Goal: Task Accomplishment & Management: Manage account settings

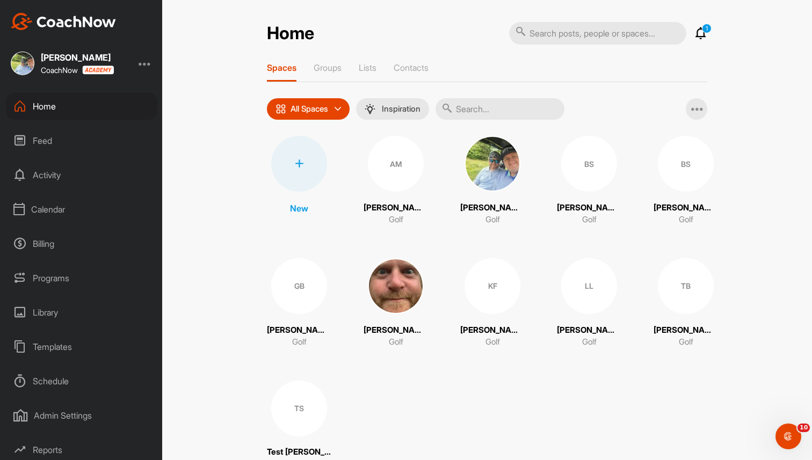
click at [210, 30] on div "Home 1 Notifications Invitations This Month [PERSON_NAME] [PERSON_NAME] liked y…" at bounding box center [487, 230] width 650 height 460
click at [198, 25] on div "Home 1 Notifications Invitations This Month [PERSON_NAME] [PERSON_NAME] liked y…" at bounding box center [487, 230] width 650 height 460
click at [174, 61] on div "Home 1 Notifications Invitations This Month [PERSON_NAME] [PERSON_NAME] liked y…" at bounding box center [487, 230] width 650 height 460
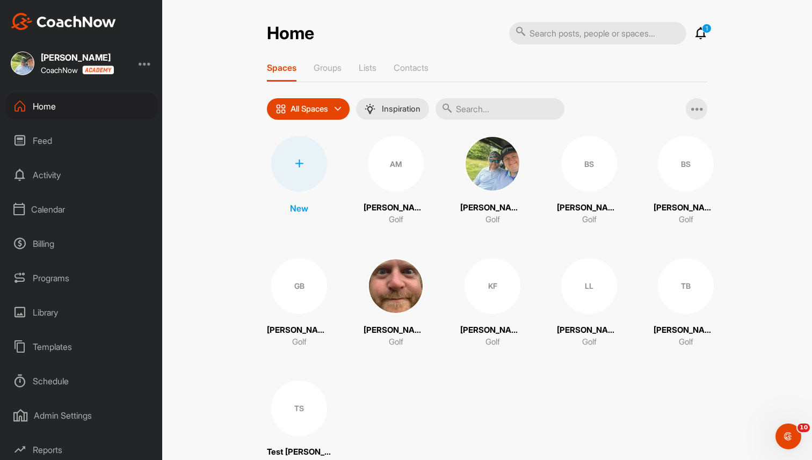
click at [175, 51] on div "Home 1 Notifications Invitations This Month [PERSON_NAME] [PERSON_NAME] liked y…" at bounding box center [487, 230] width 650 height 460
click at [148, 63] on div at bounding box center [145, 63] width 13 height 13
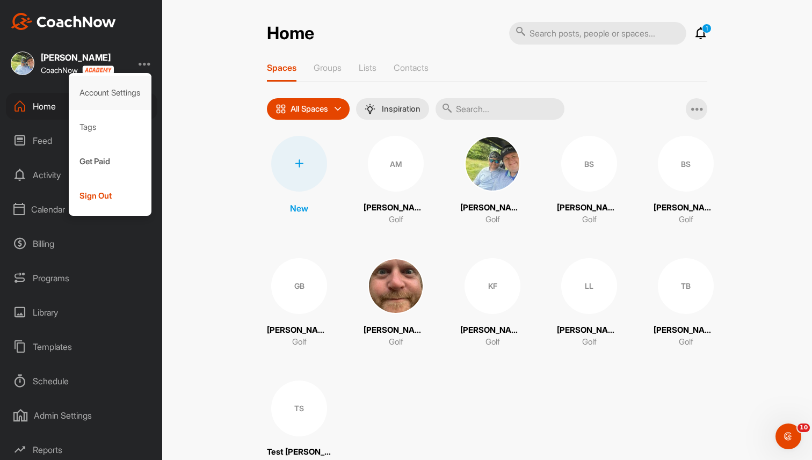
click at [139, 86] on div "Account Settings" at bounding box center [110, 93] width 83 height 34
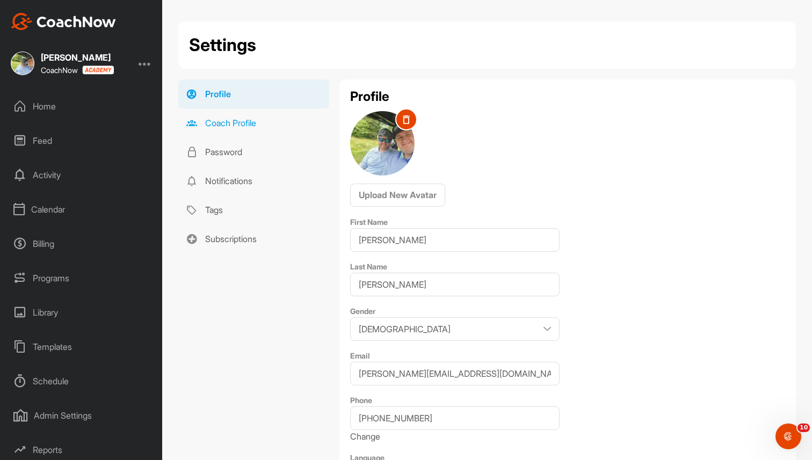
click at [230, 120] on link "Coach Profile" at bounding box center [253, 122] width 151 height 29
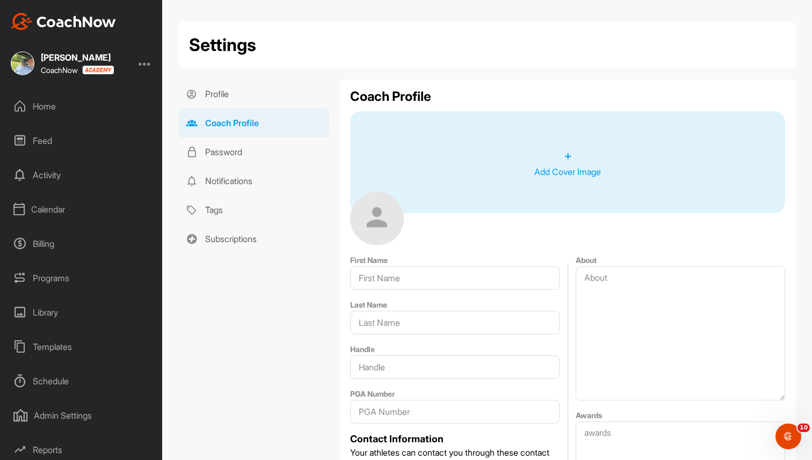
type input "[PERSON_NAME]"
type input "[PERSON_NAME][EMAIL_ADDRESS][DOMAIN_NAME]"
type input "Boca Raton"
type input "33433"
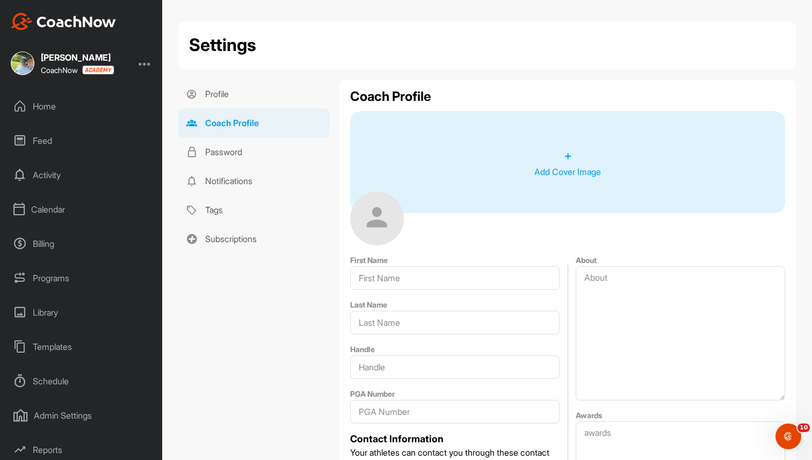
type input "[GEOGRAPHIC_DATA]"
click at [47, 108] on div "Home" at bounding box center [81, 106] width 151 height 27
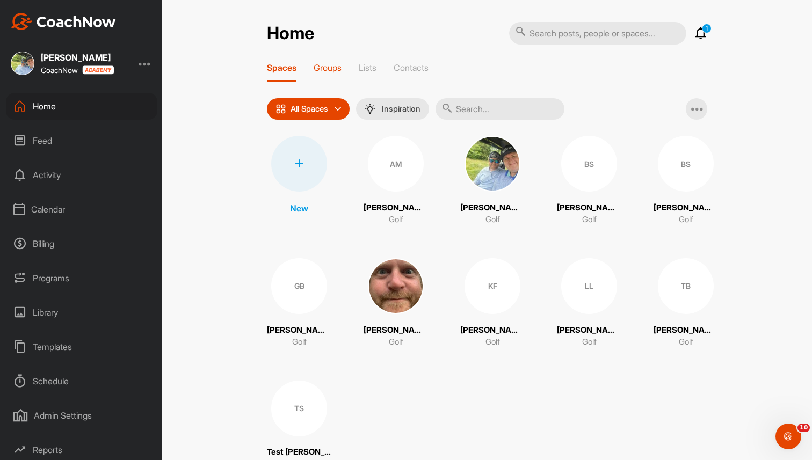
click at [329, 70] on p "Groups" at bounding box center [328, 67] width 28 height 11
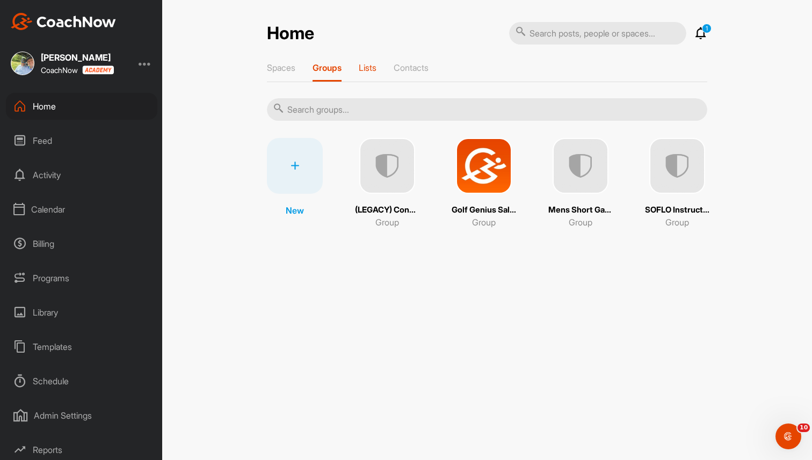
click at [372, 72] on p "Lists" at bounding box center [368, 67] width 18 height 11
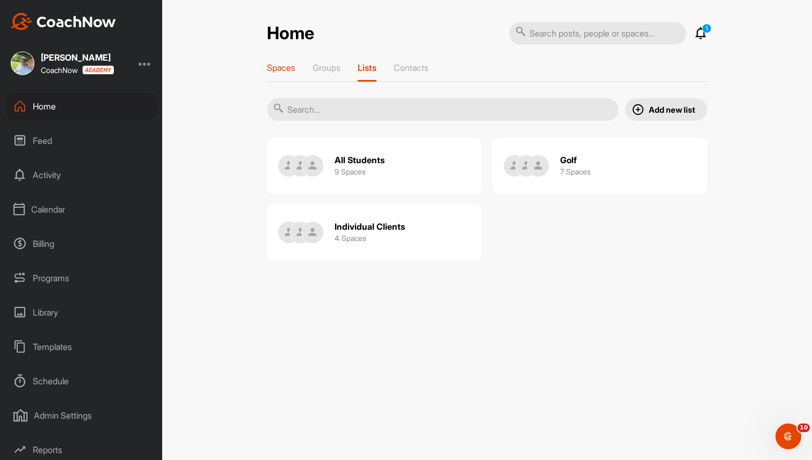
click at [278, 64] on p "Spaces" at bounding box center [281, 67] width 28 height 11
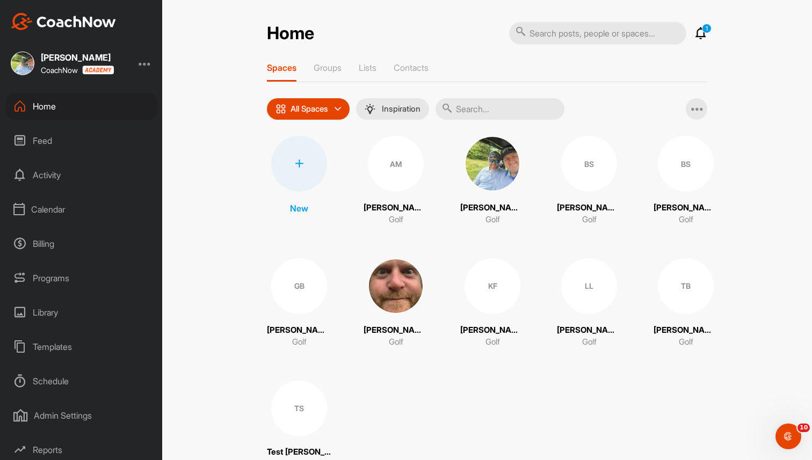
click at [391, 286] on img at bounding box center [396, 286] width 56 height 56
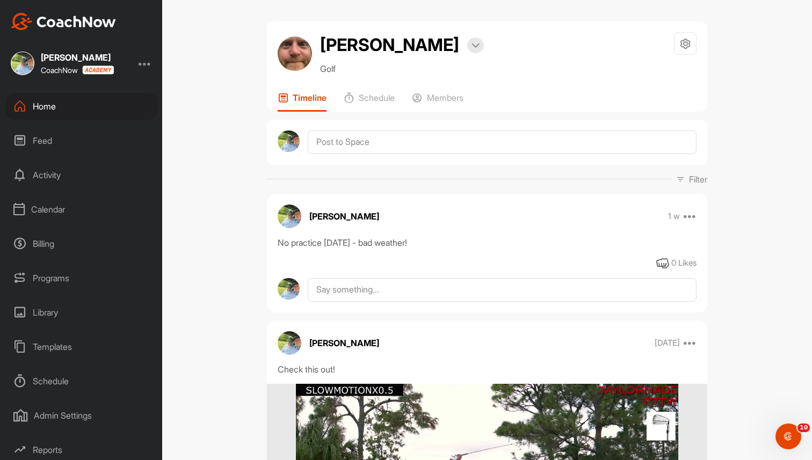
click at [57, 107] on div "Home" at bounding box center [81, 106] width 151 height 27
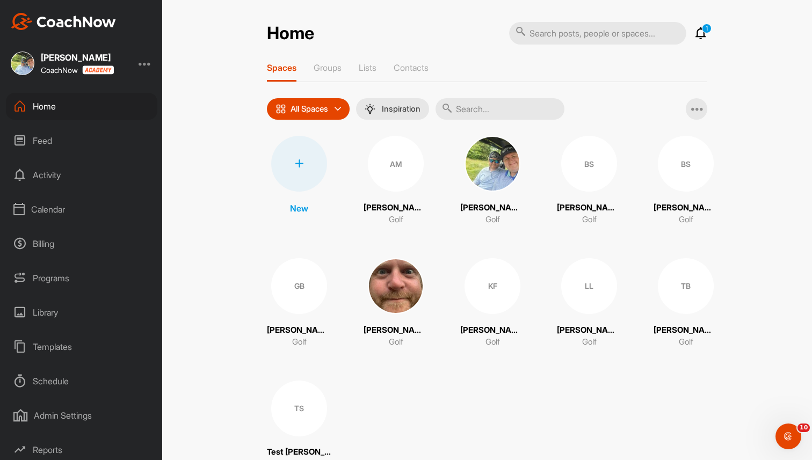
click at [481, 169] on img at bounding box center [492, 164] width 56 height 56
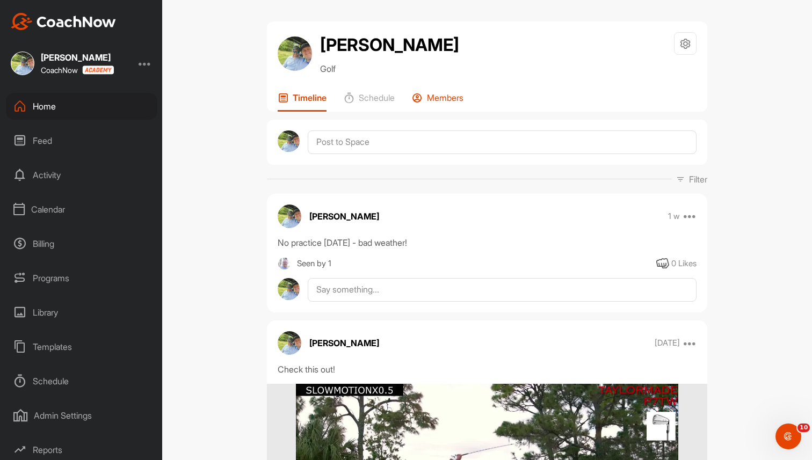
click at [439, 99] on p "Members" at bounding box center [445, 97] width 37 height 11
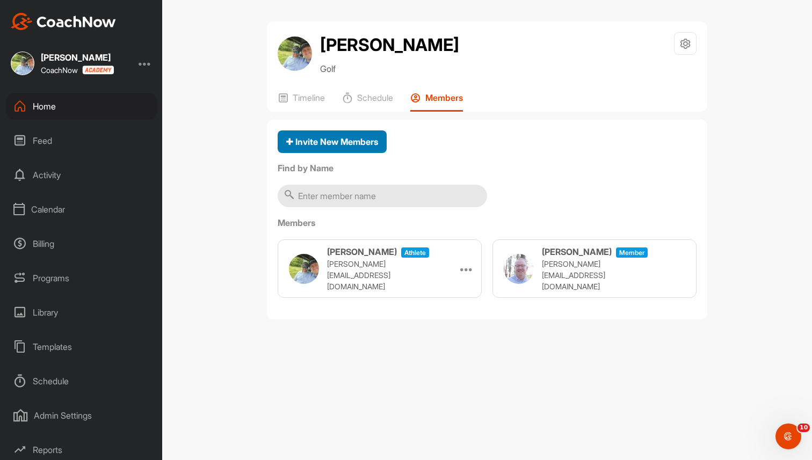
click at [360, 145] on span "Invite New Members" at bounding box center [332, 141] width 92 height 11
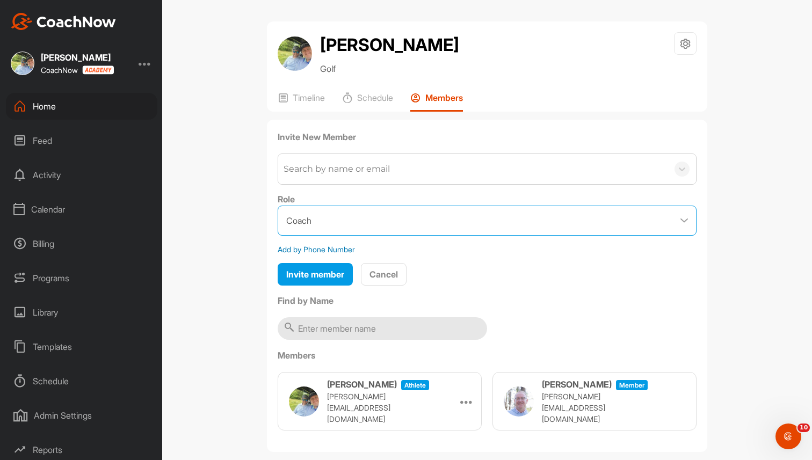
click at [353, 223] on select "Coach Member" at bounding box center [487, 221] width 419 height 30
select select "contributor"
click at [278, 206] on select "Coach Member" at bounding box center [487, 221] width 419 height 30
click at [305, 99] on p "Timeline" at bounding box center [309, 97] width 32 height 11
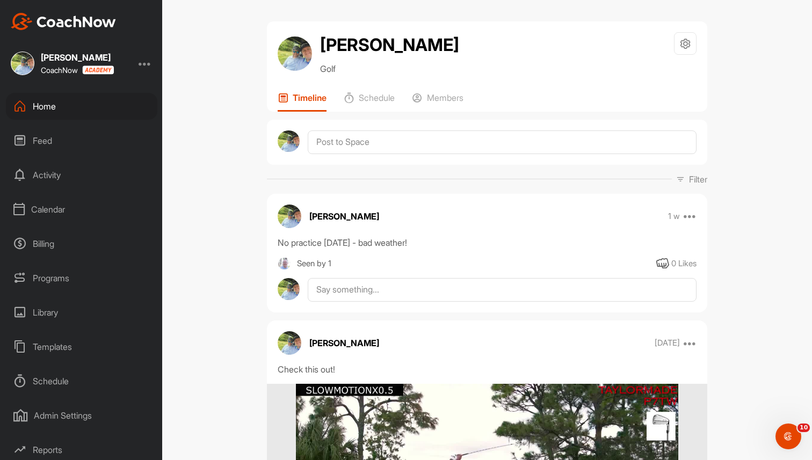
click at [54, 110] on div "Home" at bounding box center [81, 106] width 151 height 27
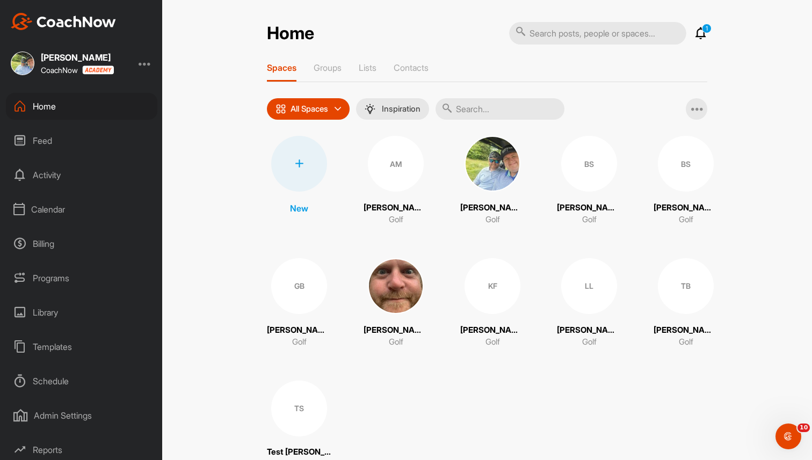
click at [295, 165] on icon at bounding box center [299, 163] width 9 height 9
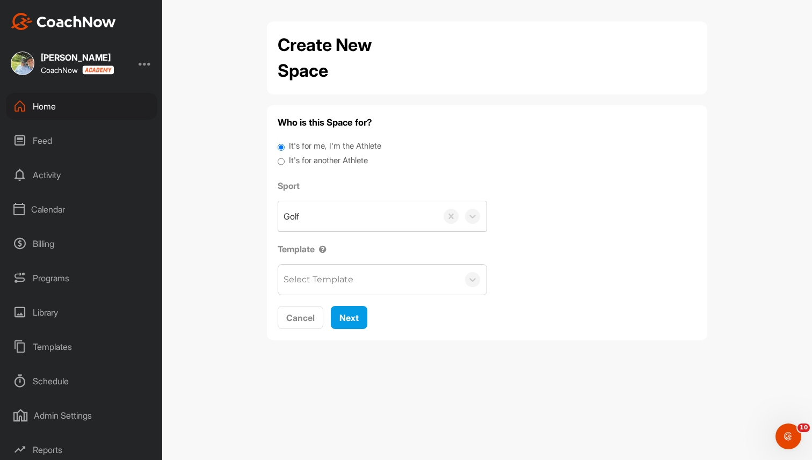
click at [303, 162] on label "It's for another Athlete" at bounding box center [328, 161] width 79 height 12
click at [285, 162] on input "It's for another Athlete" at bounding box center [281, 162] width 7 height 14
radio input "true"
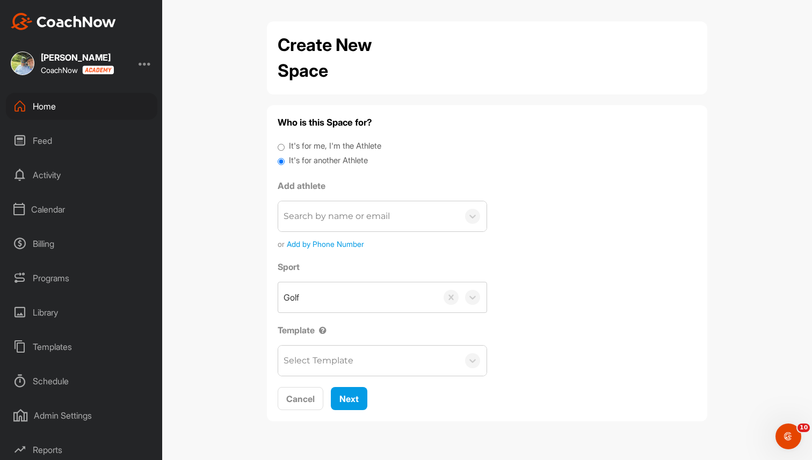
click at [84, 109] on div "Home" at bounding box center [81, 106] width 151 height 27
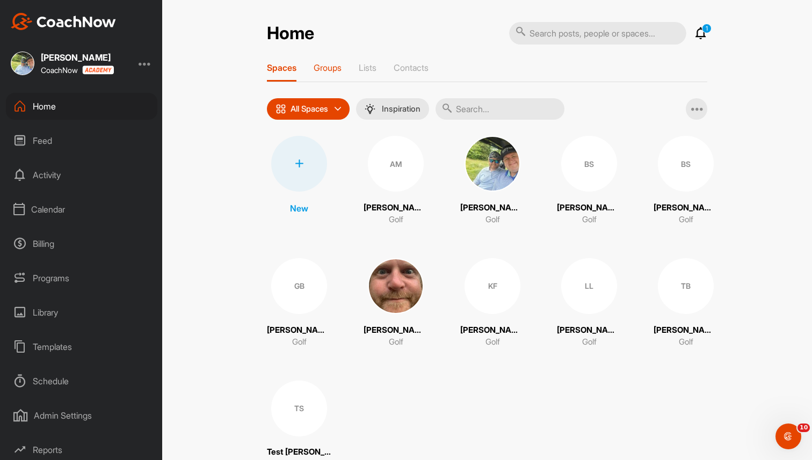
click at [331, 63] on p "Groups" at bounding box center [328, 67] width 28 height 11
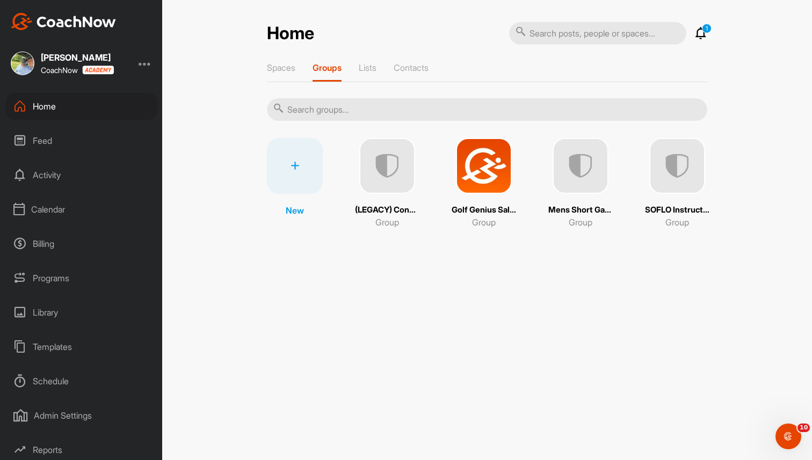
click at [483, 154] on img at bounding box center [484, 166] width 56 height 56
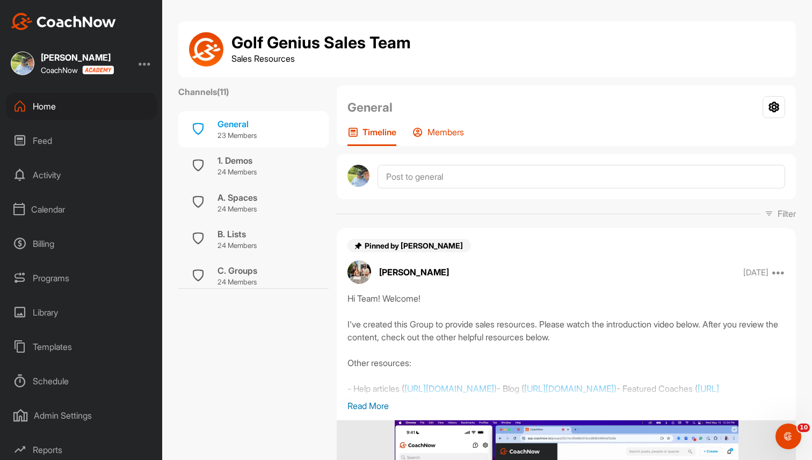
click at [442, 130] on p "Members" at bounding box center [445, 132] width 37 height 11
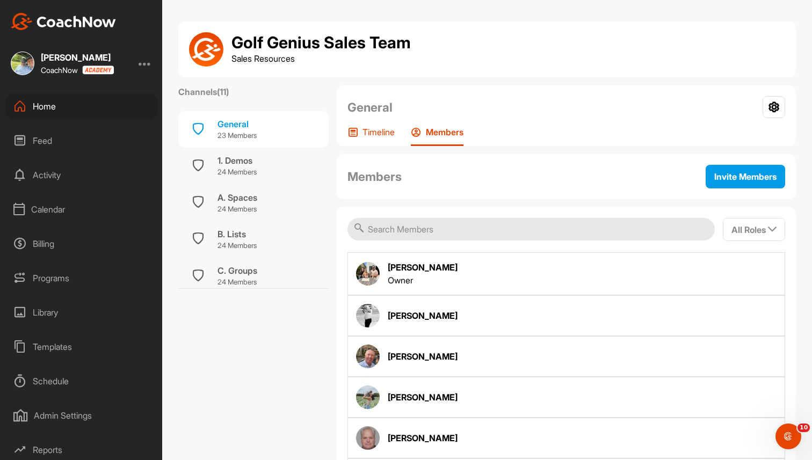
click at [382, 137] on div "Timeline" at bounding box center [370, 136] width 47 height 19
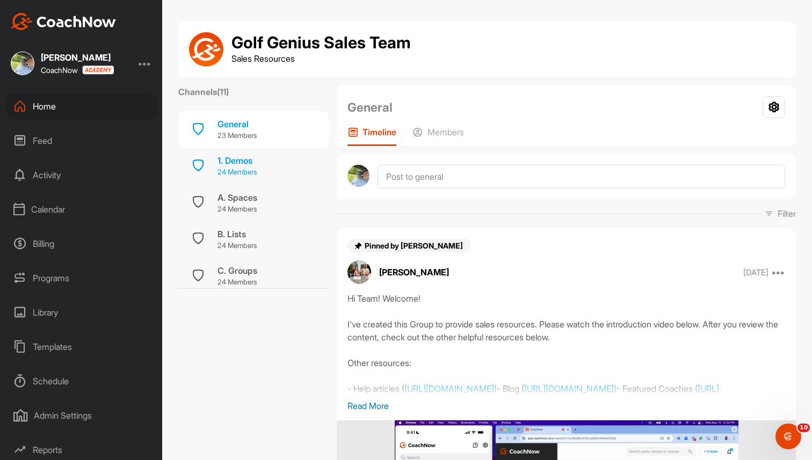
click at [233, 172] on p "24 Members" at bounding box center [236, 172] width 39 height 11
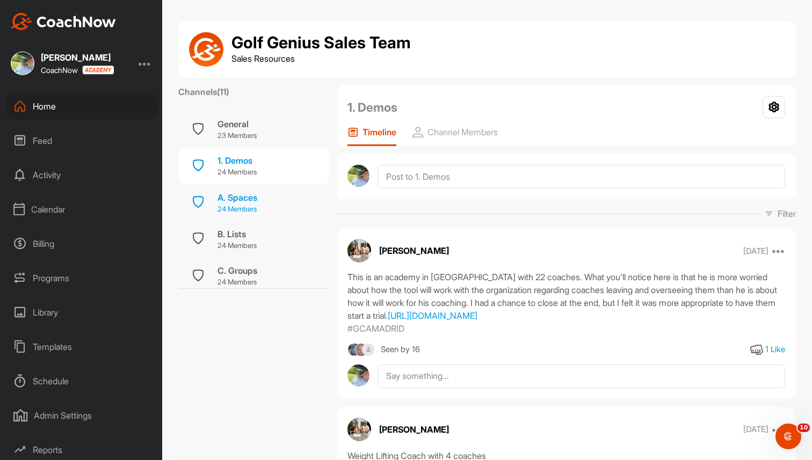
click at [235, 209] on p "24 Members" at bounding box center [237, 209] width 40 height 11
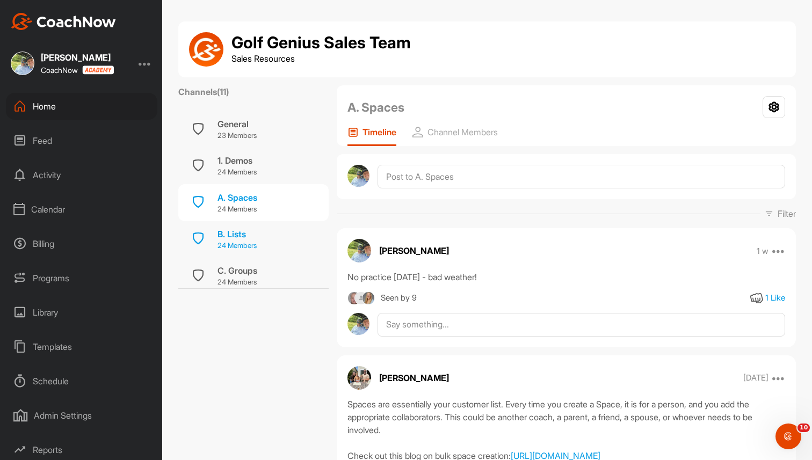
click at [235, 236] on div "B. Lists" at bounding box center [236, 234] width 39 height 13
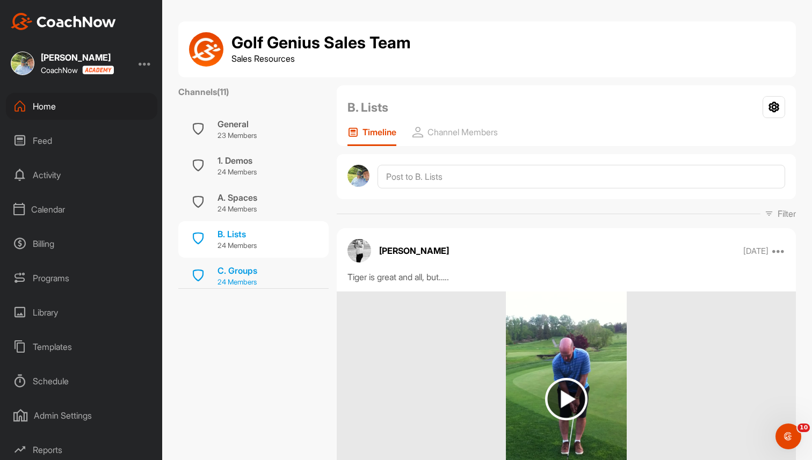
click at [237, 270] on div "C. Groups" at bounding box center [237, 270] width 40 height 13
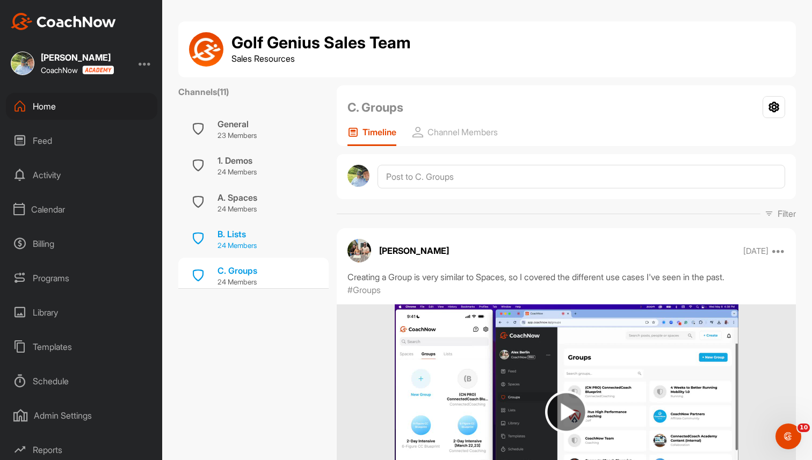
click at [251, 232] on div "B. Lists" at bounding box center [236, 234] width 39 height 13
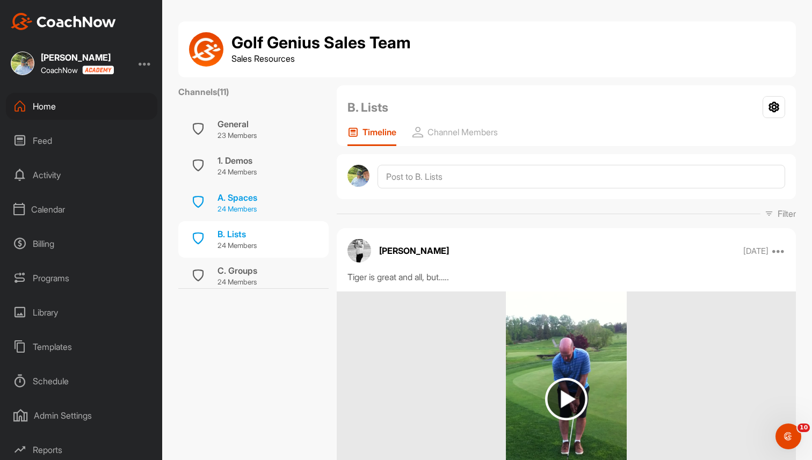
click at [253, 206] on p "24 Members" at bounding box center [237, 209] width 40 height 11
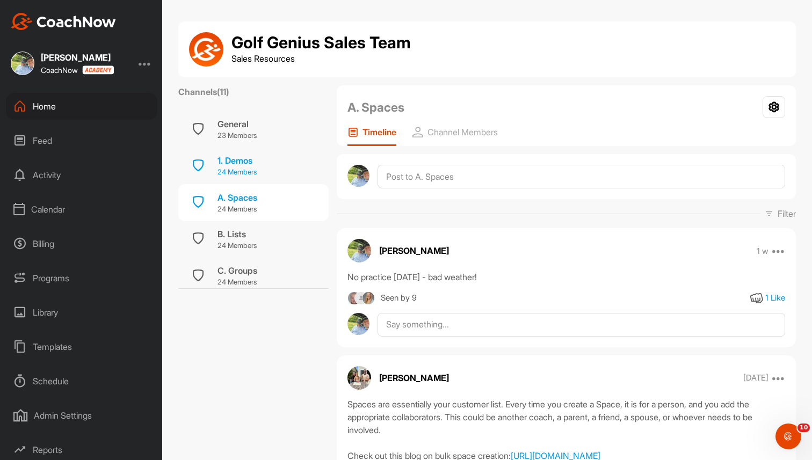
click at [257, 168] on p "24 Members" at bounding box center [236, 172] width 39 height 11
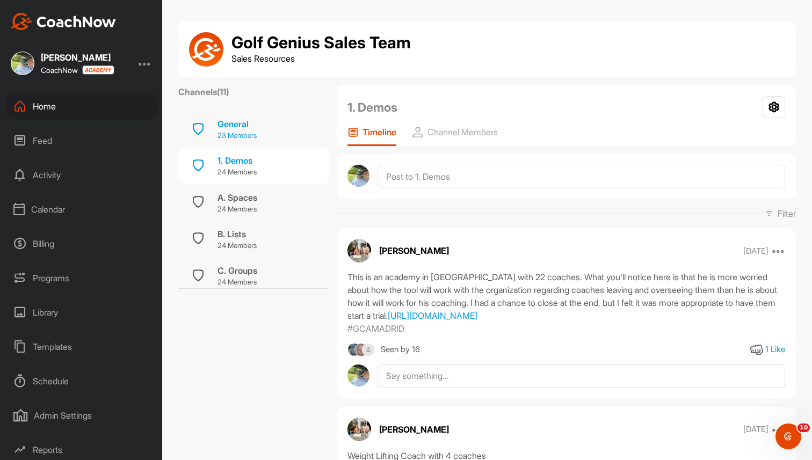
click at [253, 131] on p "23 Members" at bounding box center [236, 135] width 39 height 11
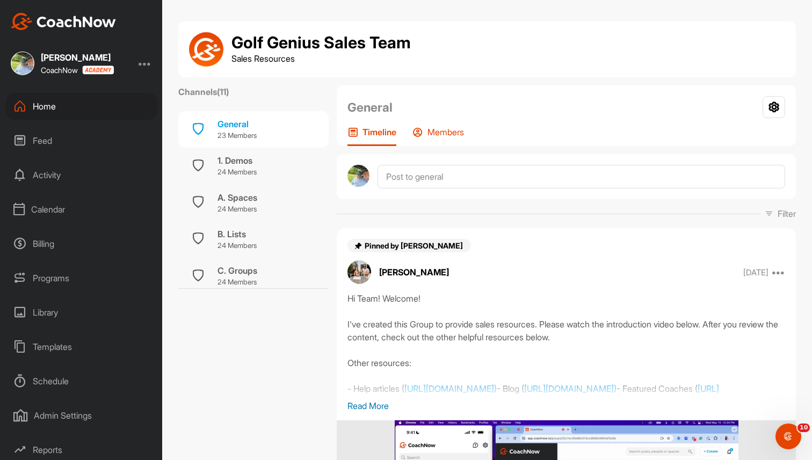
click at [439, 134] on p "Members" at bounding box center [445, 132] width 37 height 11
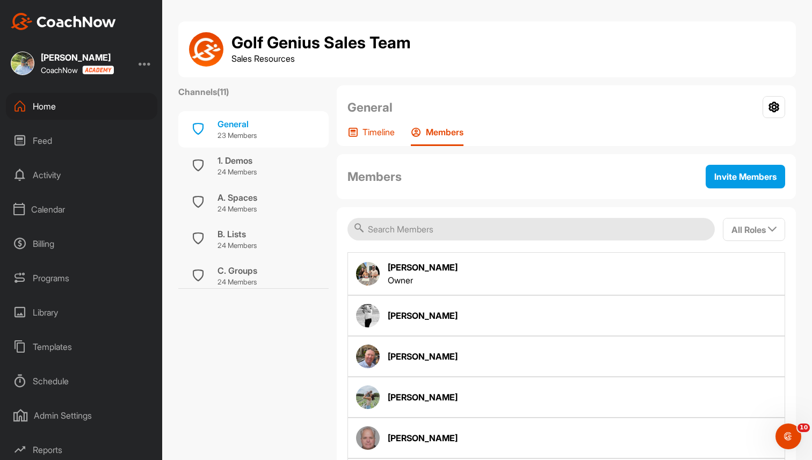
click at [385, 133] on p "Timeline" at bounding box center [378, 132] width 32 height 11
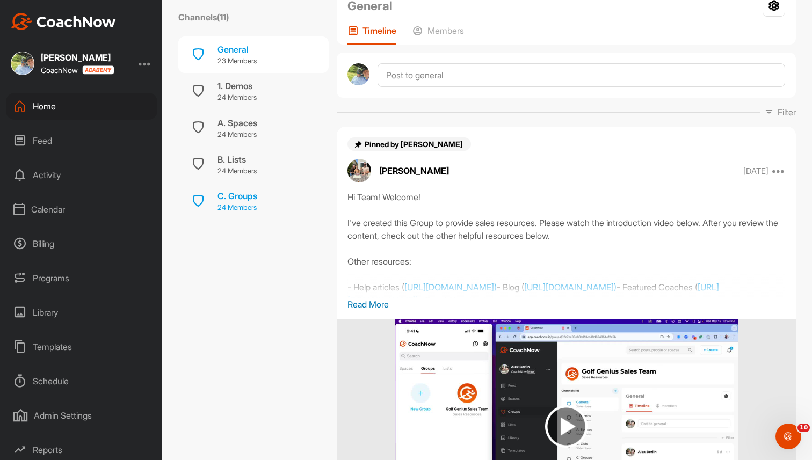
scroll to position [66, 0]
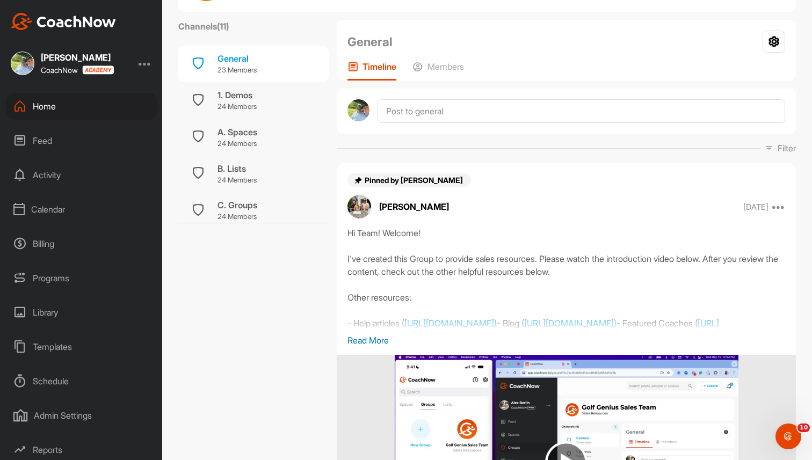
click at [83, 102] on div "Home" at bounding box center [81, 106] width 151 height 27
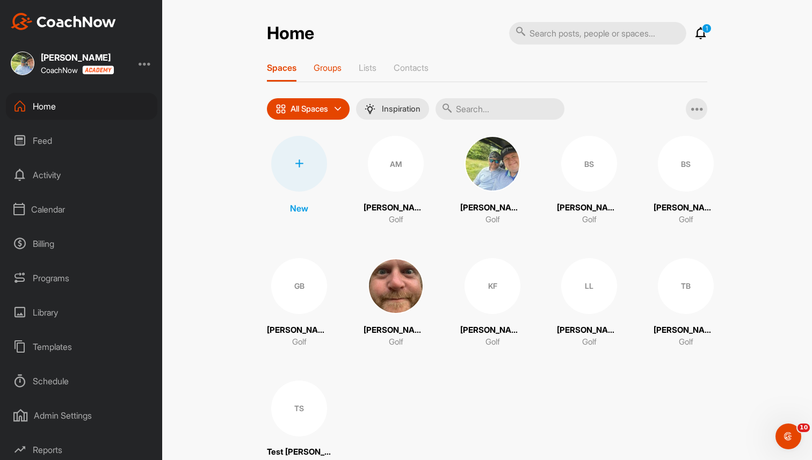
click at [323, 63] on p "Groups" at bounding box center [328, 67] width 28 height 11
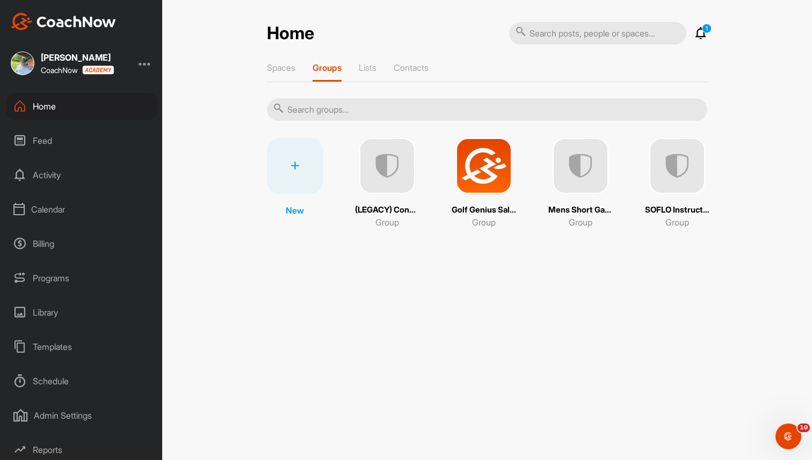
click at [693, 172] on img at bounding box center [677, 166] width 56 height 56
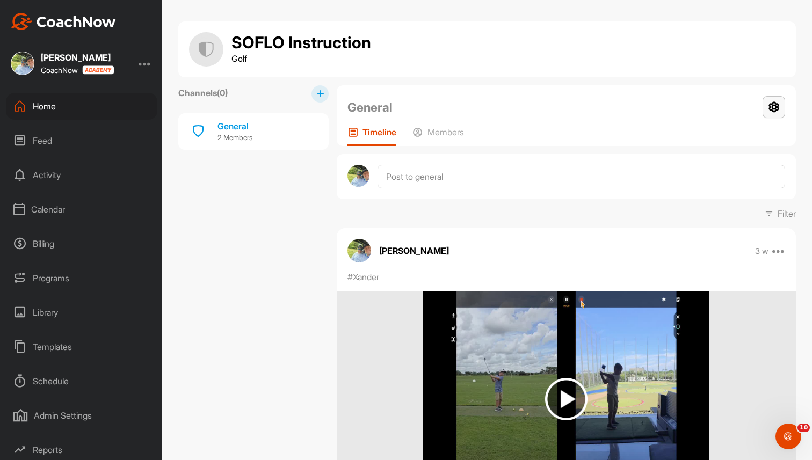
click at [776, 104] on icon at bounding box center [773, 107] width 23 height 22
click at [746, 130] on li "Group Settings" at bounding box center [742, 138] width 88 height 34
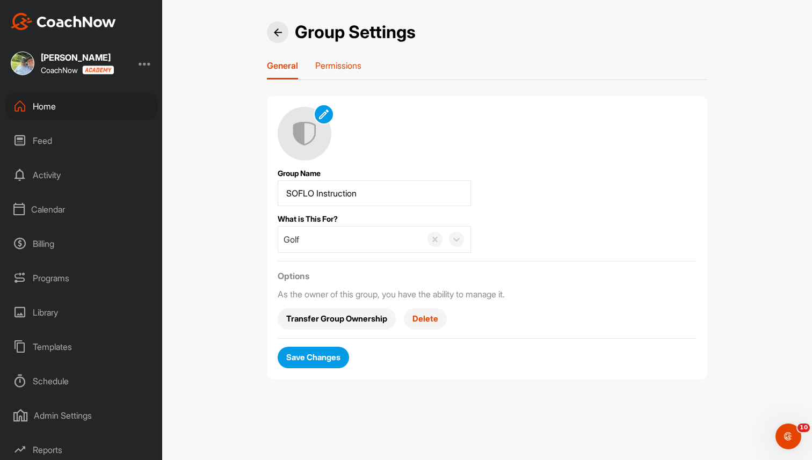
click at [350, 61] on p "Permissions" at bounding box center [338, 65] width 46 height 11
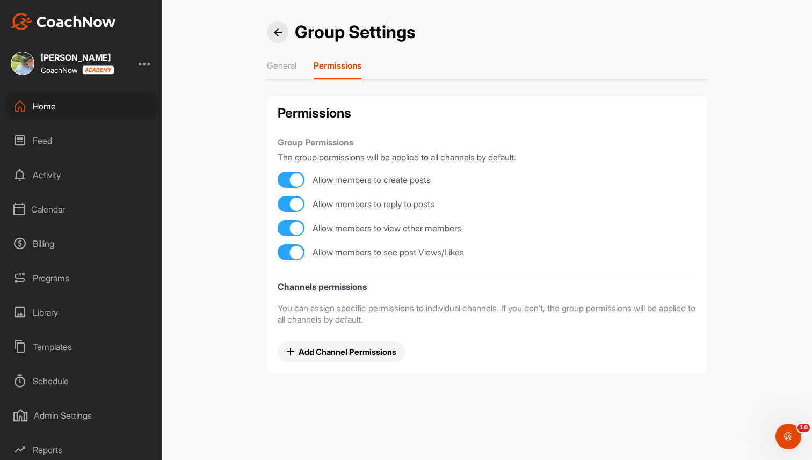
click at [97, 109] on div "Home" at bounding box center [81, 106] width 151 height 27
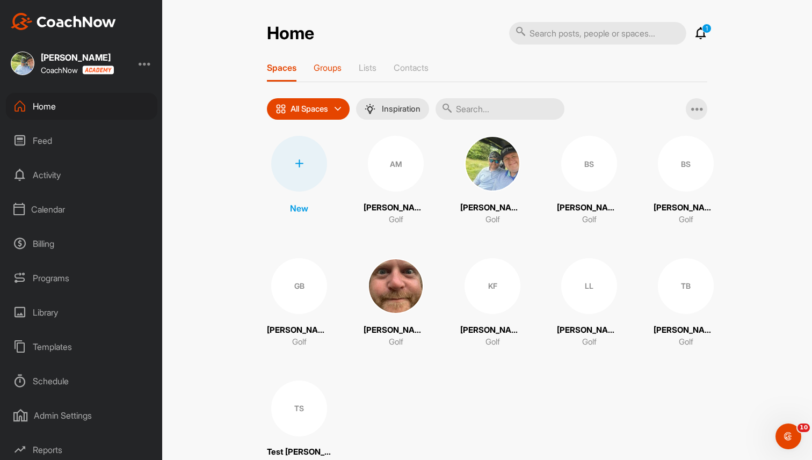
click at [341, 67] on p "Groups" at bounding box center [328, 67] width 28 height 11
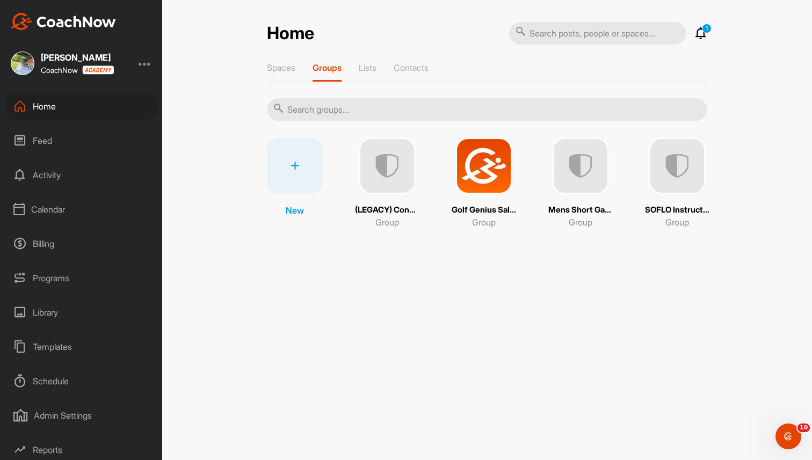
click at [483, 161] on img at bounding box center [484, 166] width 56 height 56
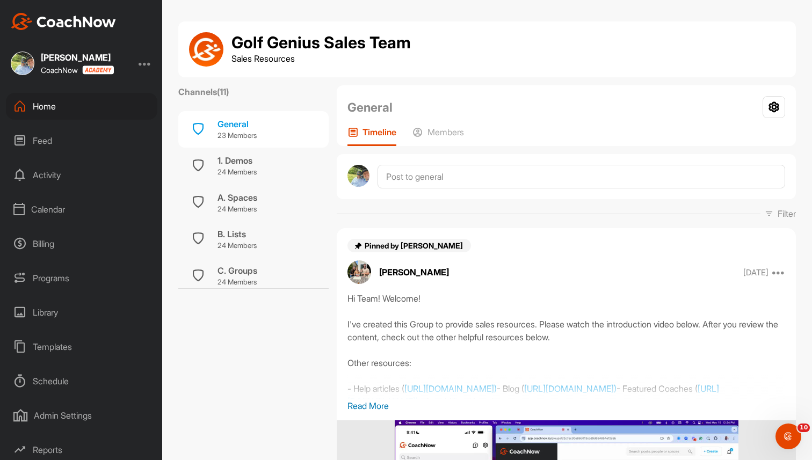
click at [91, 106] on div "Home" at bounding box center [81, 106] width 151 height 27
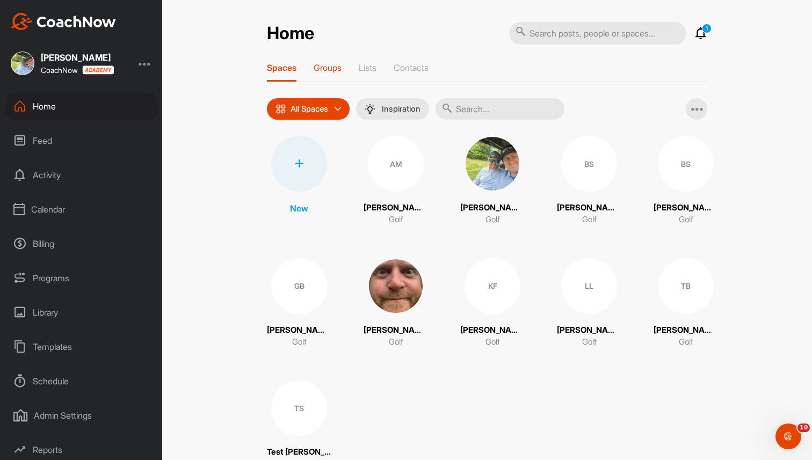
click at [330, 64] on p "Groups" at bounding box center [328, 67] width 28 height 11
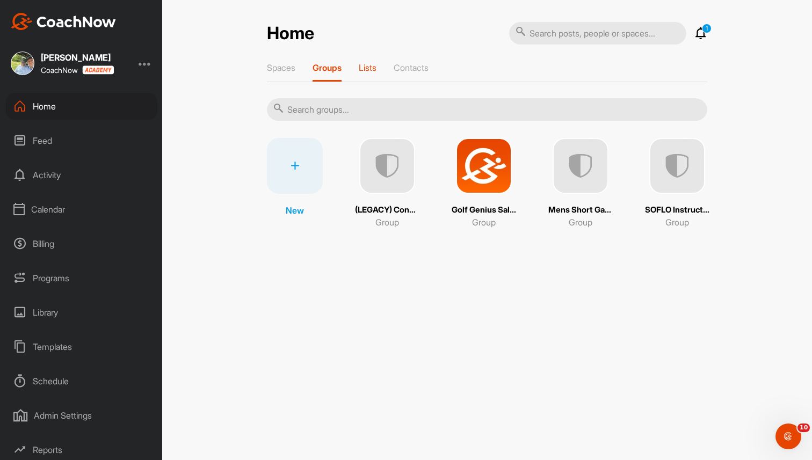
click at [372, 69] on p "Lists" at bounding box center [368, 67] width 18 height 11
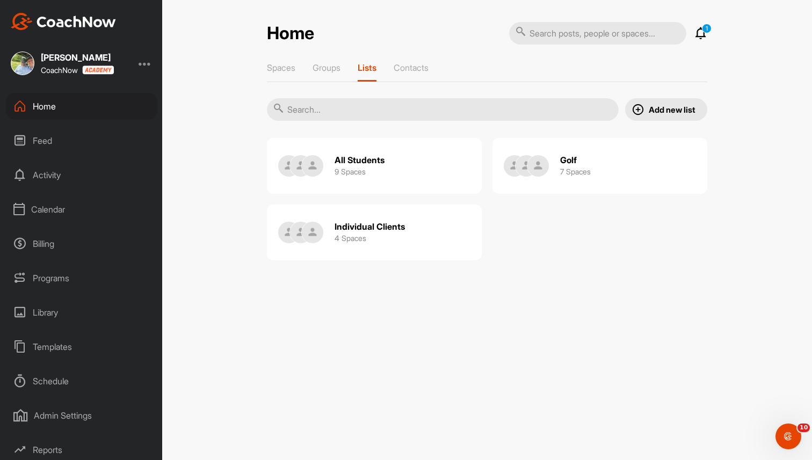
click at [382, 176] on div "All Students 9 Spaces" at bounding box center [360, 166] width 50 height 34
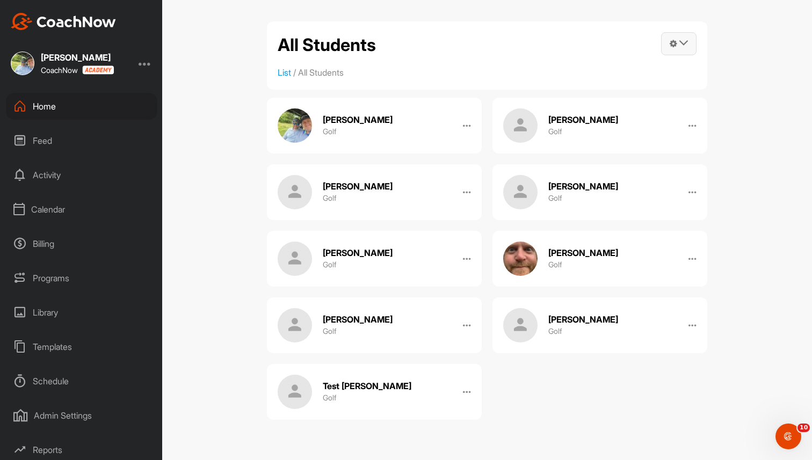
click at [680, 40] on icon at bounding box center [683, 43] width 9 height 9
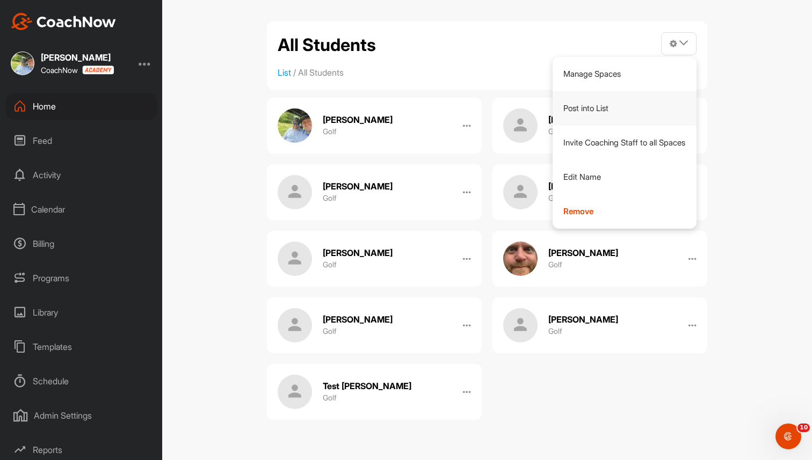
click at [615, 108] on link "Post into List" at bounding box center [625, 108] width 144 height 34
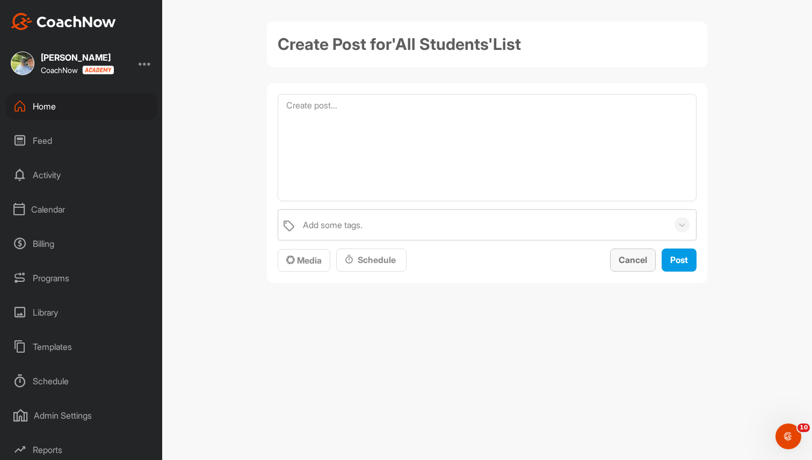
click at [645, 267] on button "Cancel" at bounding box center [633, 260] width 46 height 23
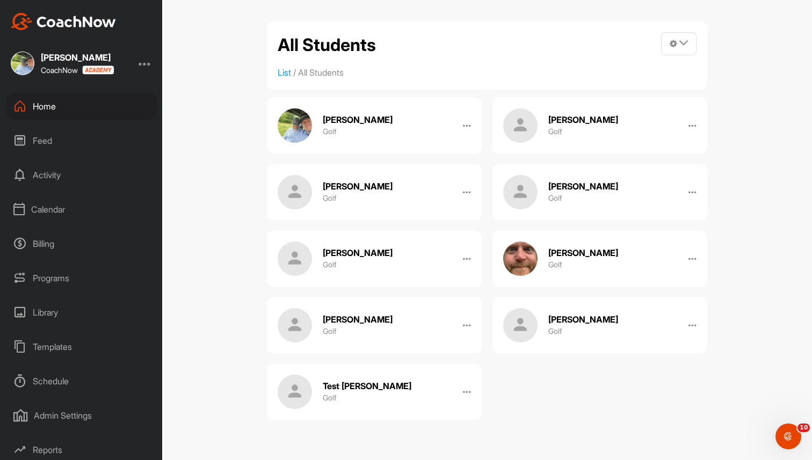
click at [107, 104] on div "Home" at bounding box center [81, 106] width 151 height 27
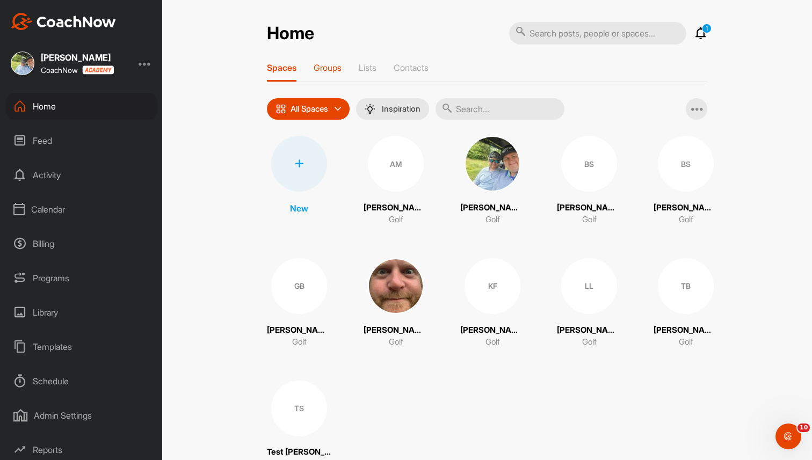
click at [334, 66] on p "Groups" at bounding box center [328, 67] width 28 height 11
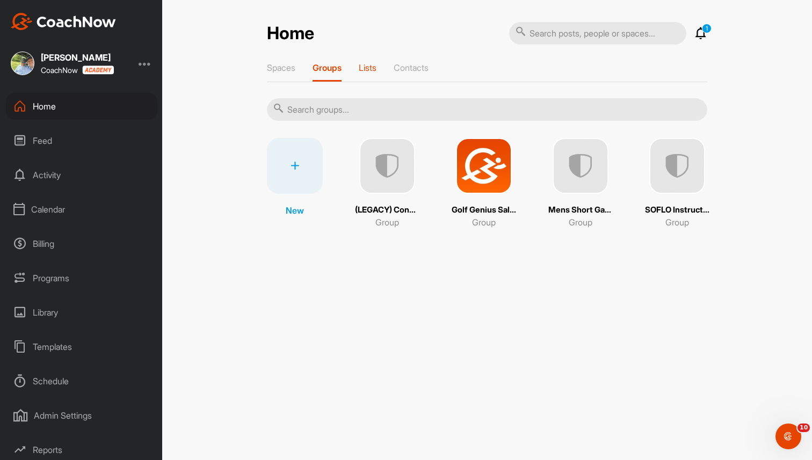
click at [375, 64] on p "Lists" at bounding box center [368, 67] width 18 height 11
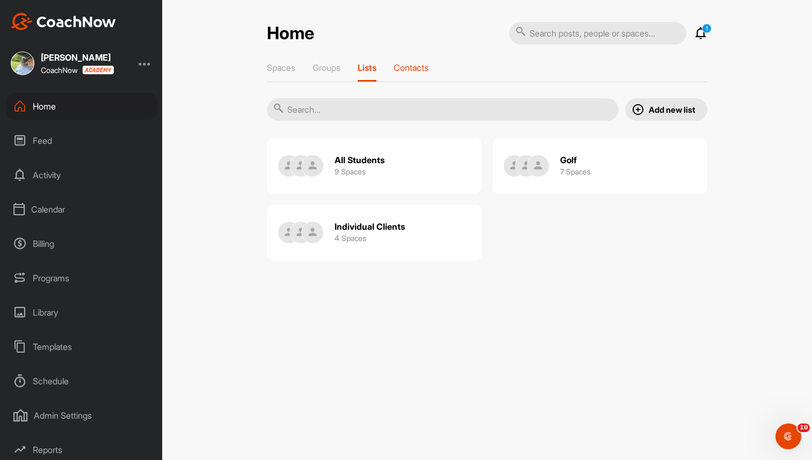
click at [403, 64] on p "Contacts" at bounding box center [411, 67] width 35 height 11
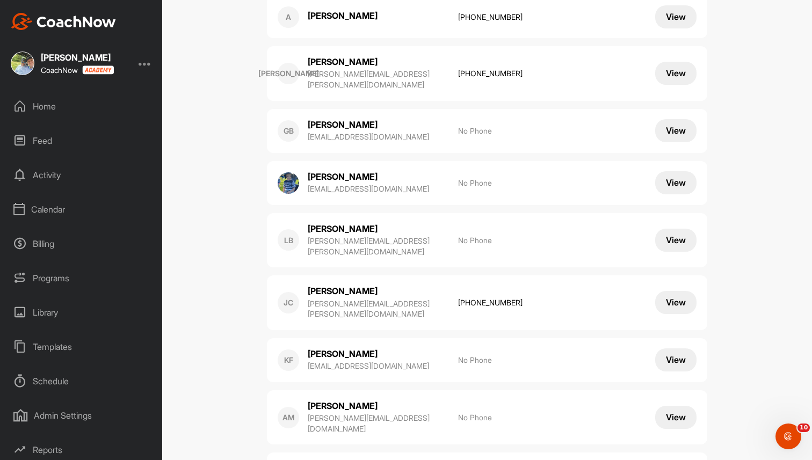
scroll to position [154, 0]
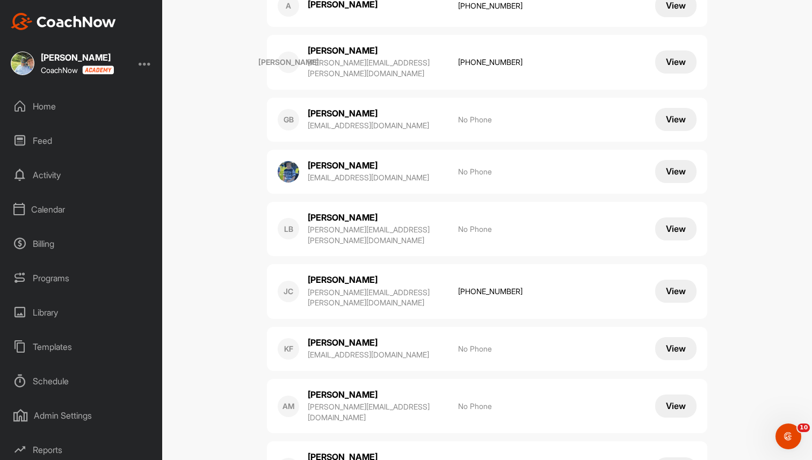
click at [672, 395] on button "View" at bounding box center [675, 406] width 41 height 23
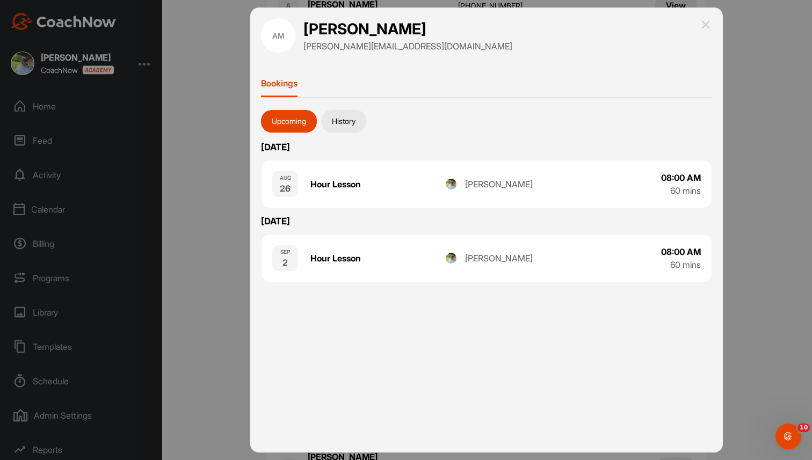
click at [345, 123] on button "History" at bounding box center [343, 121] width 45 height 23
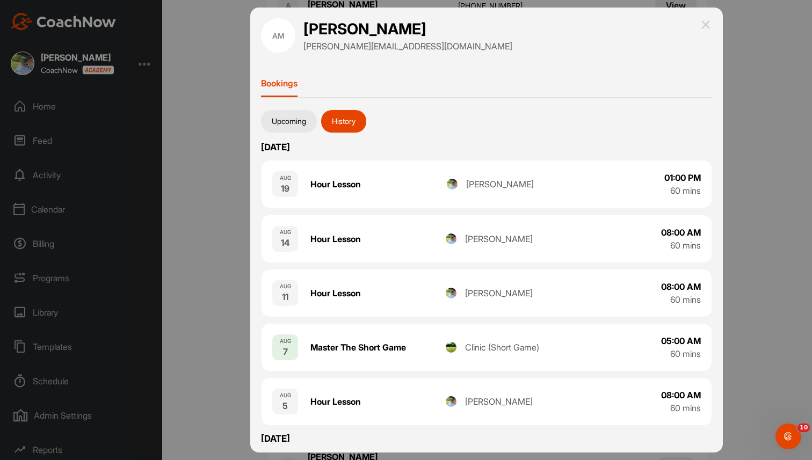
click at [703, 26] on img at bounding box center [705, 24] width 13 height 13
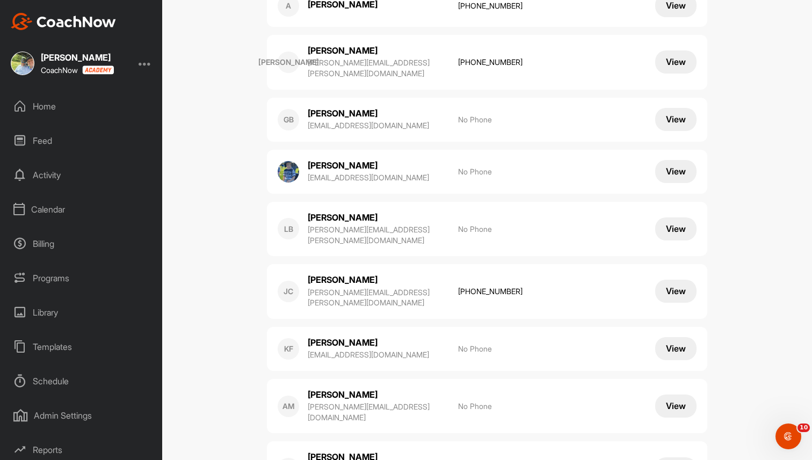
click at [57, 110] on div "Home" at bounding box center [81, 106] width 151 height 27
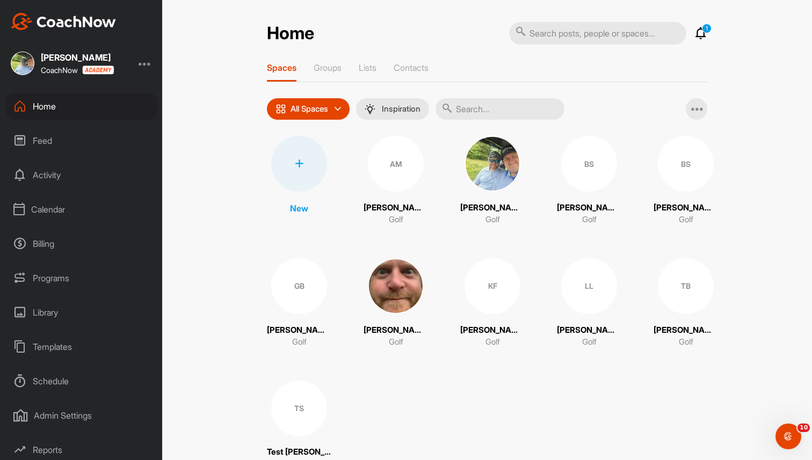
click at [55, 145] on div "Feed" at bounding box center [81, 140] width 151 height 27
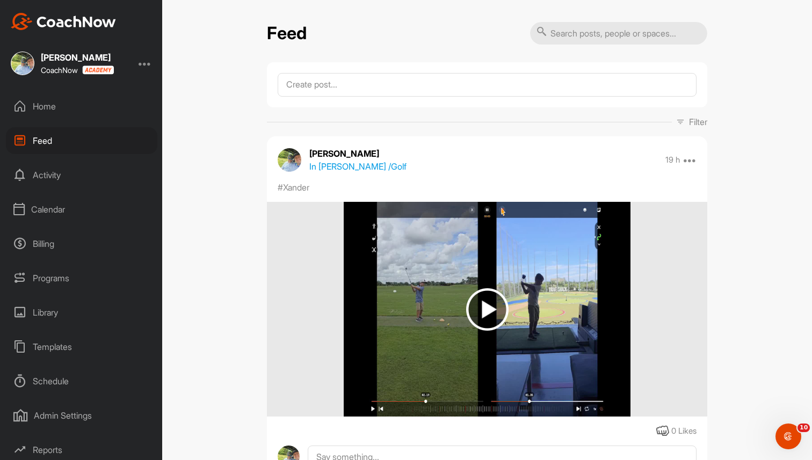
click at [71, 177] on div "Activity" at bounding box center [81, 175] width 151 height 27
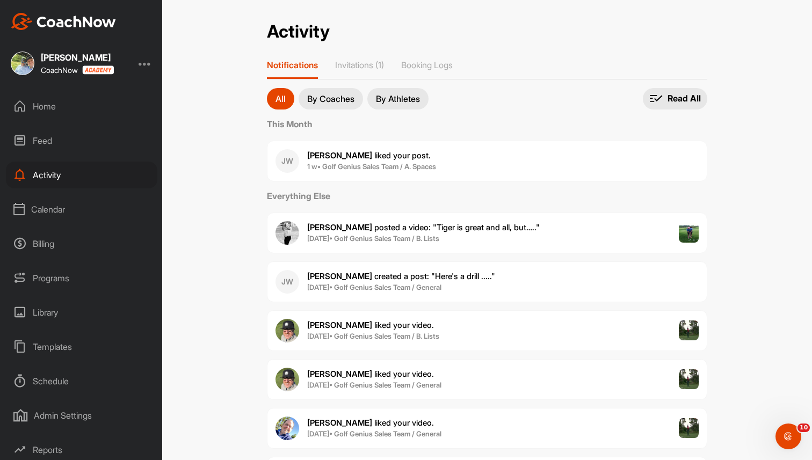
click at [333, 104] on button "By Coaches" at bounding box center [331, 98] width 64 height 21
click at [401, 96] on p "By Athletes" at bounding box center [398, 99] width 44 height 9
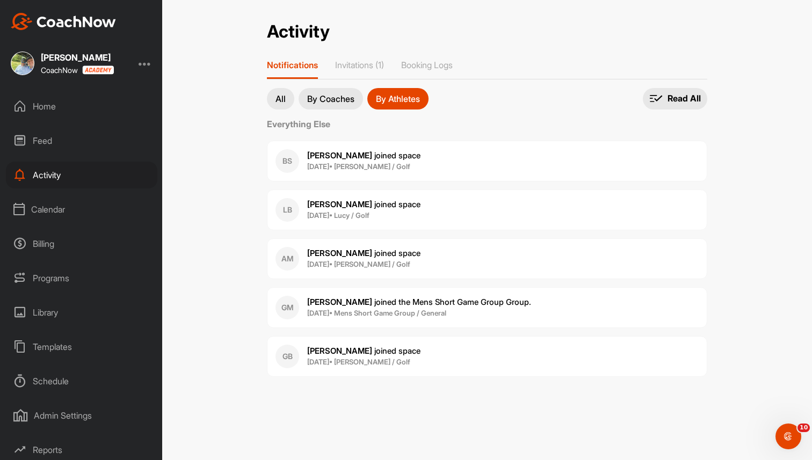
click at [279, 97] on p "All" at bounding box center [280, 99] width 10 height 9
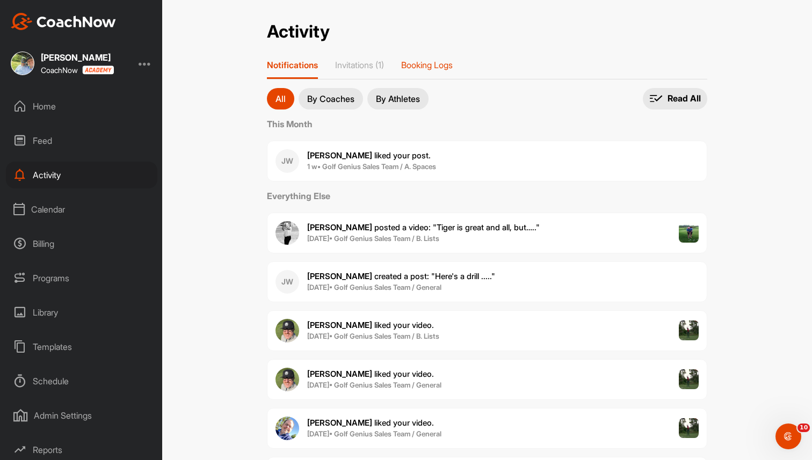
click at [446, 67] on p "Booking Logs" at bounding box center [427, 65] width 52 height 11
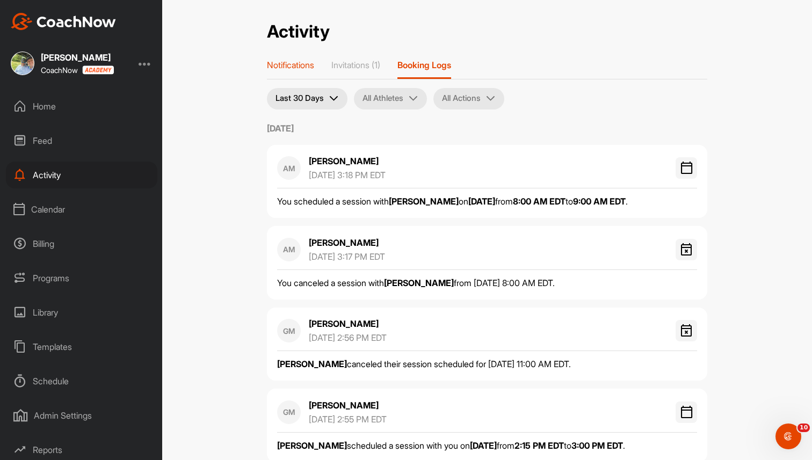
click at [298, 66] on p "Notifications" at bounding box center [290, 65] width 47 height 11
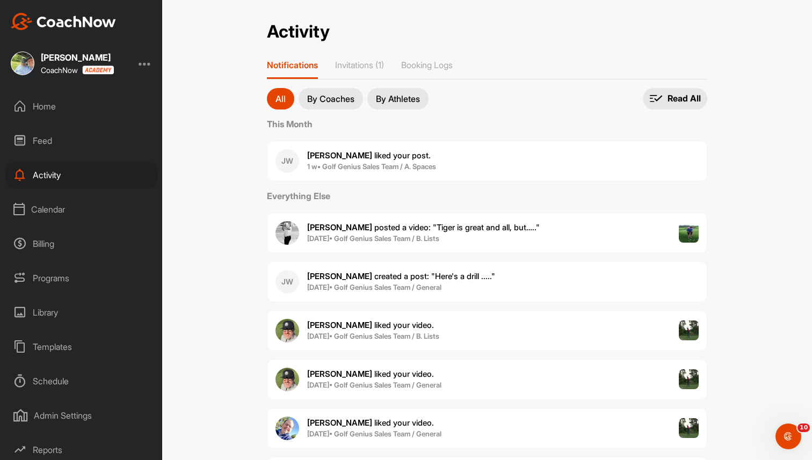
click at [37, 211] on div "Calendar" at bounding box center [81, 209] width 151 height 27
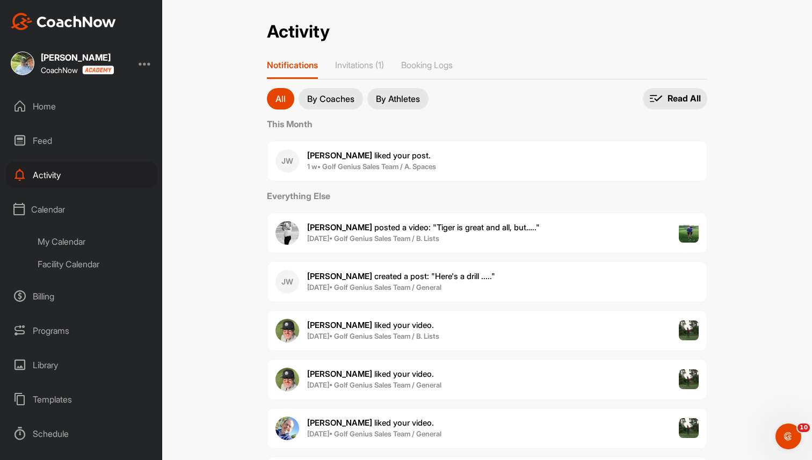
click at [66, 245] on div "My Calendar" at bounding box center [93, 241] width 127 height 23
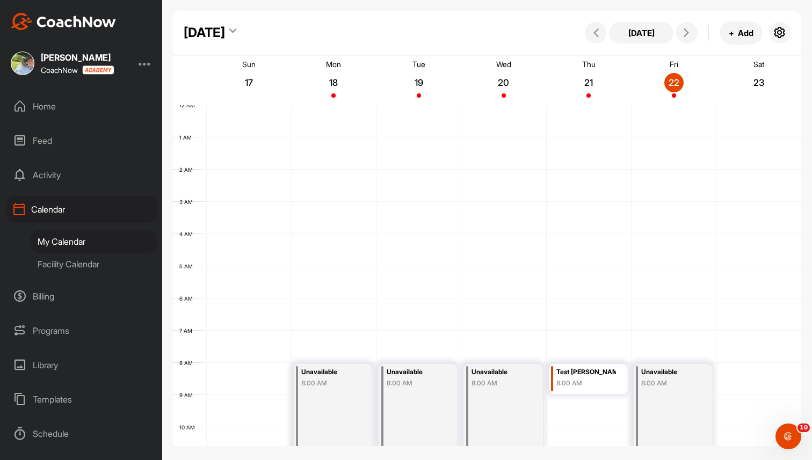
scroll to position [186, 0]
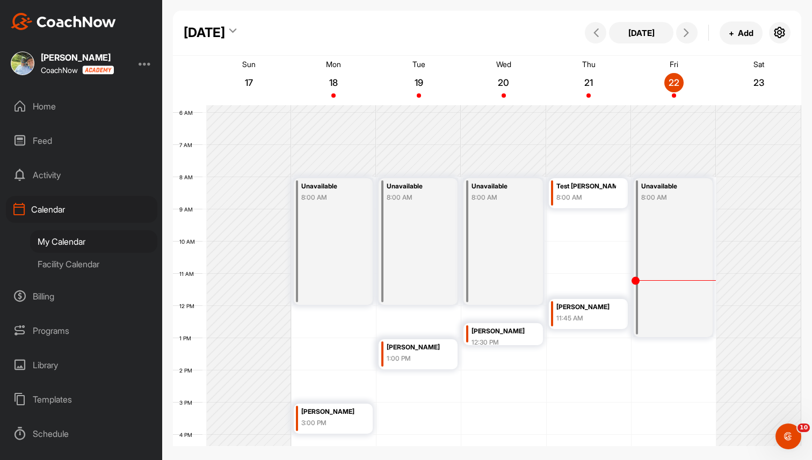
click at [71, 271] on div "Facility Calendar" at bounding box center [93, 264] width 127 height 23
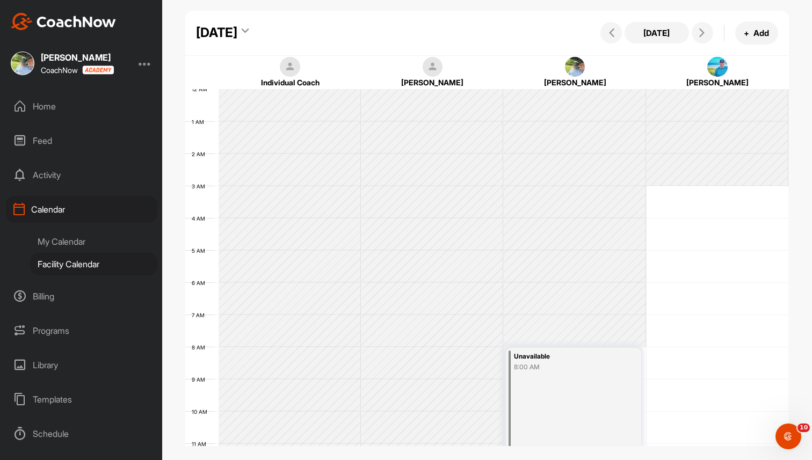
scroll to position [186, 0]
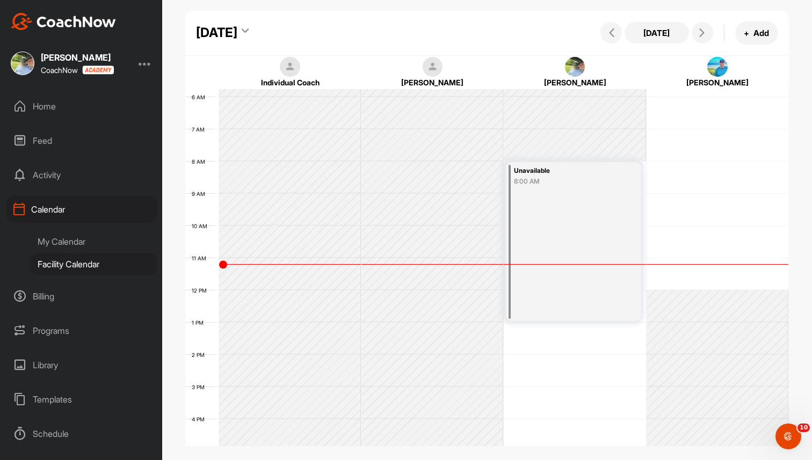
click at [78, 245] on div "My Calendar" at bounding box center [93, 241] width 127 height 23
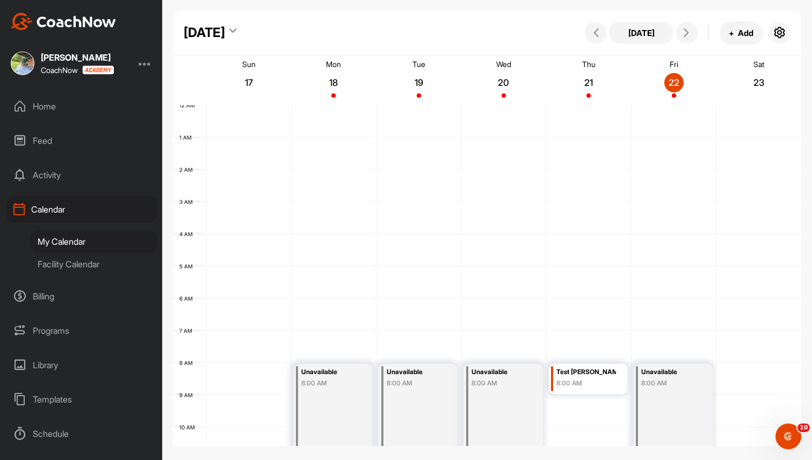
scroll to position [186, 0]
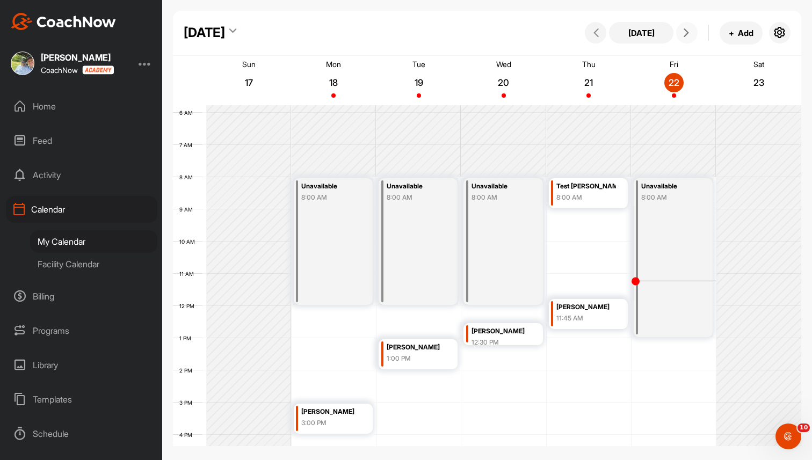
click at [686, 33] on icon at bounding box center [686, 32] width 9 height 9
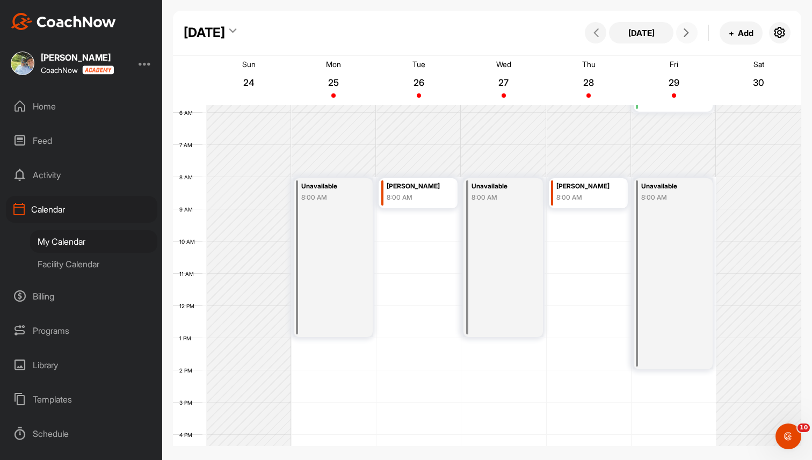
click at [304, 201] on div "8:00 AM" at bounding box center [331, 198] width 60 height 10
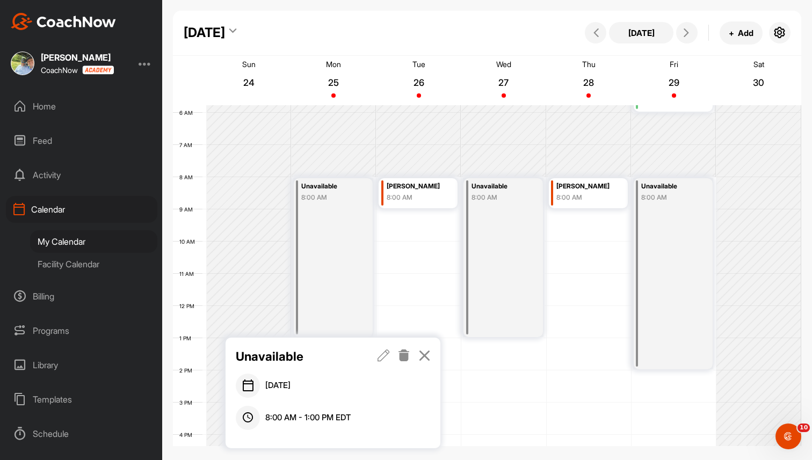
click at [402, 348] on link at bounding box center [404, 356] width 12 height 18
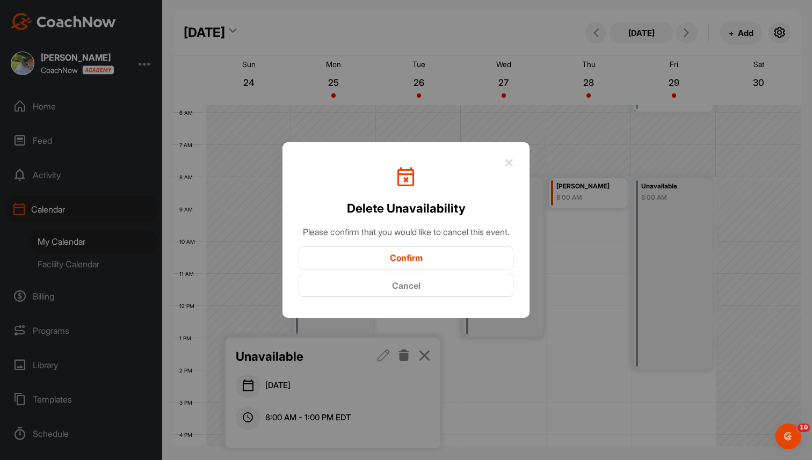
click at [427, 260] on button "Confirm" at bounding box center [406, 257] width 215 height 23
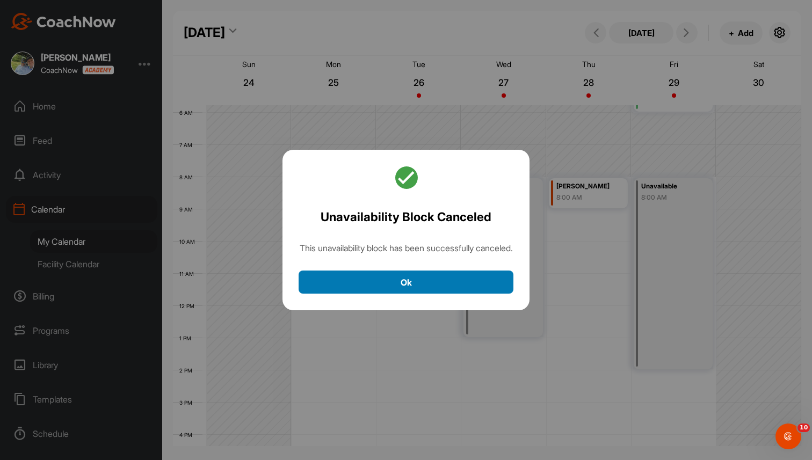
click at [420, 293] on button "Ok" at bounding box center [406, 282] width 215 height 23
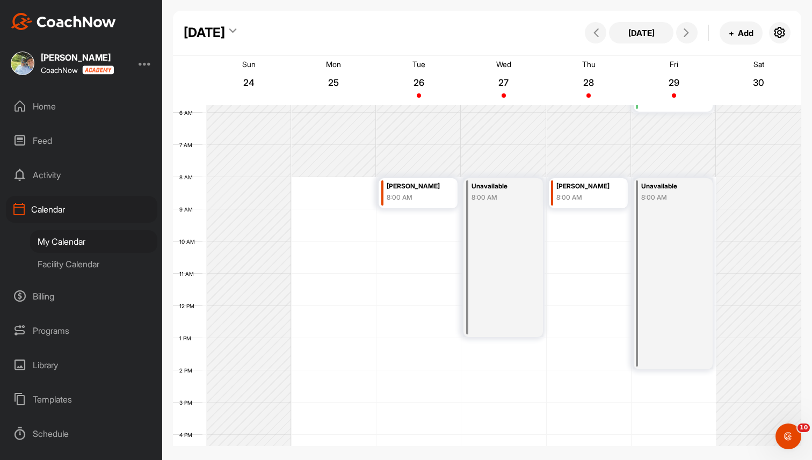
click at [504, 194] on div "8:00 AM" at bounding box center [501, 198] width 60 height 10
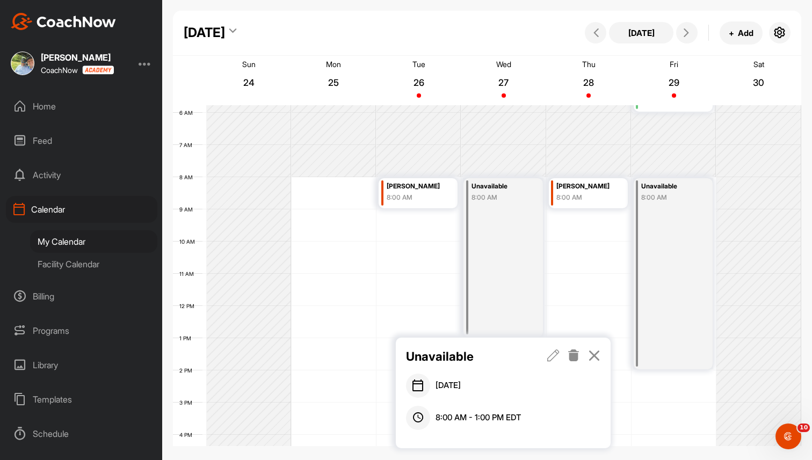
click at [574, 354] on icon at bounding box center [574, 356] width 12 height 12
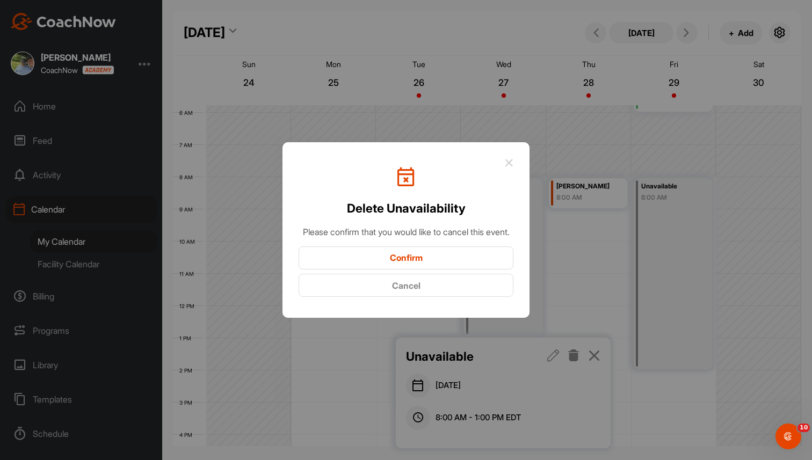
click at [437, 261] on button "Confirm" at bounding box center [406, 257] width 215 height 23
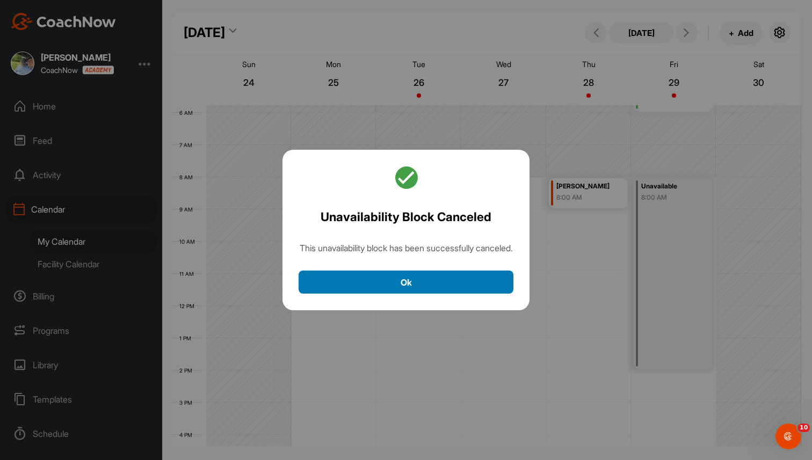
click at [437, 287] on button "Ok" at bounding box center [406, 282] width 215 height 23
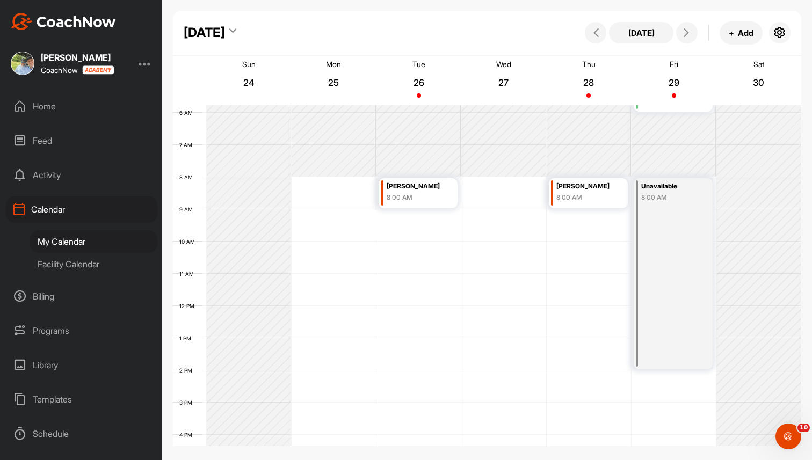
click at [417, 190] on div "[PERSON_NAME]" at bounding box center [417, 186] width 60 height 12
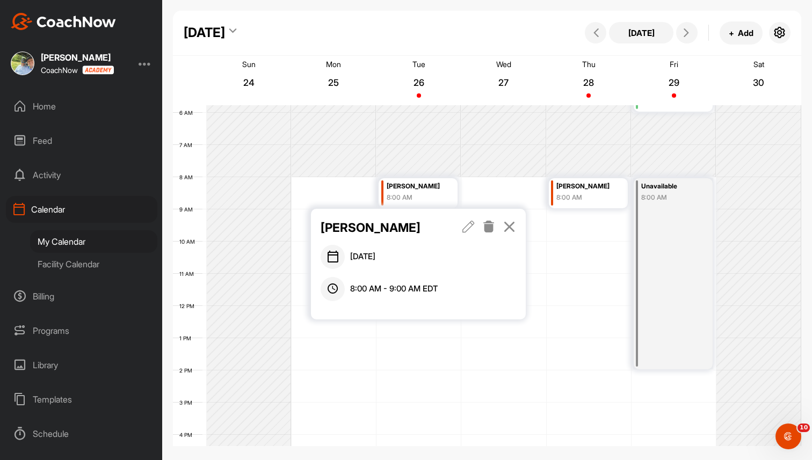
click at [488, 224] on icon at bounding box center [489, 227] width 12 height 12
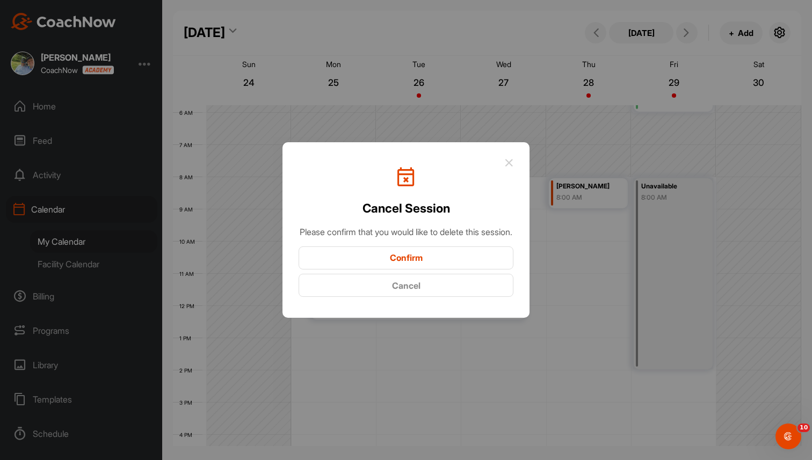
click at [453, 261] on button "Confirm" at bounding box center [406, 257] width 215 height 23
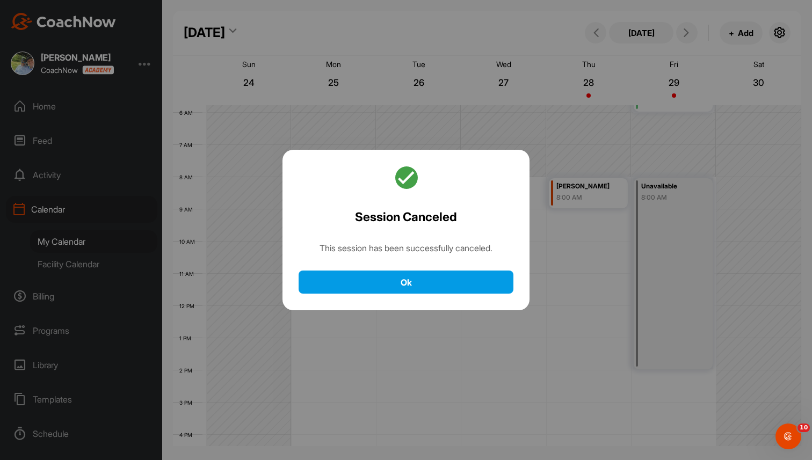
click at [438, 271] on div "Session Canceled This session has been successfully canceled. Ok" at bounding box center [405, 230] width 247 height 161
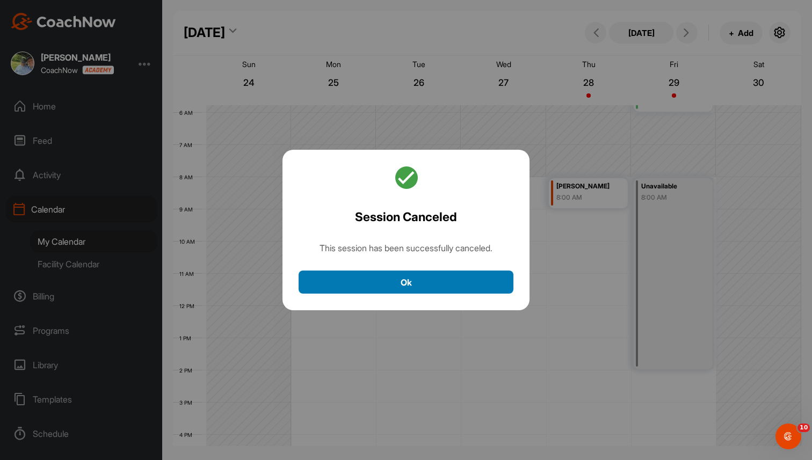
click at [435, 284] on button "Ok" at bounding box center [406, 282] width 215 height 23
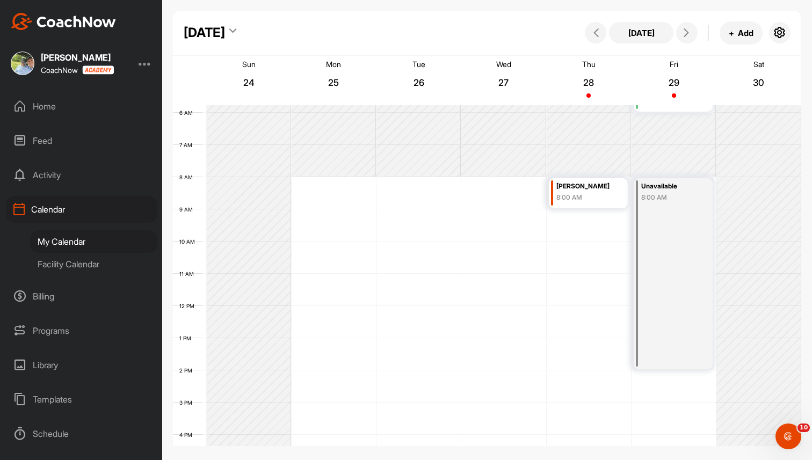
click at [327, 187] on div "12 AM 1 AM 2 AM 3 AM 4 AM 5 AM 6 AM 7 AM 8 AM 9 AM 10 AM 11 AM 12 PM 1 PM 2 PM …" at bounding box center [487, 305] width 628 height 773
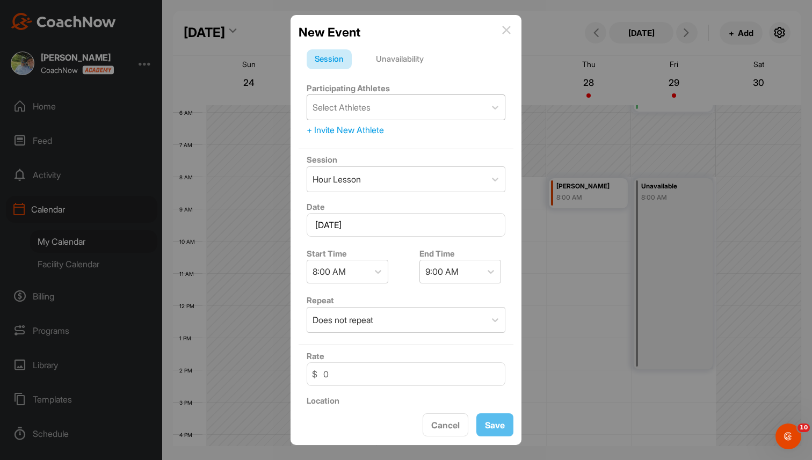
click at [367, 106] on div "Select Athletes" at bounding box center [342, 107] width 58 height 13
type input "all"
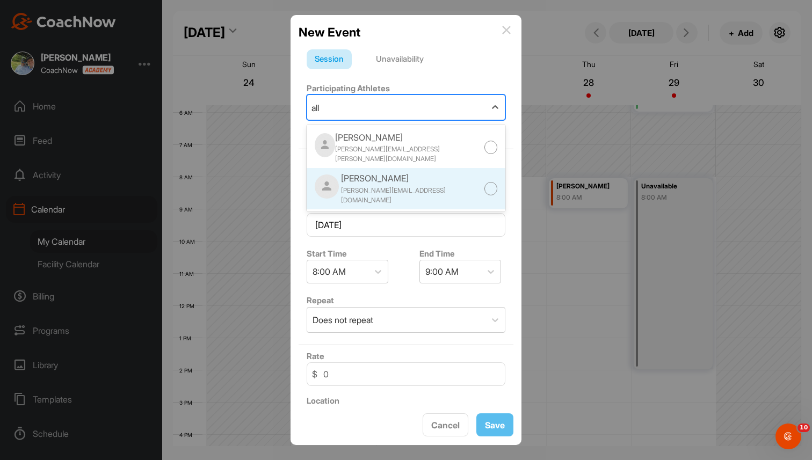
click at [364, 172] on div "[PERSON_NAME]" at bounding box center [412, 178] width 143 height 13
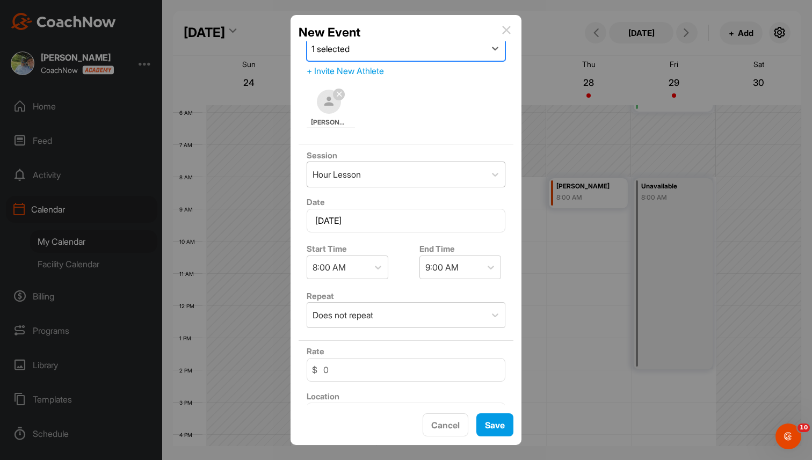
scroll to position [70, 0]
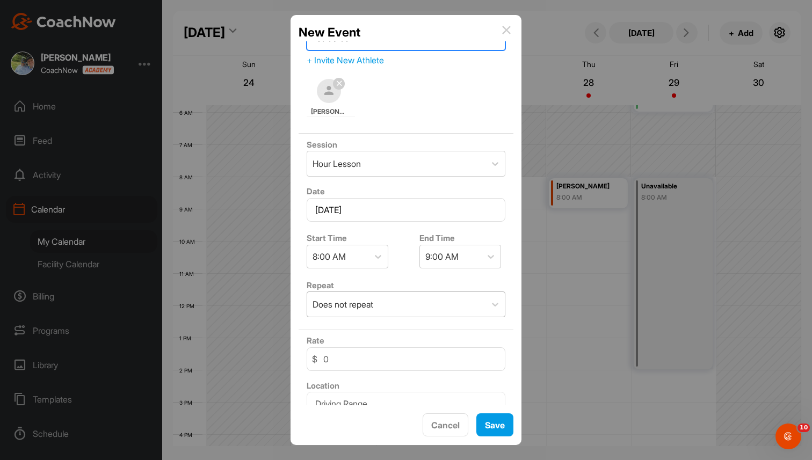
click at [369, 308] on div "Does not repeat" at bounding box center [343, 304] width 61 height 13
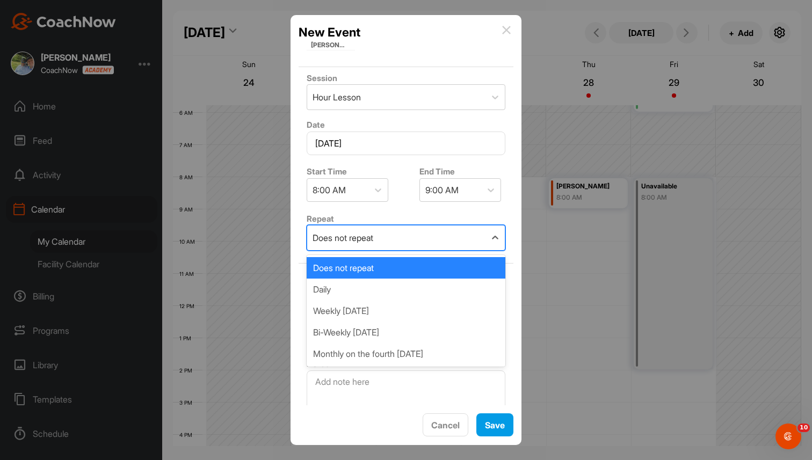
scroll to position [151, 0]
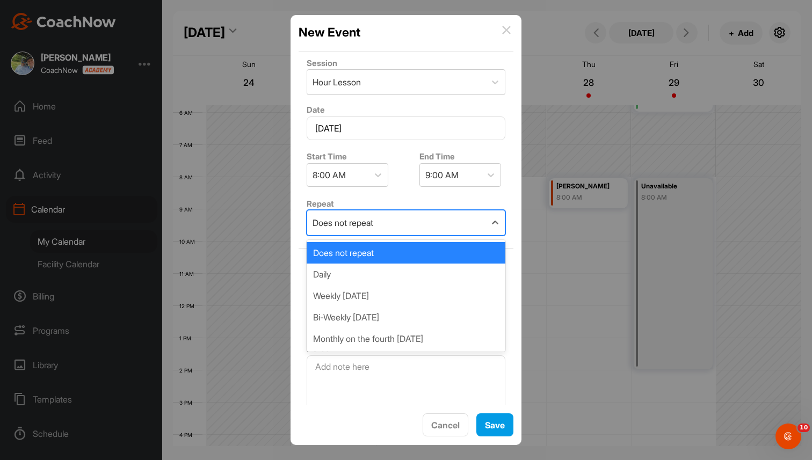
click at [403, 223] on div "Does not repeat" at bounding box center [396, 222] width 178 height 25
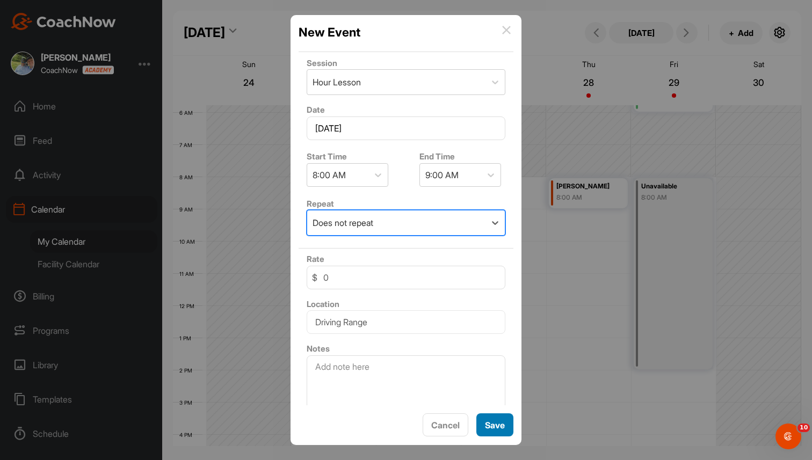
click at [499, 424] on button "Save" at bounding box center [494, 424] width 37 height 23
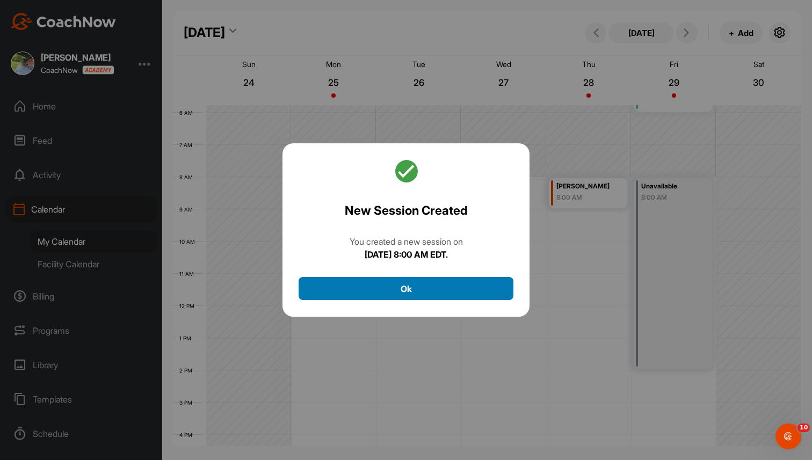
click at [417, 292] on button "Ok" at bounding box center [406, 288] width 215 height 23
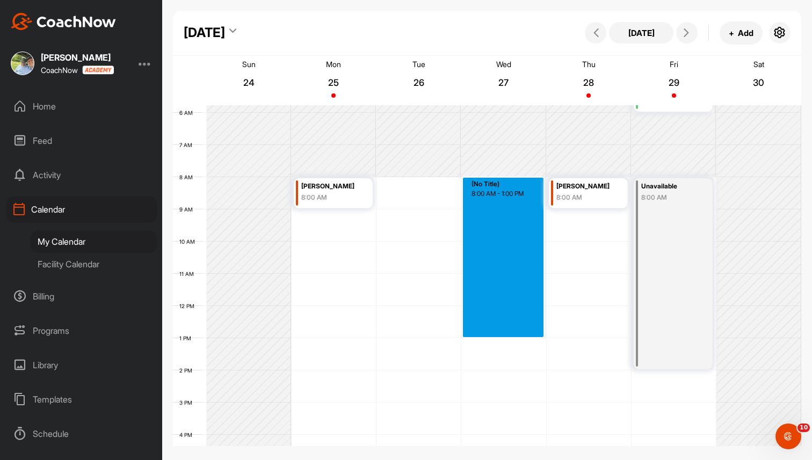
drag, startPoint x: 496, startPoint y: 182, endPoint x: 517, endPoint y: 335, distance: 153.9
click at [517, 335] on div "12 AM 1 AM 2 AM 3 AM 4 AM 5 AM 6 AM 7 AM 8 AM 9 AM 10 AM 11 AM 12 PM 1 PM 2 PM …" at bounding box center [487, 305] width 628 height 773
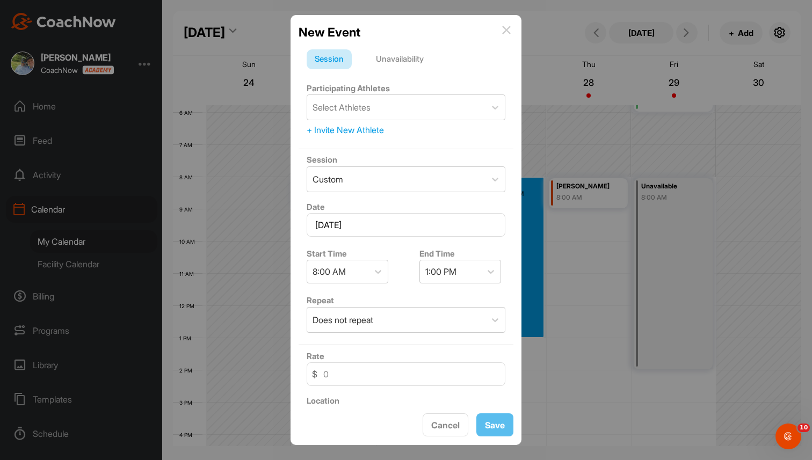
click at [407, 56] on div "Unavailability" at bounding box center [400, 59] width 64 height 20
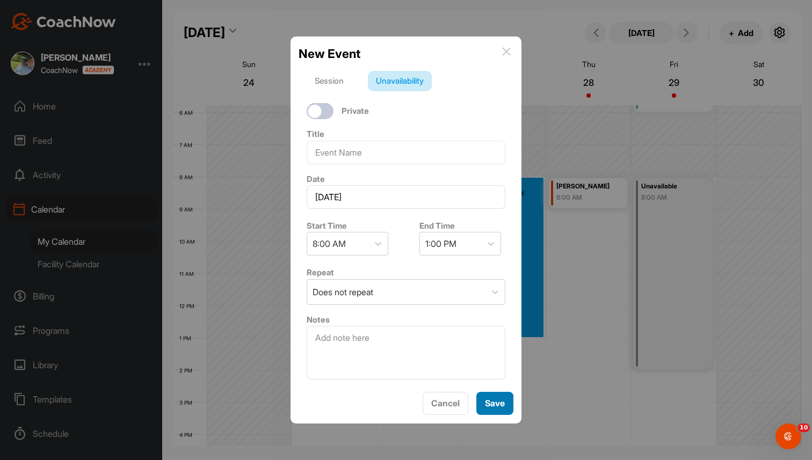
click at [502, 397] on button "Save" at bounding box center [494, 403] width 37 height 23
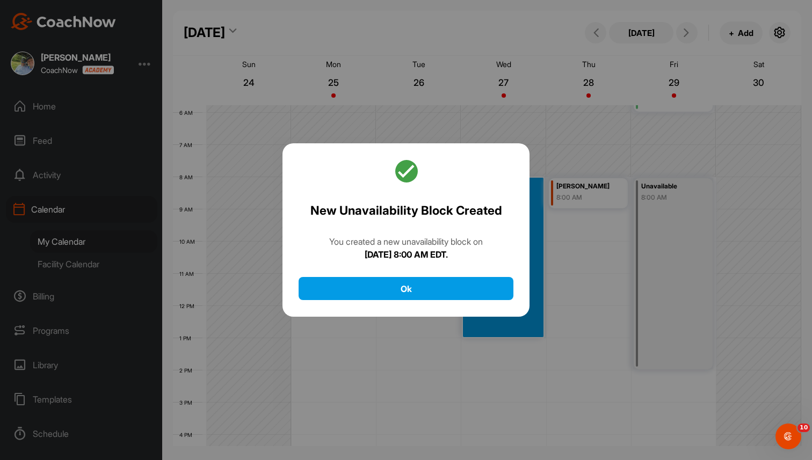
click at [412, 301] on div "New Unavailability Block Created You created a new unavailability block [DATE][…" at bounding box center [405, 230] width 247 height 174
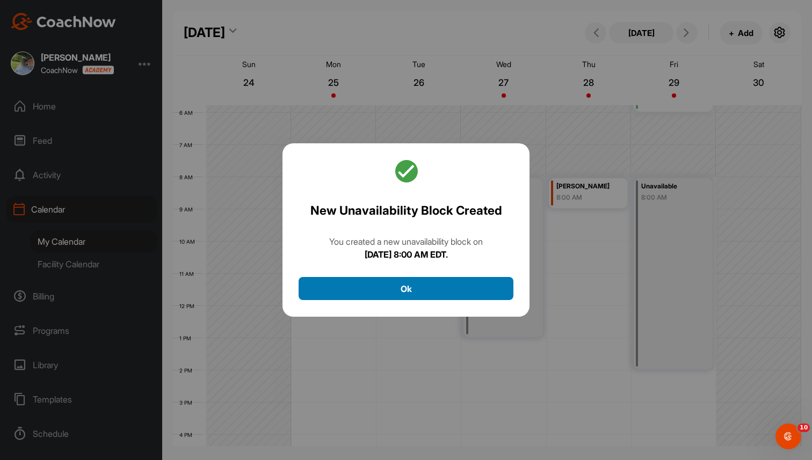
click at [418, 290] on button "Ok" at bounding box center [406, 288] width 215 height 23
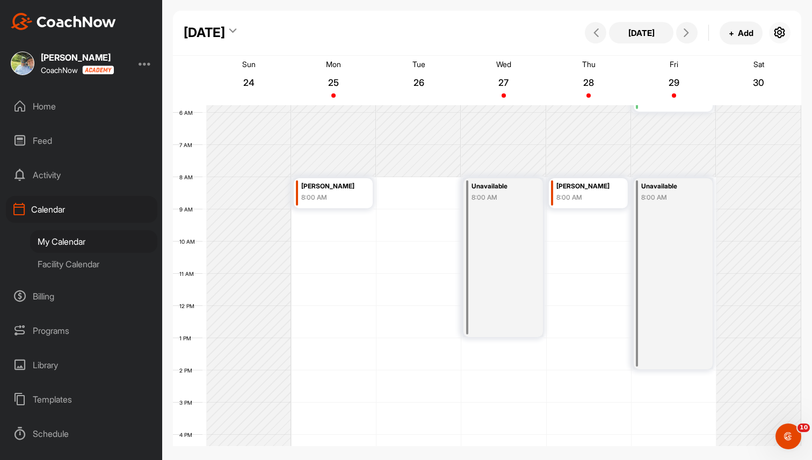
click at [780, 33] on icon "button" at bounding box center [779, 32] width 13 height 13
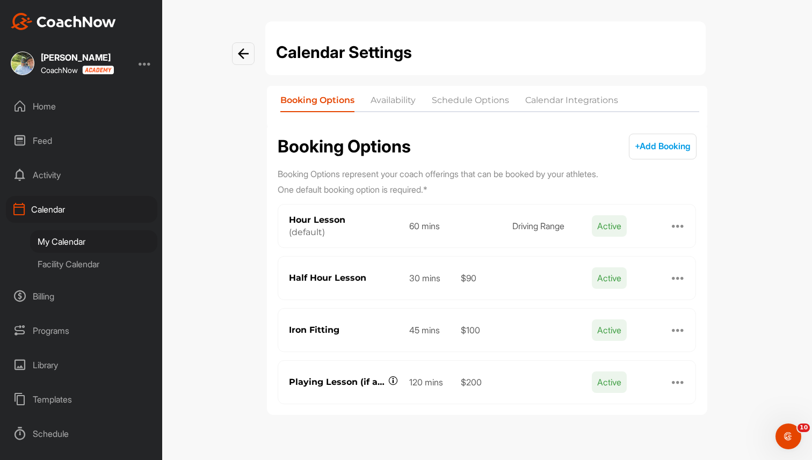
click at [77, 243] on div "My Calendar" at bounding box center [93, 241] width 127 height 23
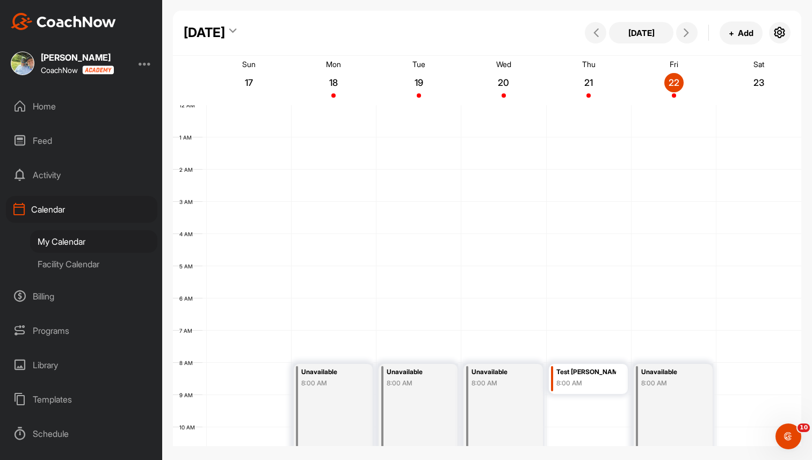
scroll to position [186, 0]
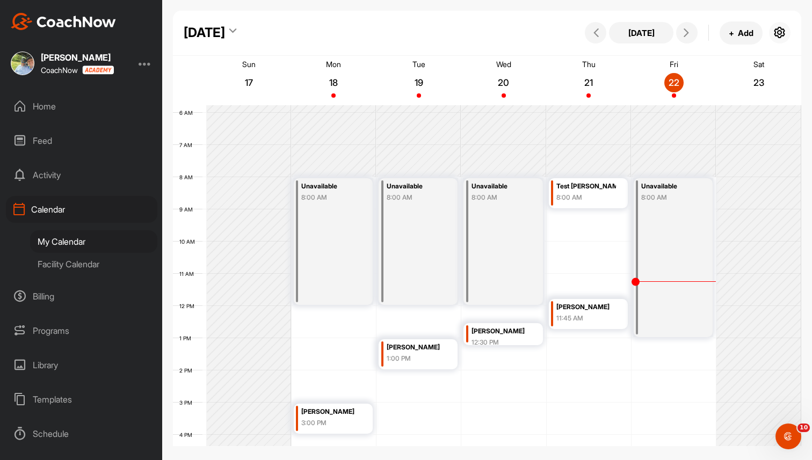
click at [780, 37] on icon "button" at bounding box center [779, 32] width 13 height 13
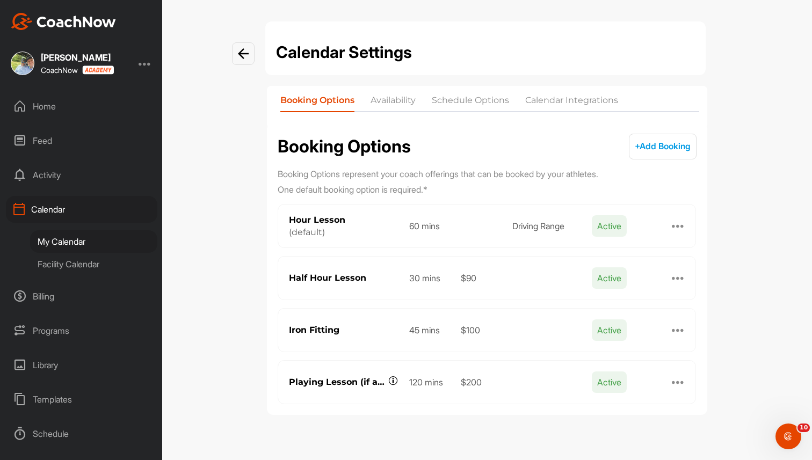
click at [660, 143] on span "+ Add Booking" at bounding box center [663, 146] width 56 height 11
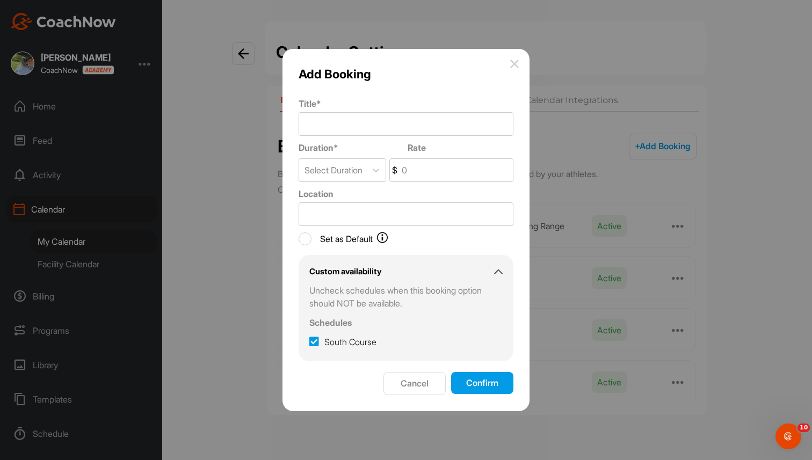
click at [421, 391] on button "Cancel" at bounding box center [414, 383] width 62 height 23
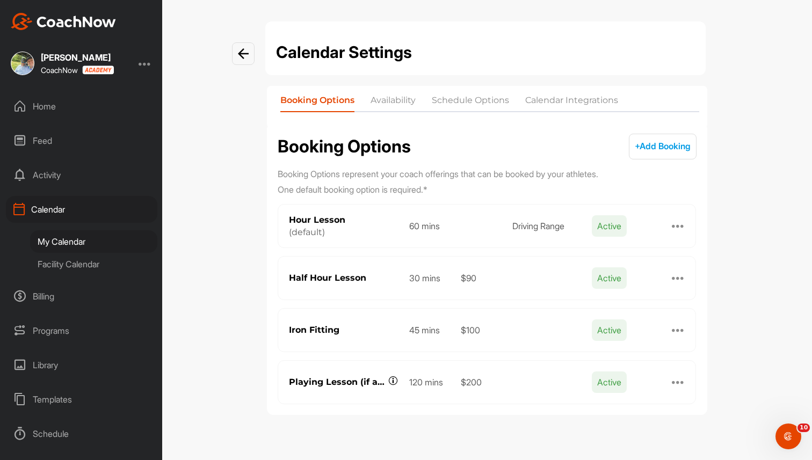
click at [396, 106] on li "Availability" at bounding box center [392, 102] width 45 height 17
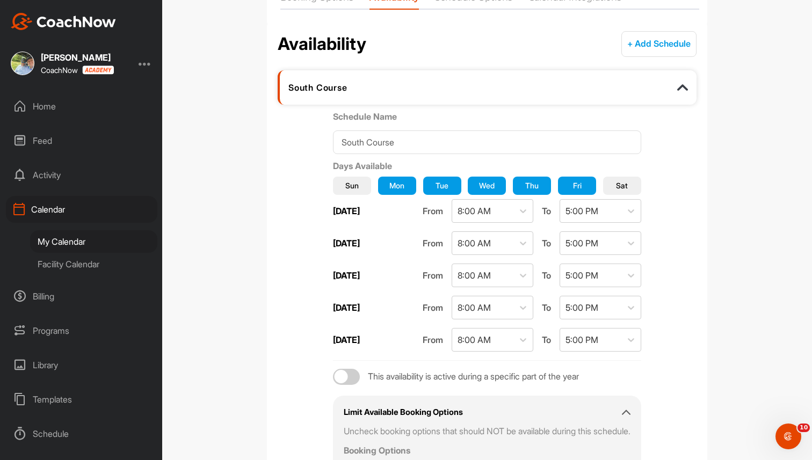
scroll to position [100, 0]
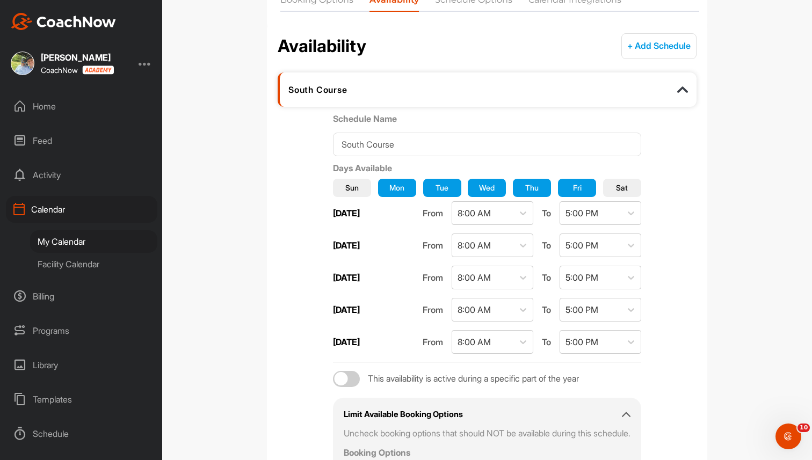
click at [657, 42] on button "+ Add Schedule" at bounding box center [658, 46] width 75 height 26
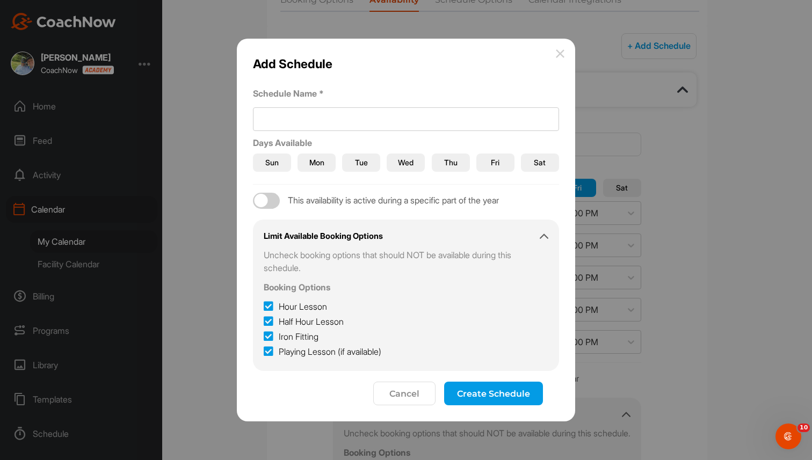
click at [263, 200] on div at bounding box center [261, 200] width 13 height 13
checkbox input "true"
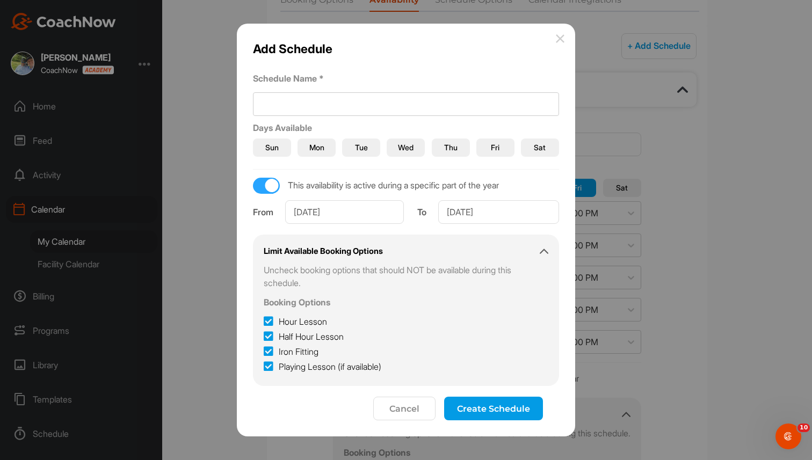
click at [401, 412] on button "Cancel" at bounding box center [404, 409] width 62 height 24
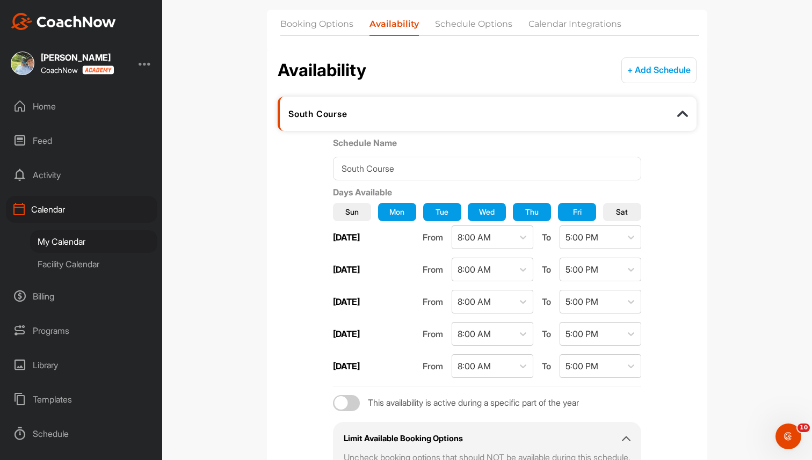
scroll to position [0, 0]
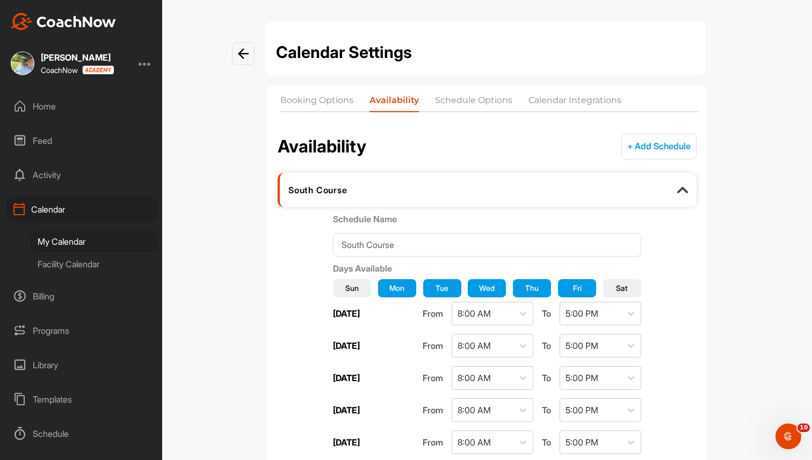
click at [484, 97] on li "Schedule Options" at bounding box center [473, 102] width 77 height 17
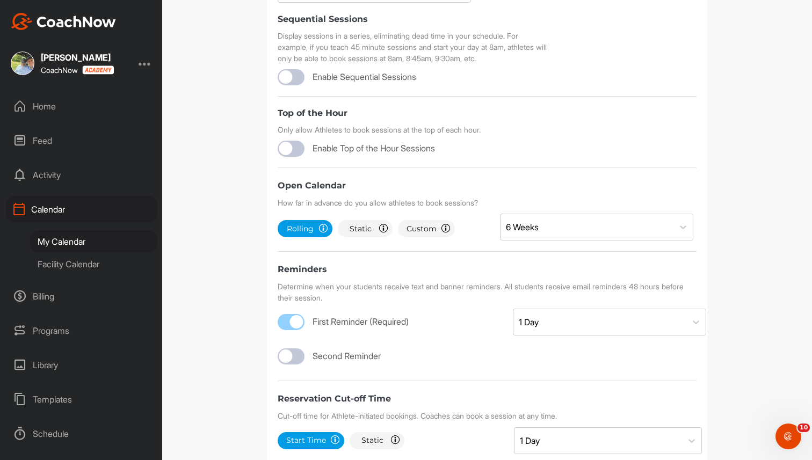
scroll to position [314, 0]
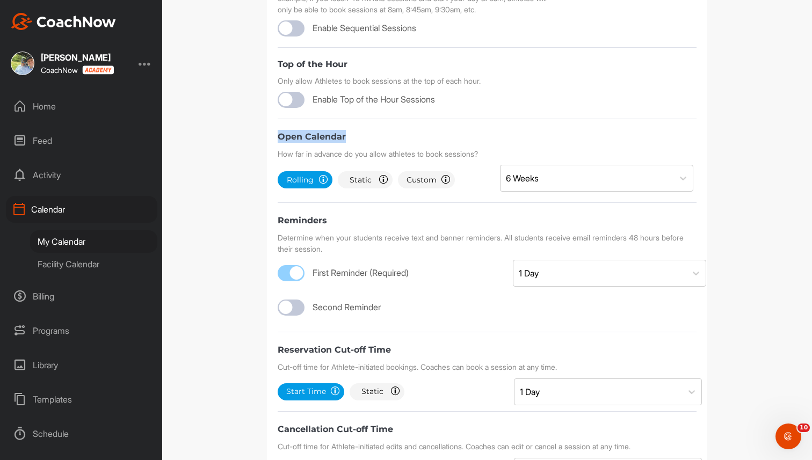
drag, startPoint x: 275, startPoint y: 159, endPoint x: 351, endPoint y: 168, distance: 75.6
click at [351, 168] on div "Schedule Options Timezone (GMT-05:00) Eastern Time ([GEOGRAPHIC_DATA] & [GEOGRA…" at bounding box center [487, 172] width 440 height 727
click at [513, 185] on div "6 Weeks" at bounding box center [522, 178] width 33 height 13
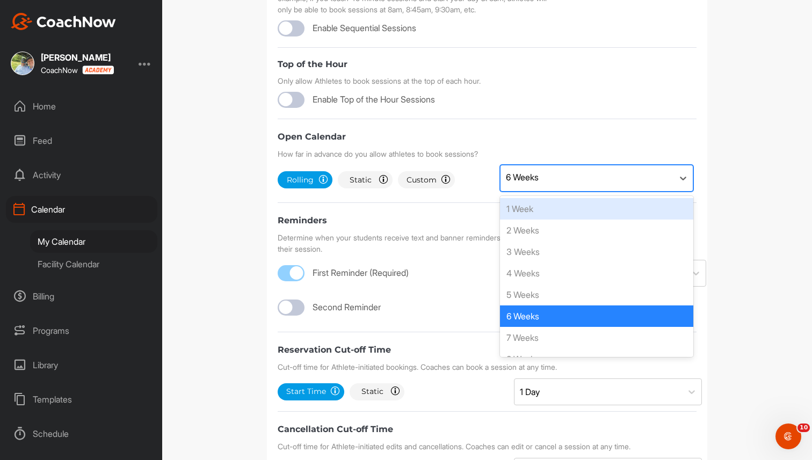
click at [513, 184] on div "6 Weeks" at bounding box center [522, 177] width 33 height 13
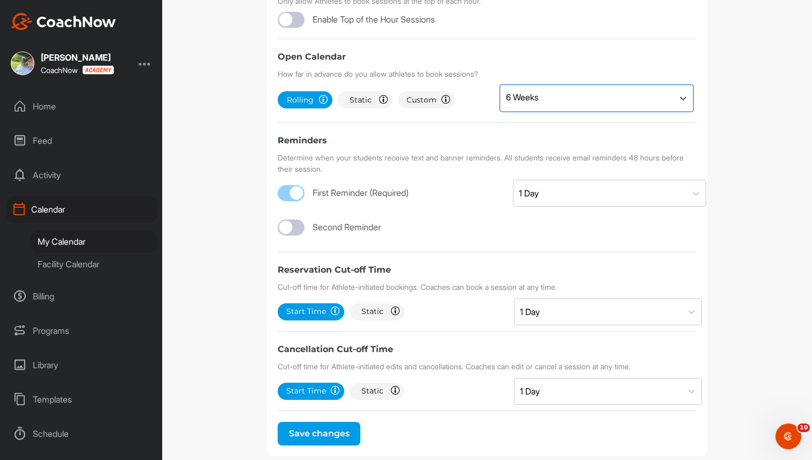
scroll to position [396, 0]
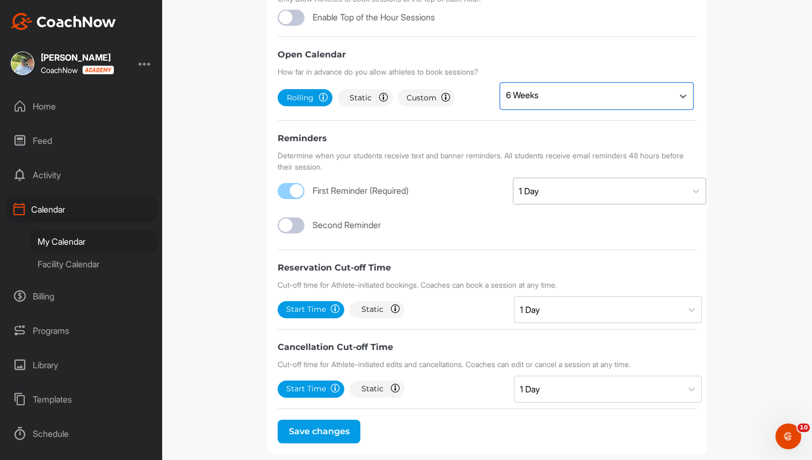
click at [568, 204] on div "1 Day" at bounding box center [599, 191] width 173 height 26
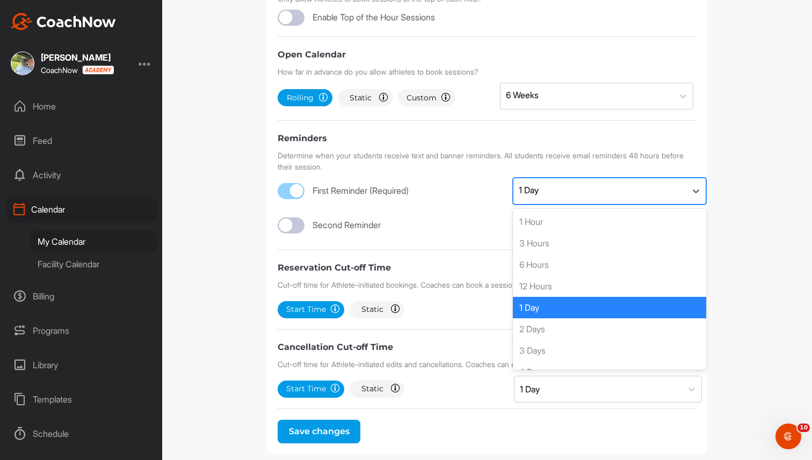
click at [568, 204] on div "1 Day" at bounding box center [599, 191] width 173 height 26
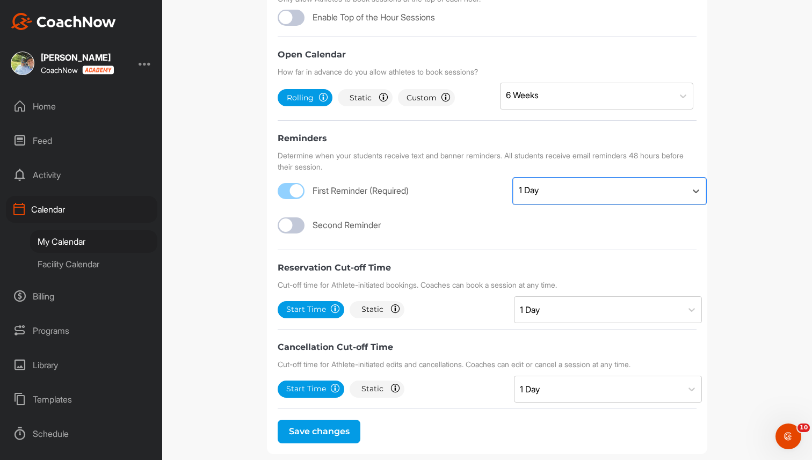
click at [435, 234] on div "Second Reminder" at bounding box center [487, 222] width 419 height 21
click at [288, 232] on div at bounding box center [285, 225] width 13 height 13
click at [605, 238] on div "Select..." at bounding box center [599, 226] width 173 height 26
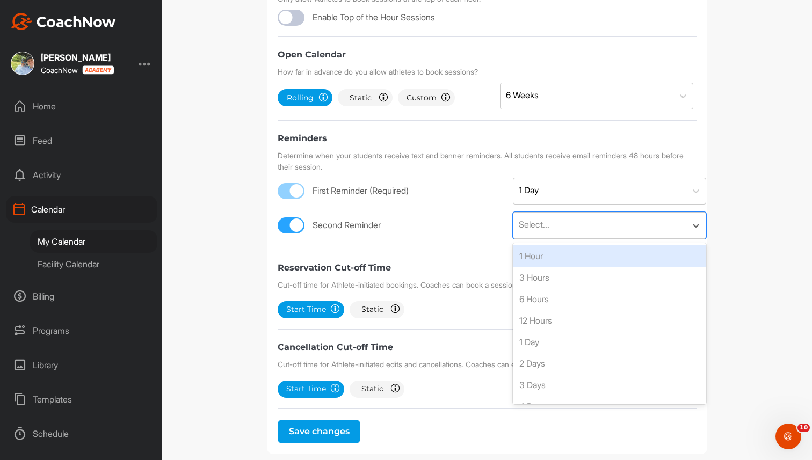
click at [301, 232] on div at bounding box center [296, 225] width 13 height 13
checkbox input "false"
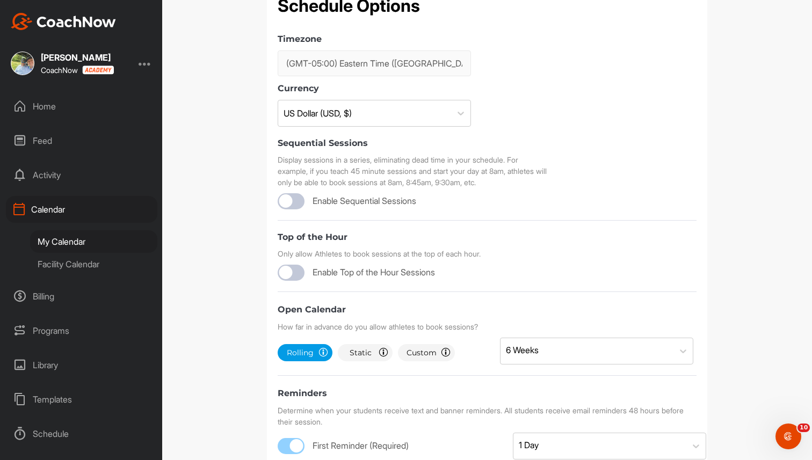
scroll to position [0, 0]
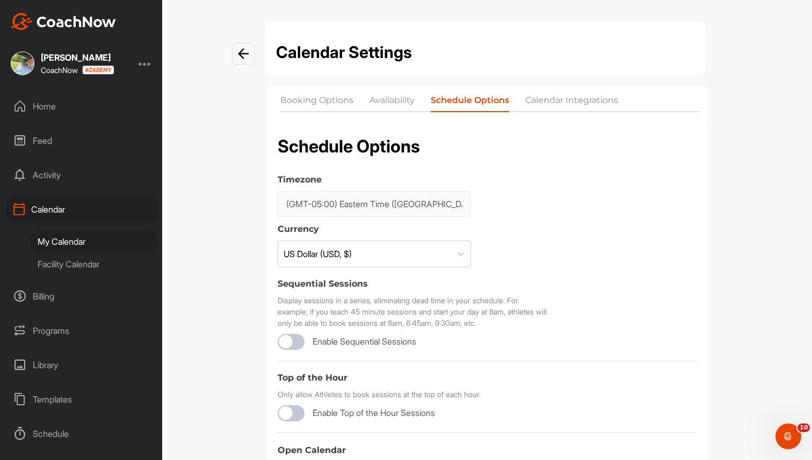
click at [563, 104] on li "Calendar Integrations" at bounding box center [571, 102] width 93 height 17
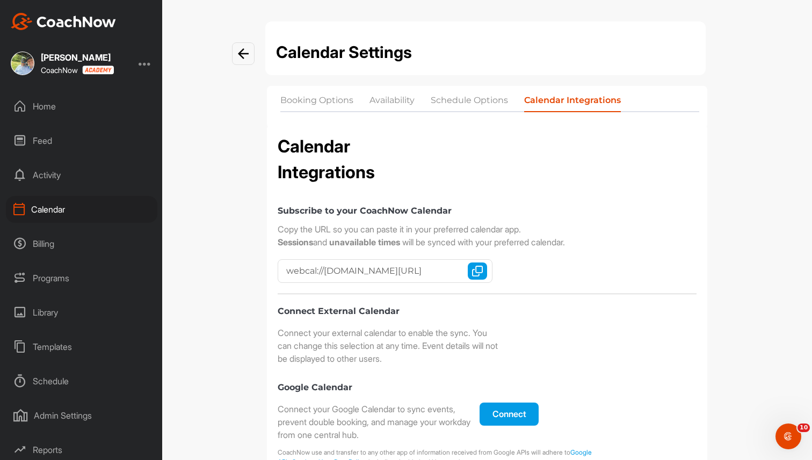
checkbox input "true"
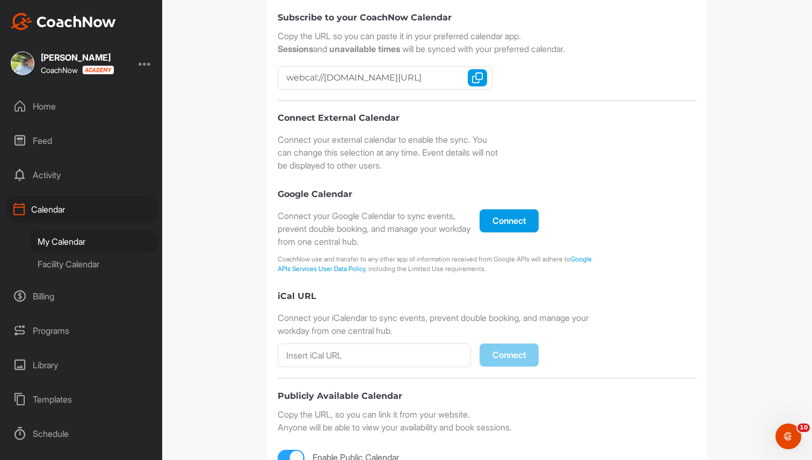
scroll to position [214, 0]
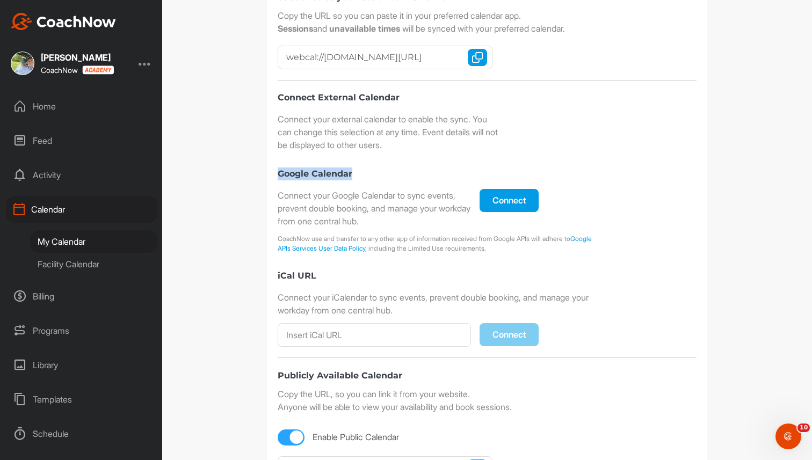
drag, startPoint x: 354, startPoint y: 171, endPoint x: 246, endPoint y: 171, distance: 107.9
click at [246, 171] on div "Calendar Settings Booking Options Availability Schedule Options Calendar Integr…" at bounding box center [487, 230] width 650 height 460
drag, startPoint x: 274, startPoint y: 271, endPoint x: 320, endPoint y: 279, distance: 46.3
click at [320, 279] on div "Calendar Integrations Subscribe to your CoachNow Calendar Copy the URL so you c…" at bounding box center [487, 200] width 440 height 582
click at [385, 260] on div "Connect External Calendar Connect your external calendar to enable the sync. Yo…" at bounding box center [487, 219] width 419 height 256
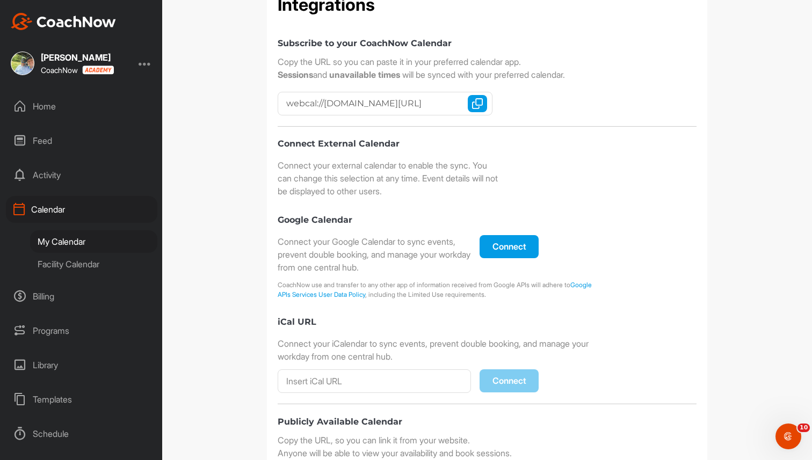
scroll to position [267, 0]
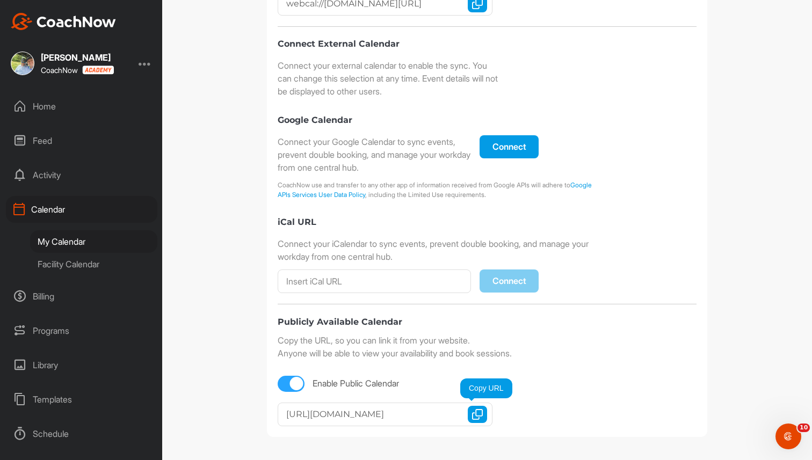
click at [477, 415] on img "button" at bounding box center [477, 414] width 11 height 11
click at [70, 203] on div "Calendar" at bounding box center [81, 209] width 151 height 27
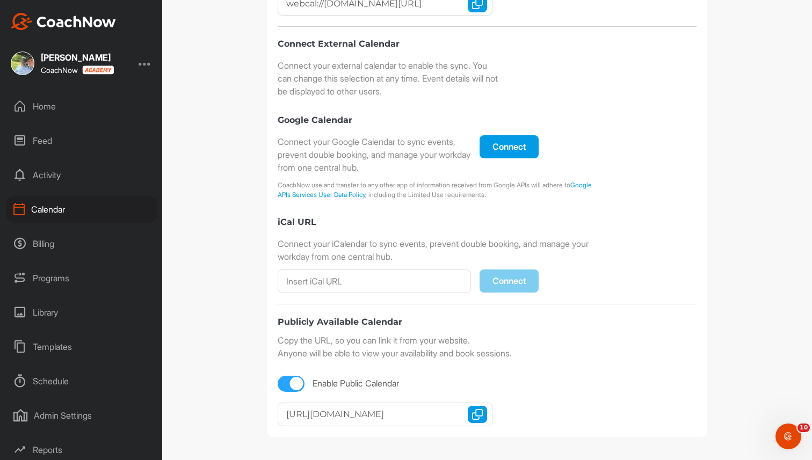
click at [63, 279] on div "Programs" at bounding box center [81, 278] width 151 height 27
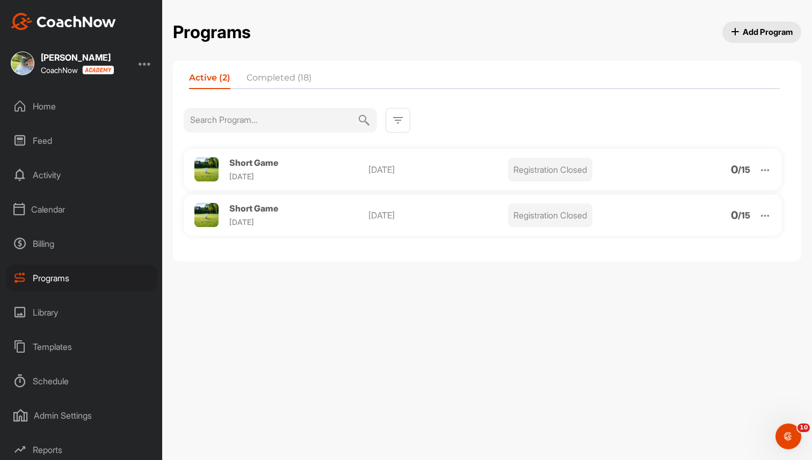
click at [755, 37] on span "Add Program" at bounding box center [762, 31] width 62 height 11
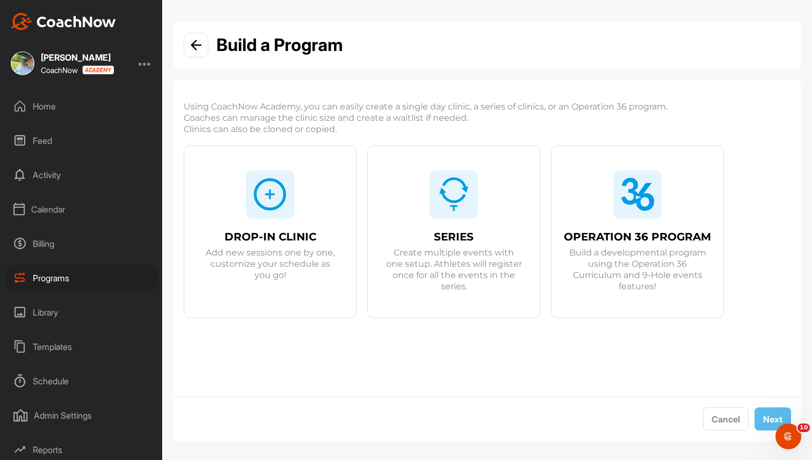
click at [270, 257] on span "Add new sessions one by one, customize your schedule as you go!" at bounding box center [269, 264] width 137 height 34
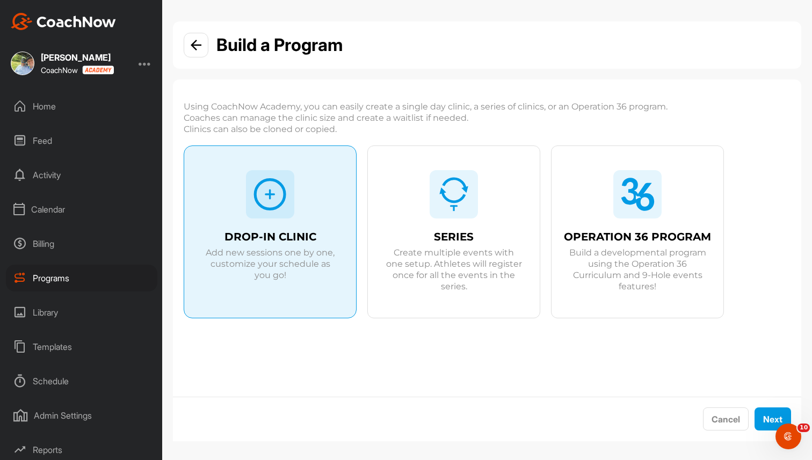
click at [370, 224] on div "SERIES Create multiple events with one setup. Athletes will register once for a…" at bounding box center [454, 257] width 172 height 69
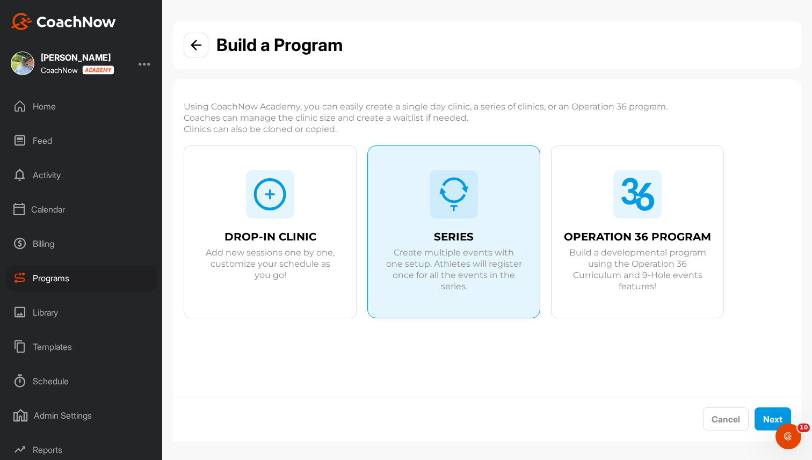
click at [619, 179] on div at bounding box center [637, 194] width 48 height 48
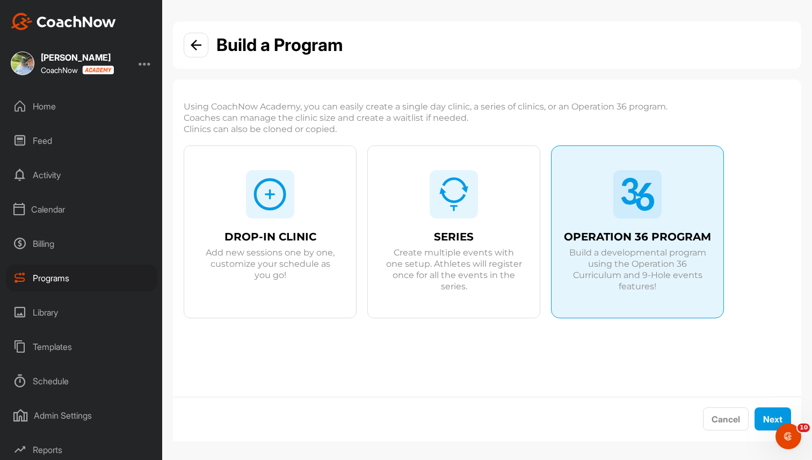
click at [504, 207] on div "SERIES Create multiple events with one setup. Athletes will register once for a…" at bounding box center [454, 244] width 172 height 196
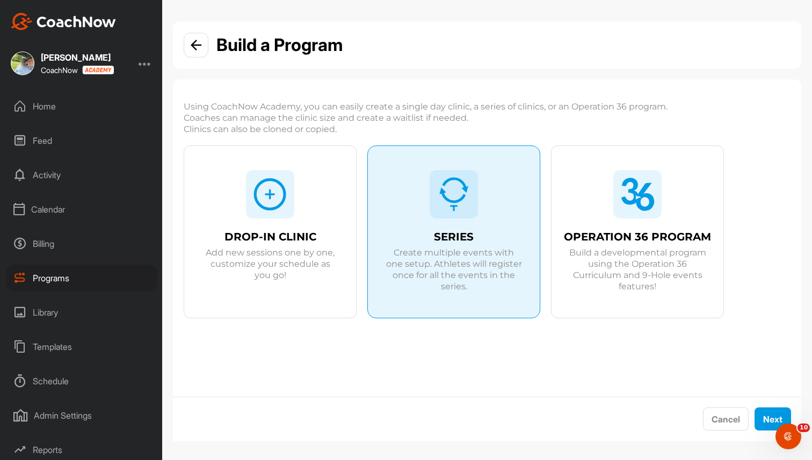
click at [274, 169] on div "DROP-IN CLINIC Add new sessions one by one, customize your schedule as you go!" at bounding box center [270, 244] width 172 height 196
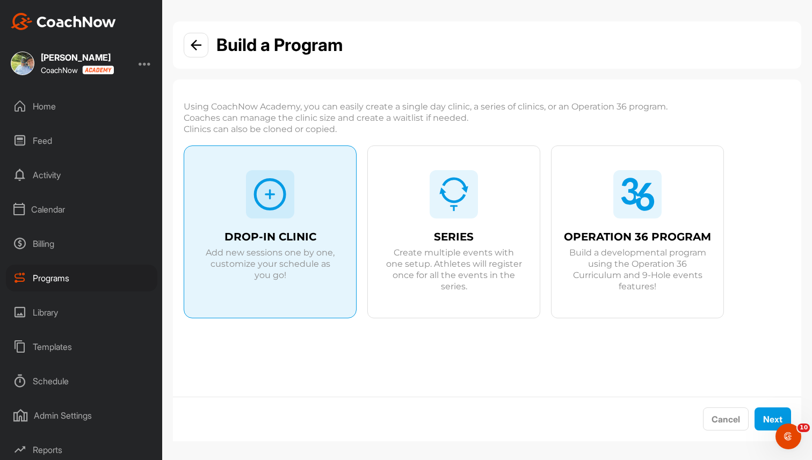
click at [199, 48] on img at bounding box center [196, 45] width 11 height 11
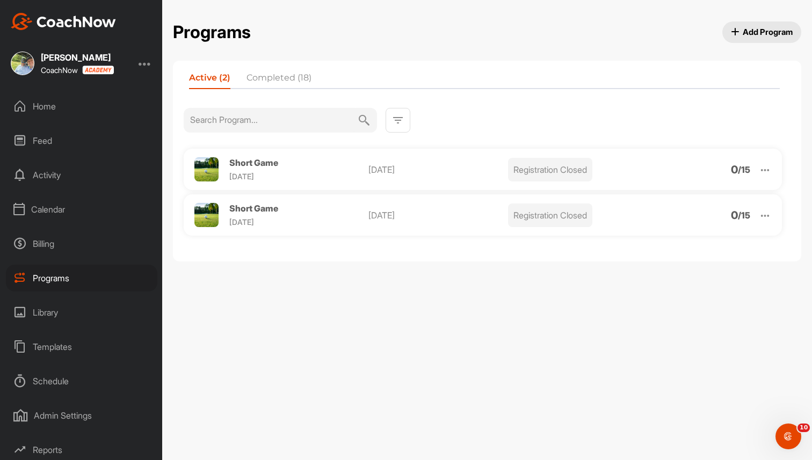
click at [767, 215] on img at bounding box center [765, 215] width 12 height 12
click at [671, 302] on li "Clone" at bounding box center [703, 298] width 132 height 17
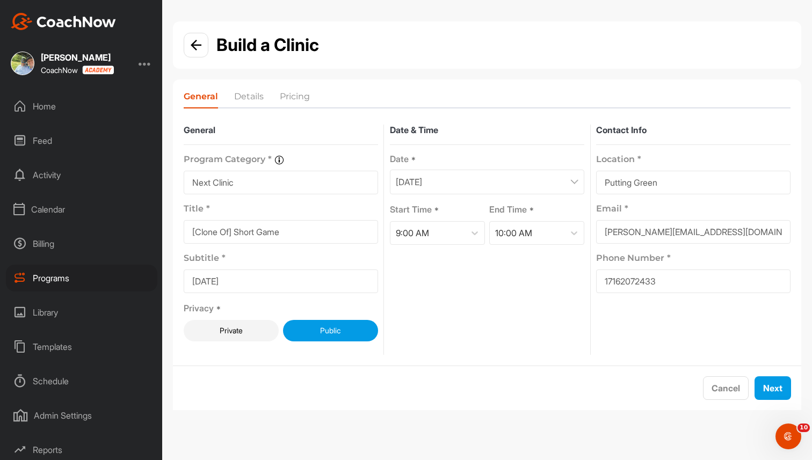
click at [196, 52] on div at bounding box center [196, 45] width 25 height 25
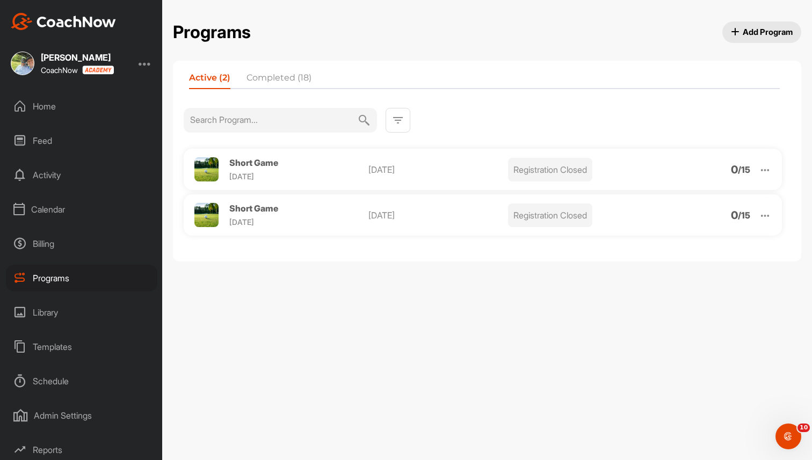
click at [248, 165] on span "Short Game" at bounding box center [253, 162] width 49 height 11
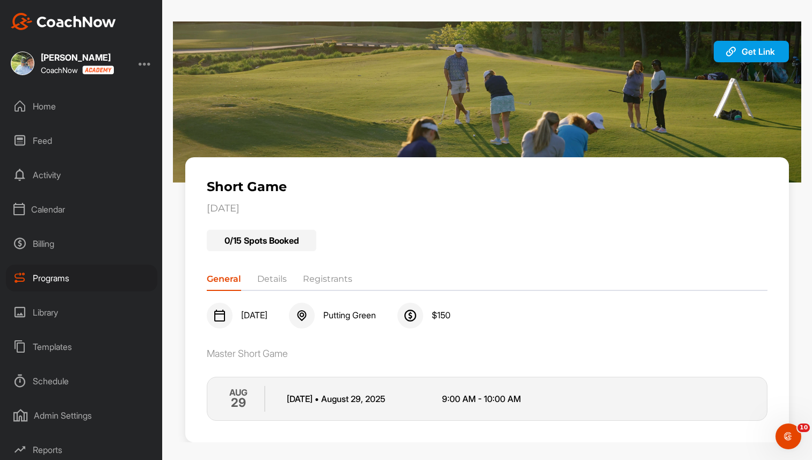
click at [334, 275] on li "Registrants" at bounding box center [327, 281] width 49 height 17
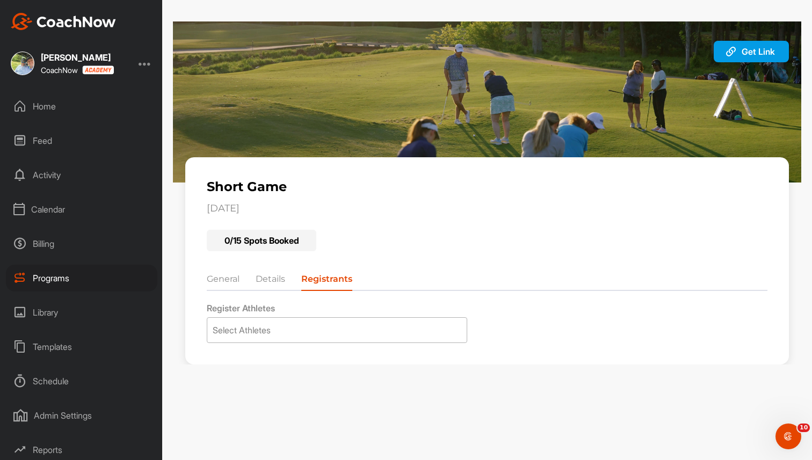
click at [331, 329] on div "Select Athletes" at bounding box center [336, 330] width 259 height 25
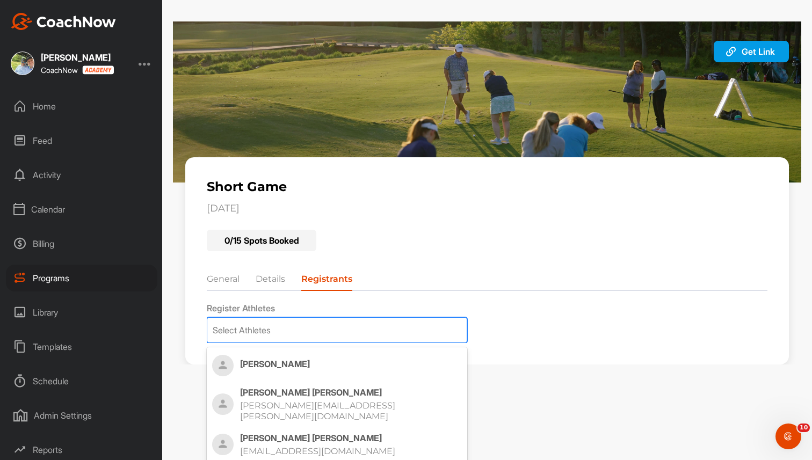
click at [221, 282] on li "General" at bounding box center [223, 281] width 33 height 17
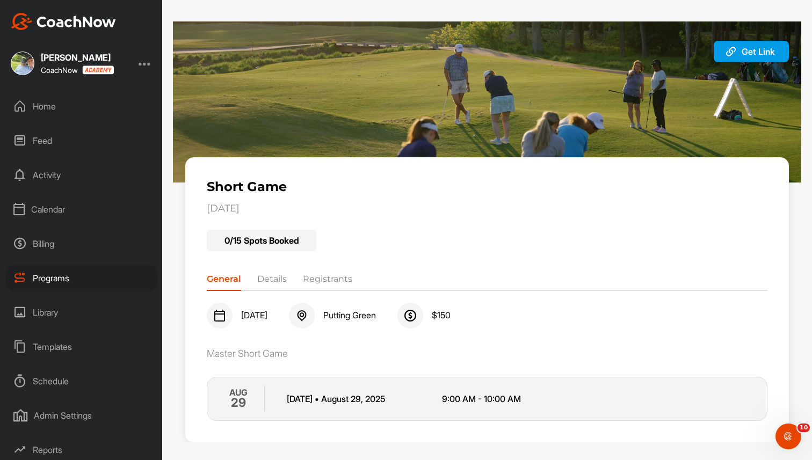
click at [66, 285] on div "Programs" at bounding box center [81, 278] width 151 height 27
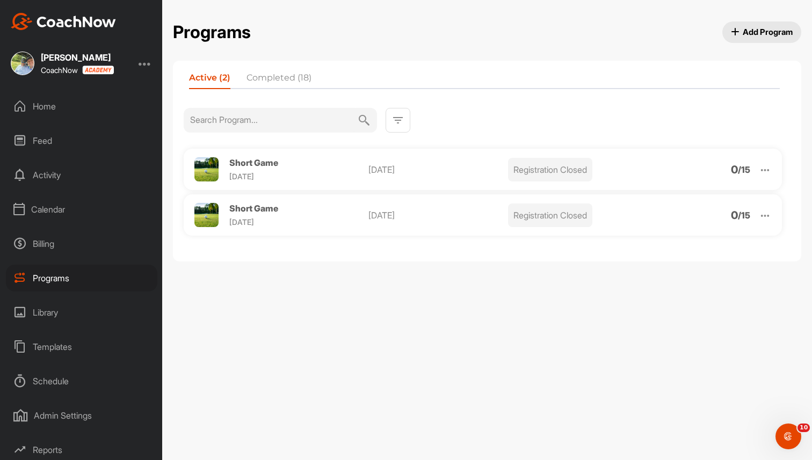
click at [45, 246] on div "Billing" at bounding box center [81, 243] width 151 height 27
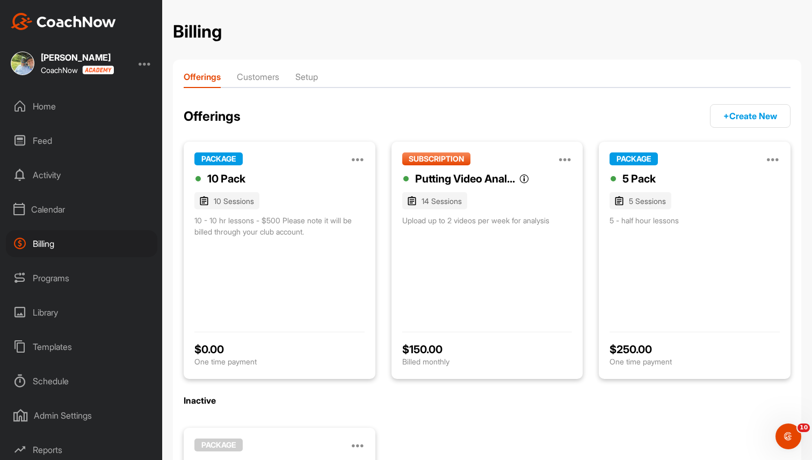
click at [739, 113] on button "+ Create New" at bounding box center [750, 116] width 81 height 24
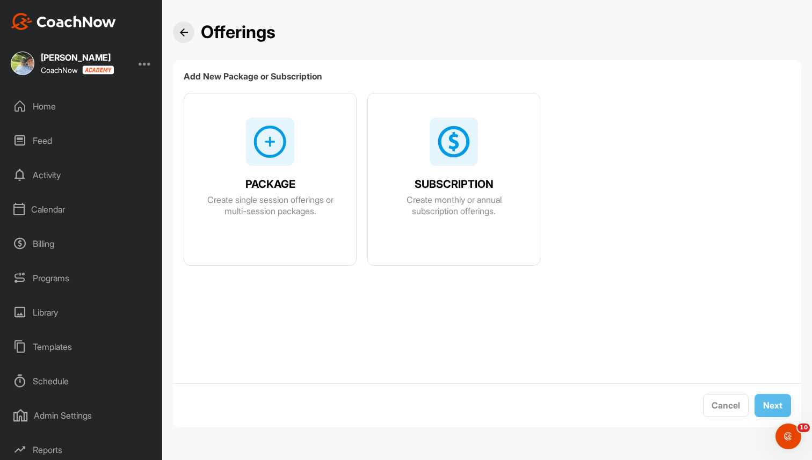
click at [217, 169] on div "PACKAGE Create single session offerings or multi-session packages." at bounding box center [270, 191] width 172 height 196
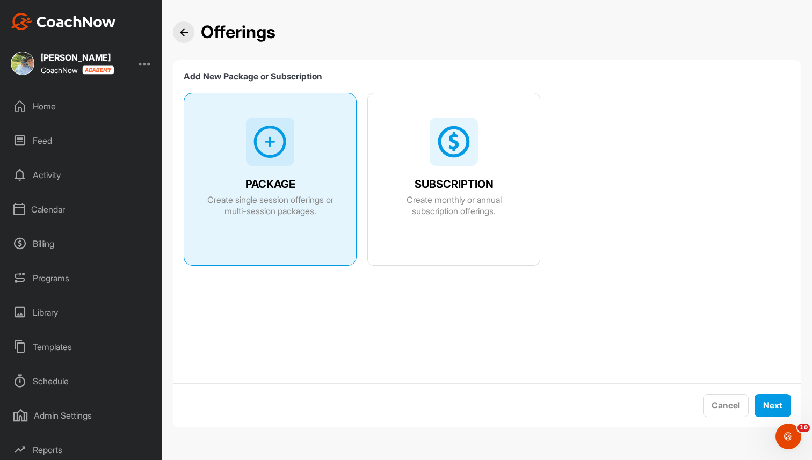
click at [451, 186] on span "SUBSCRIPTION" at bounding box center [454, 184] width 79 height 11
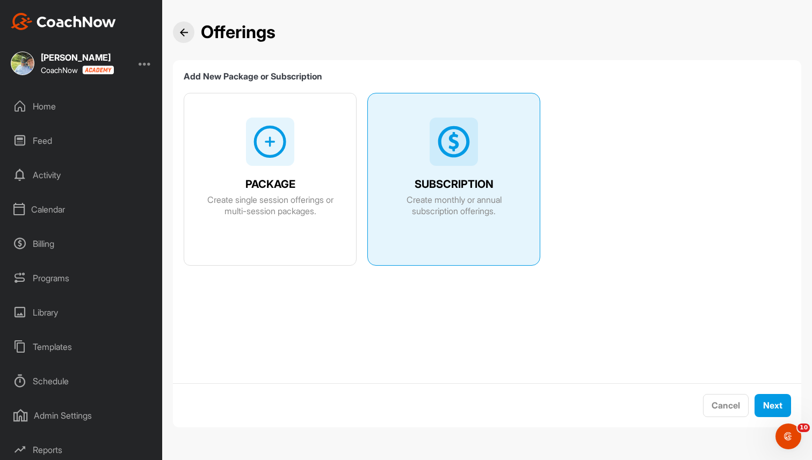
click at [267, 180] on span "PACKAGE" at bounding box center [270, 184] width 50 height 11
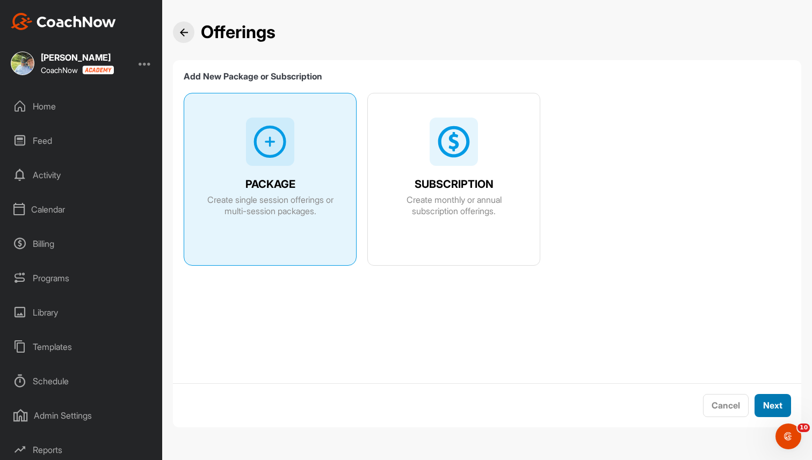
click at [780, 409] on button "Next" at bounding box center [772, 405] width 37 height 23
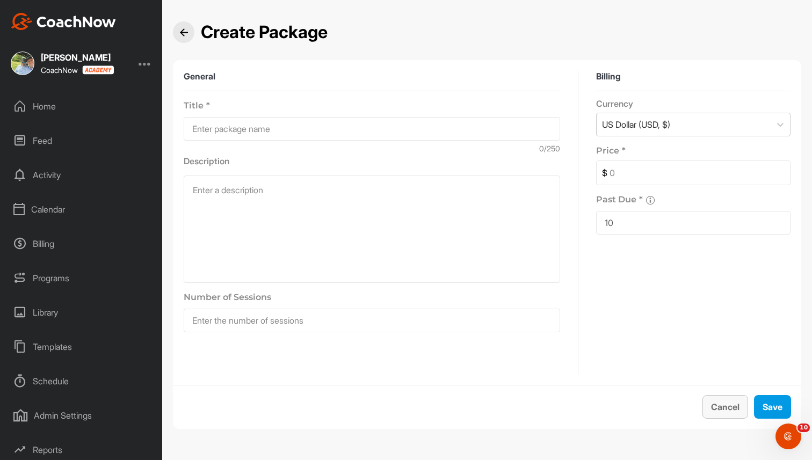
click at [713, 408] on button "Cancel" at bounding box center [725, 407] width 46 height 24
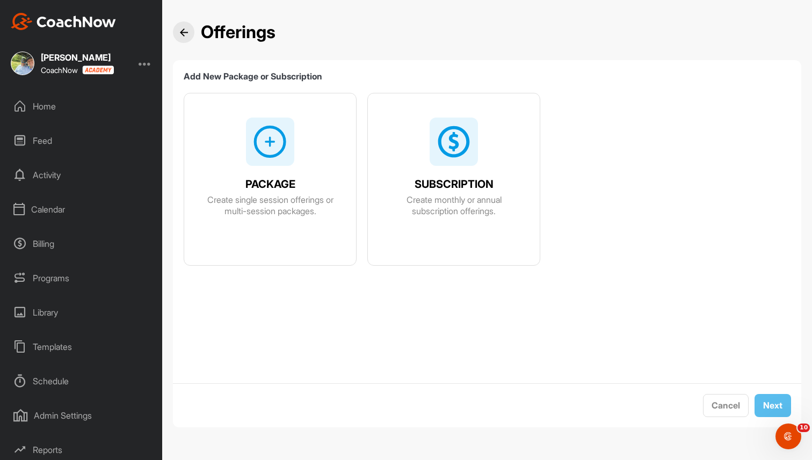
click at [185, 37] on div at bounding box center [183, 31] width 21 height 21
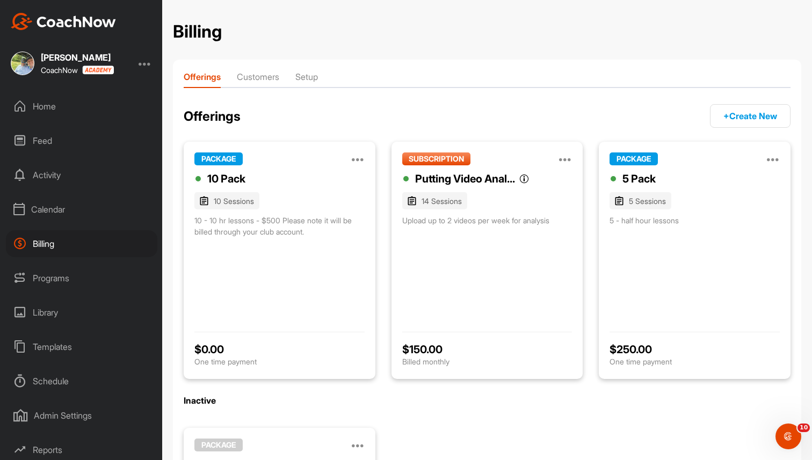
click at [269, 73] on li "Customers" at bounding box center [258, 78] width 42 height 17
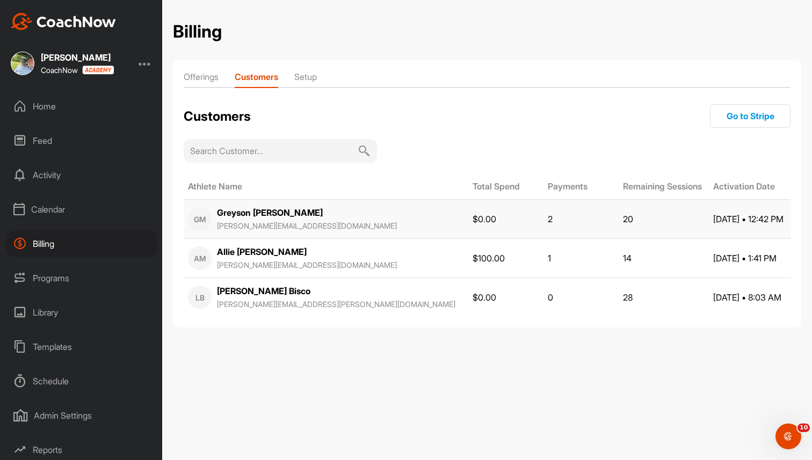
click at [270, 213] on strong "[PERSON_NAME]" at bounding box center [270, 212] width 106 height 11
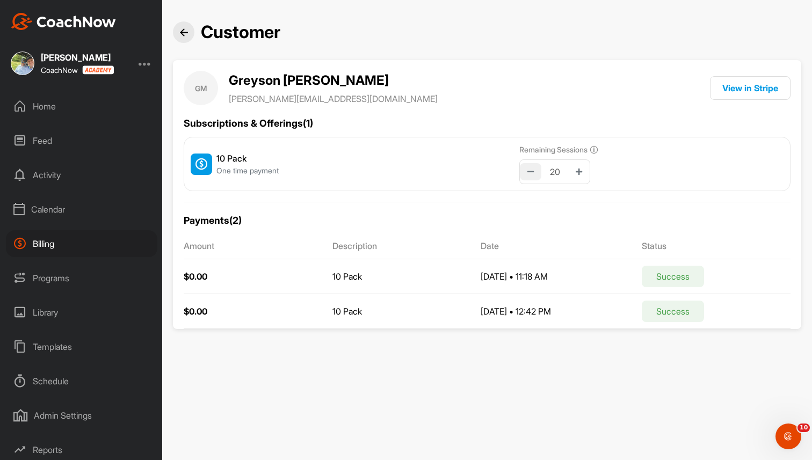
click at [526, 175] on button at bounding box center [530, 171] width 21 height 17
click at [575, 168] on button at bounding box center [578, 171] width 21 height 17
click at [522, 177] on button at bounding box center [530, 171] width 21 height 17
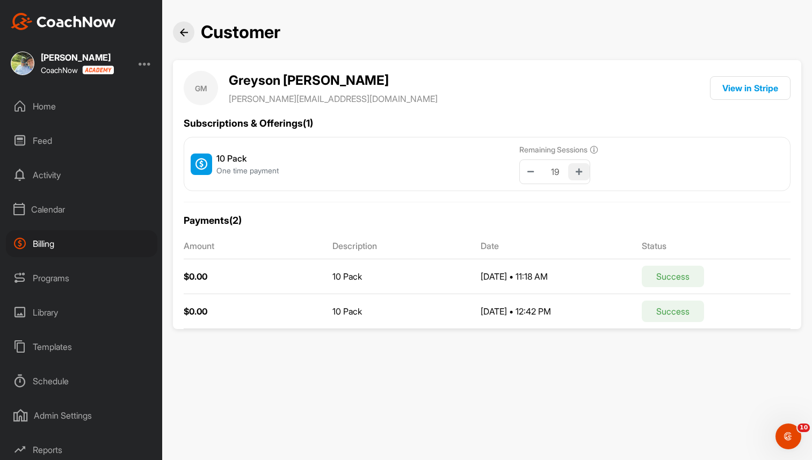
click at [579, 170] on icon at bounding box center [579, 172] width 6 height 8
click at [533, 176] on button at bounding box center [530, 171] width 21 height 17
click at [575, 165] on button at bounding box center [578, 171] width 21 height 17
click at [529, 171] on icon at bounding box center [530, 172] width 6 height 8
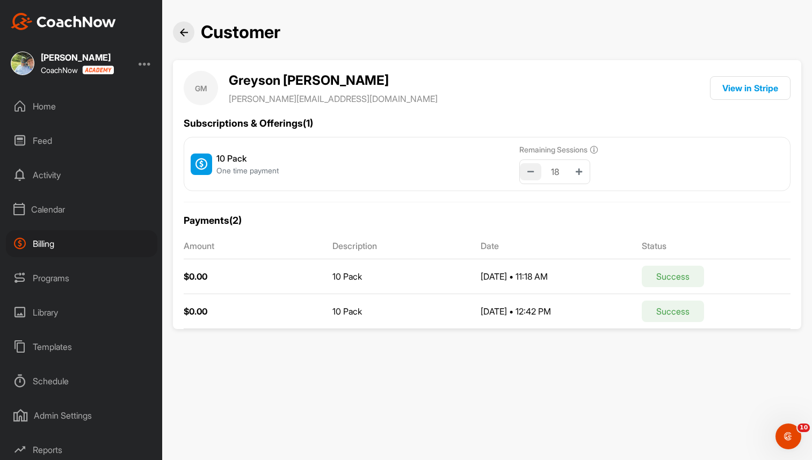
click at [529, 171] on icon at bounding box center [530, 172] width 6 height 8
click at [577, 172] on icon at bounding box center [579, 172] width 6 height 8
type input "20"
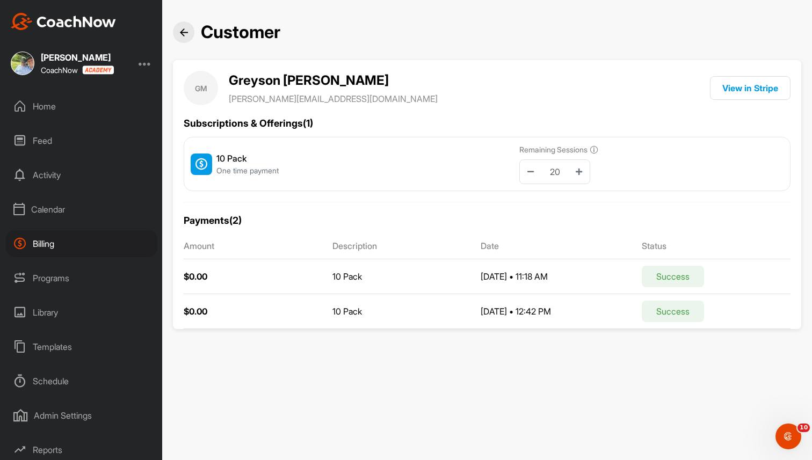
click at [63, 209] on div "Calendar" at bounding box center [81, 209] width 151 height 27
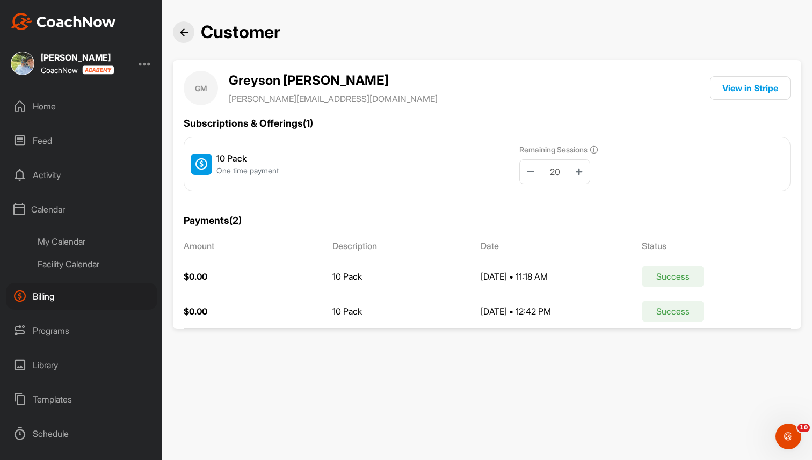
click at [85, 241] on div "My Calendar" at bounding box center [93, 241] width 127 height 23
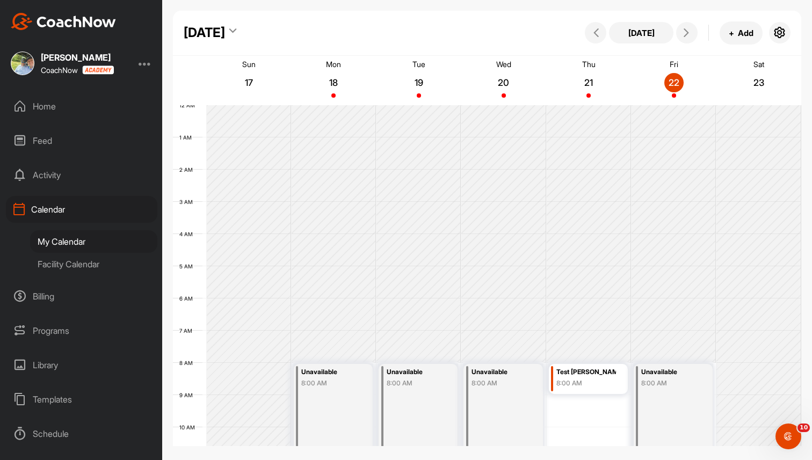
scroll to position [186, 0]
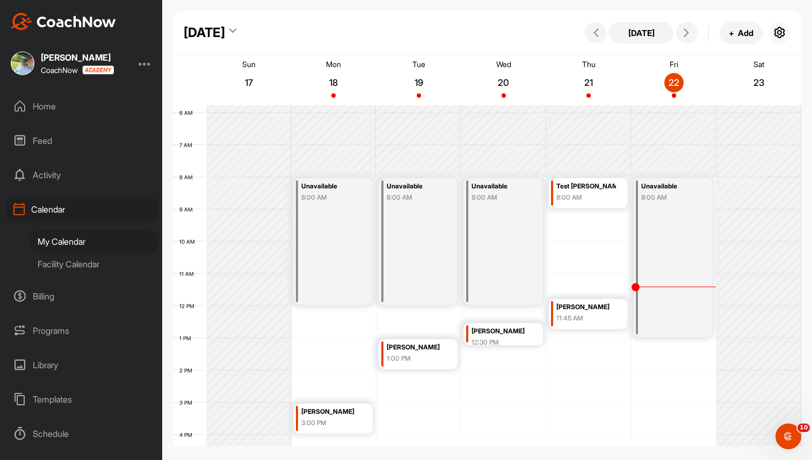
click at [776, 32] on icon "button" at bounding box center [779, 32] width 13 height 13
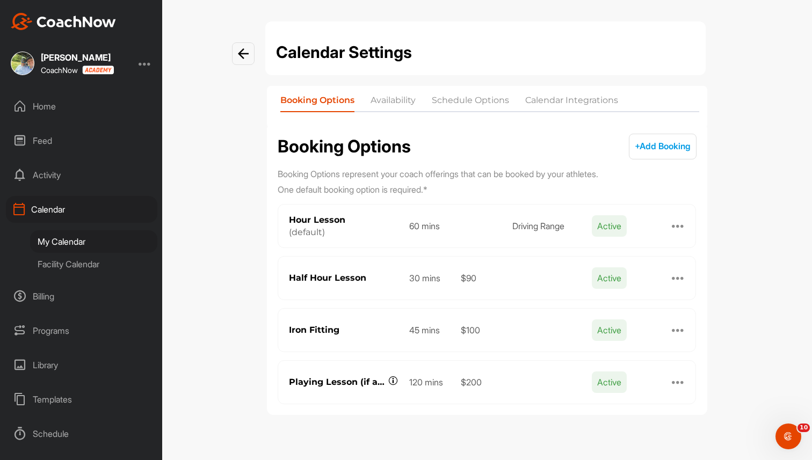
click at [35, 292] on div "Billing" at bounding box center [81, 296] width 151 height 27
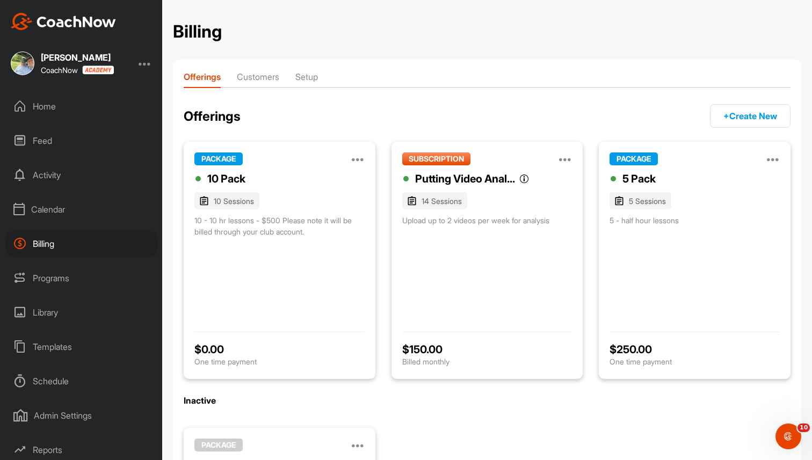
click at [261, 83] on li "Customers" at bounding box center [258, 78] width 42 height 17
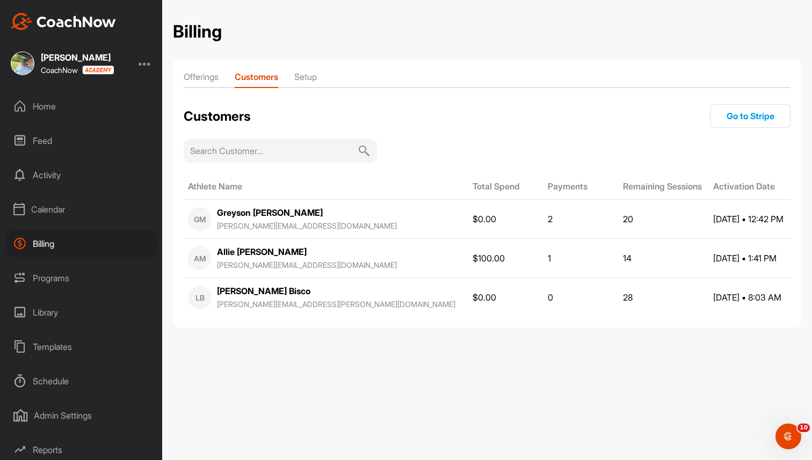
click at [63, 278] on div "Programs" at bounding box center [81, 278] width 151 height 27
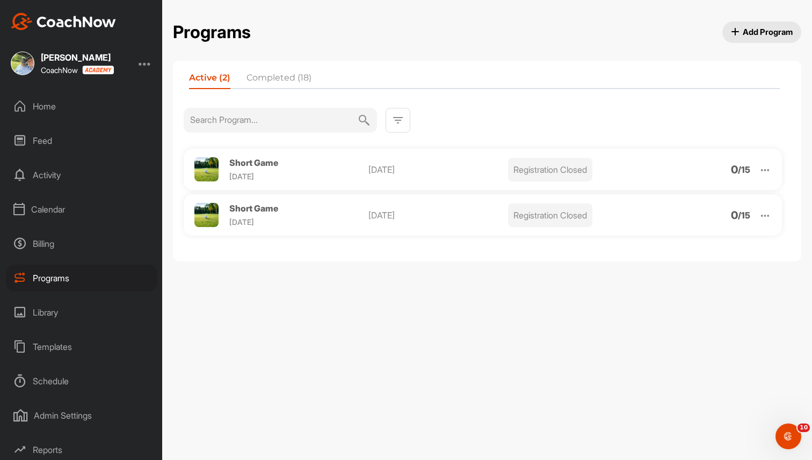
click at [53, 309] on div "Library" at bounding box center [81, 312] width 151 height 27
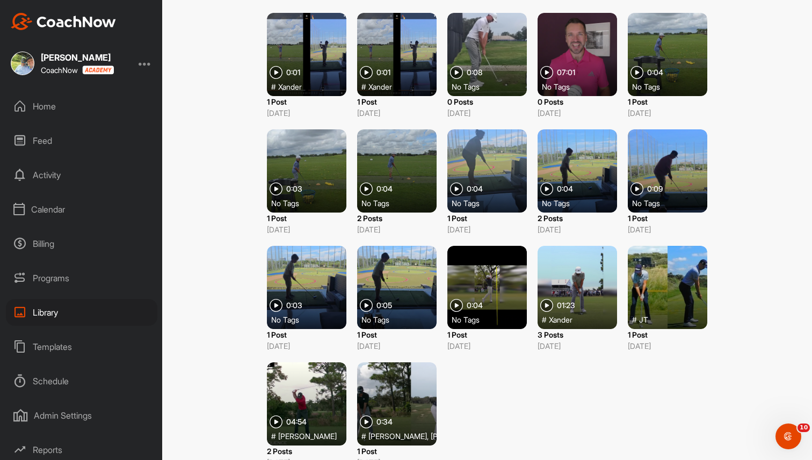
scroll to position [186, 0]
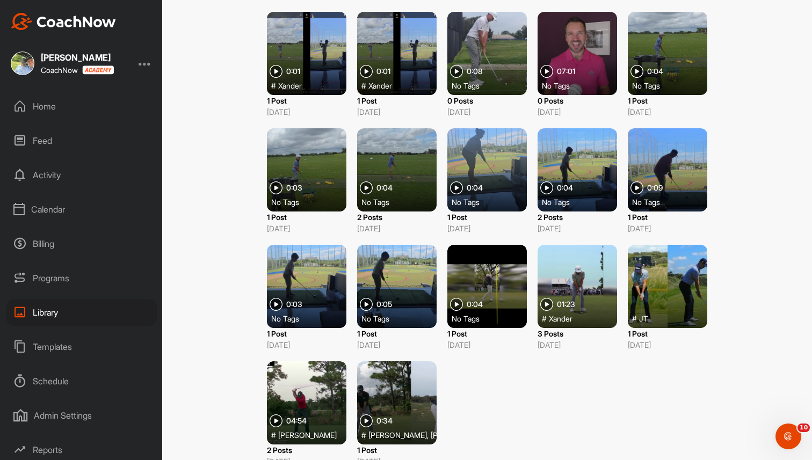
click at [280, 418] on img at bounding box center [276, 421] width 13 height 13
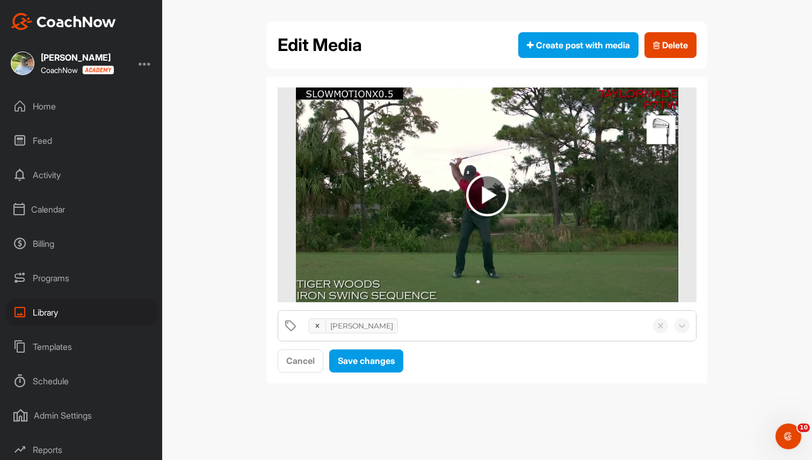
click at [64, 319] on div "Library" at bounding box center [81, 312] width 151 height 27
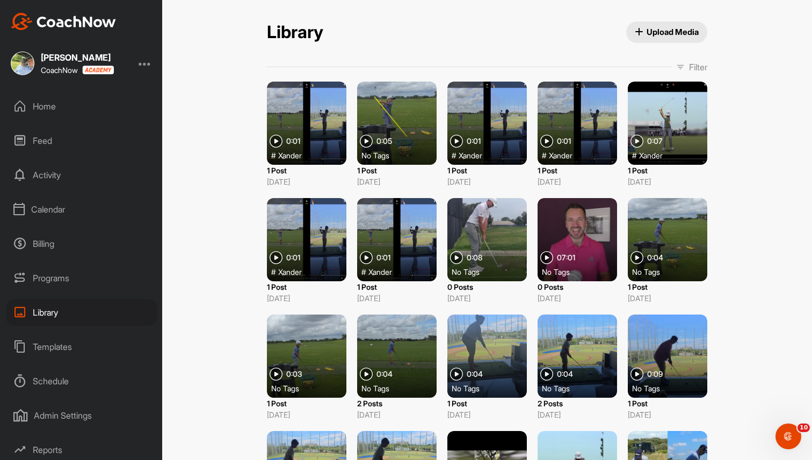
click at [59, 346] on div "Templates" at bounding box center [81, 346] width 151 height 27
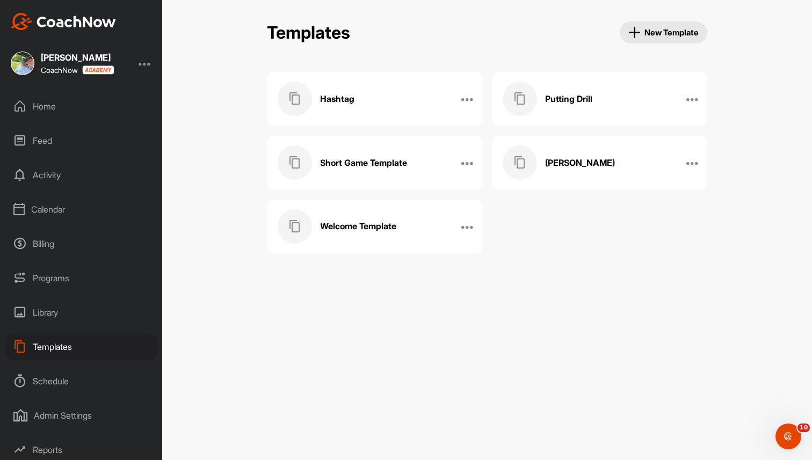
click at [546, 86] on div "Putting Drill" at bounding box center [588, 99] width 171 height 34
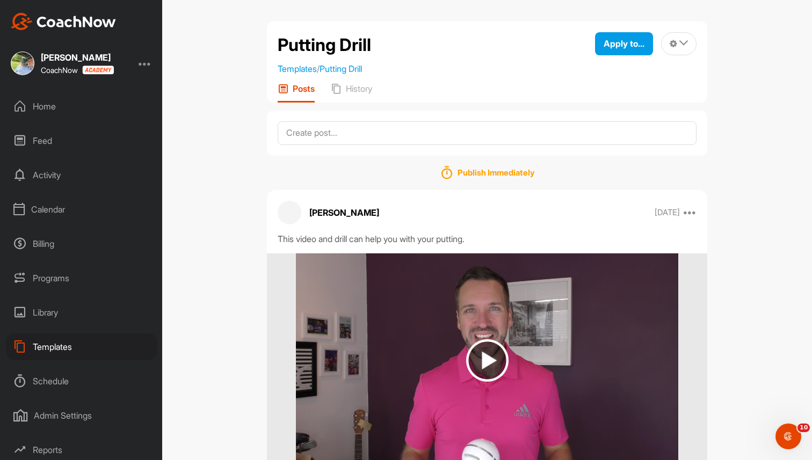
click at [438, 242] on div "This video and drill can help you with your putting." at bounding box center [487, 238] width 419 height 13
click at [631, 46] on span "Apply to..." at bounding box center [624, 43] width 41 height 11
click at [607, 85] on div "Apply to Space" at bounding box center [599, 80] width 108 height 34
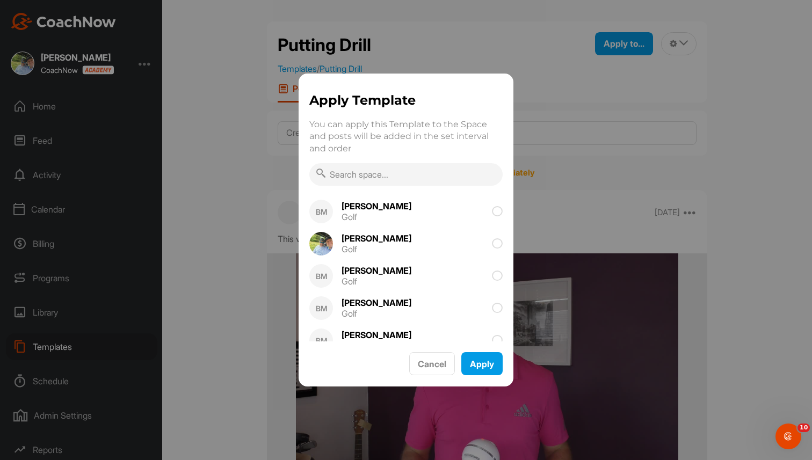
click at [418, 173] on input "text" at bounding box center [405, 174] width 193 height 23
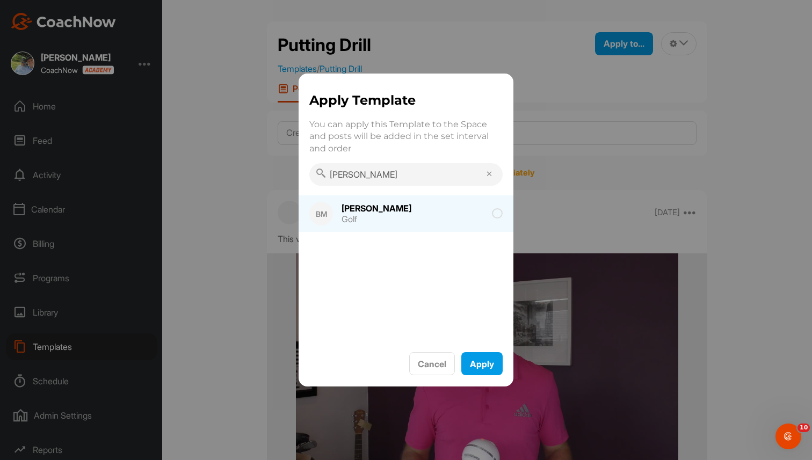
type input "[PERSON_NAME]"
click at [422, 219] on span at bounding box center [462, 213] width 81 height 11
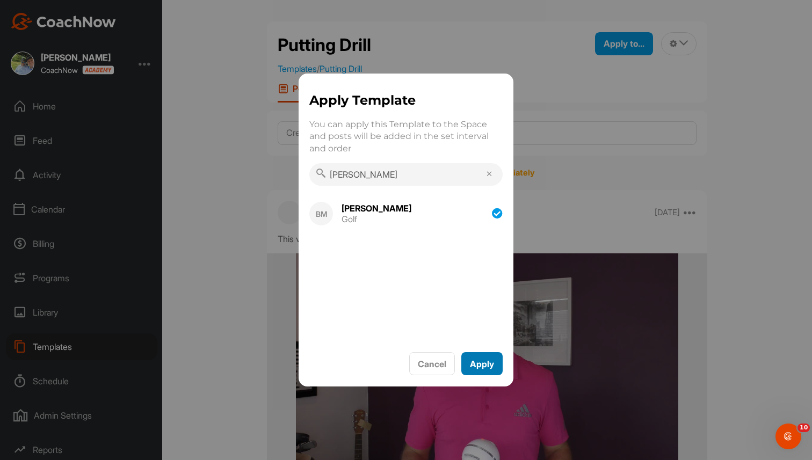
click at [478, 361] on button "Apply" at bounding box center [481, 363] width 41 height 23
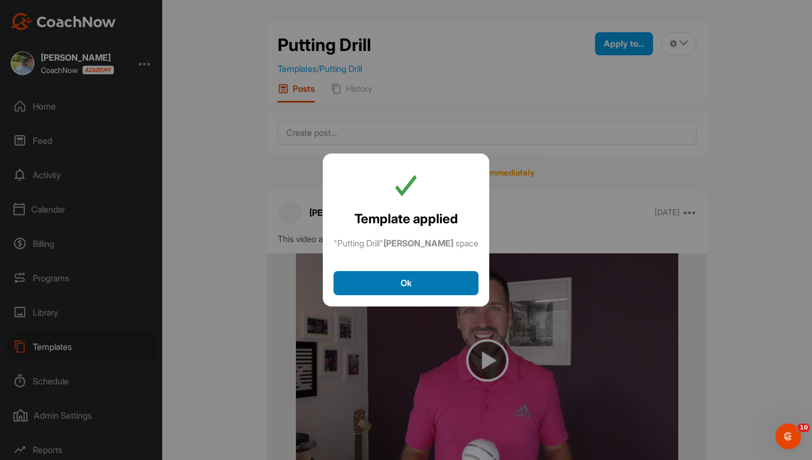
click at [427, 289] on button "Ok" at bounding box center [405, 283] width 145 height 24
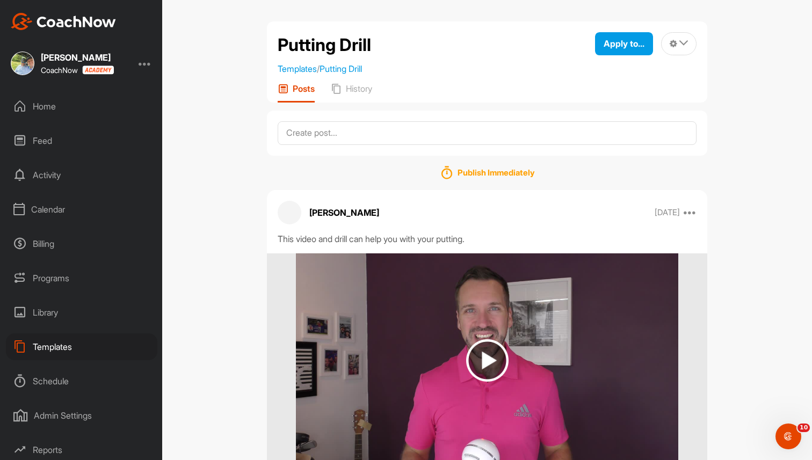
click at [78, 347] on div "Templates" at bounding box center [81, 346] width 151 height 27
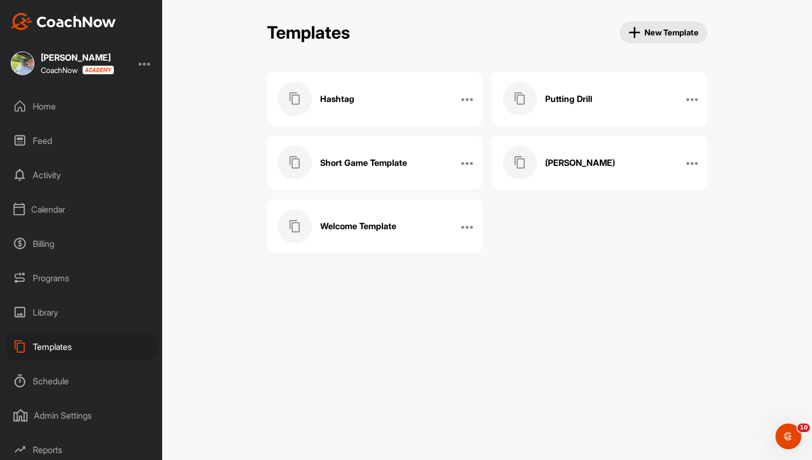
click at [386, 89] on div "Hashtag" at bounding box center [363, 99] width 171 height 34
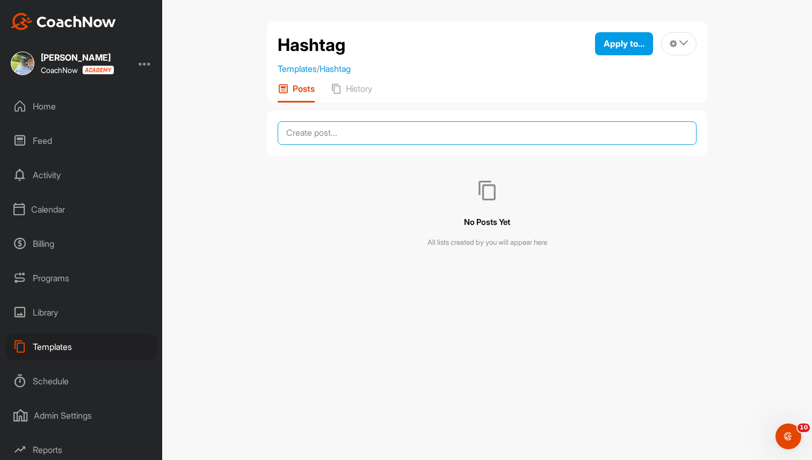
click at [528, 127] on textarea at bounding box center [487, 133] width 419 height 24
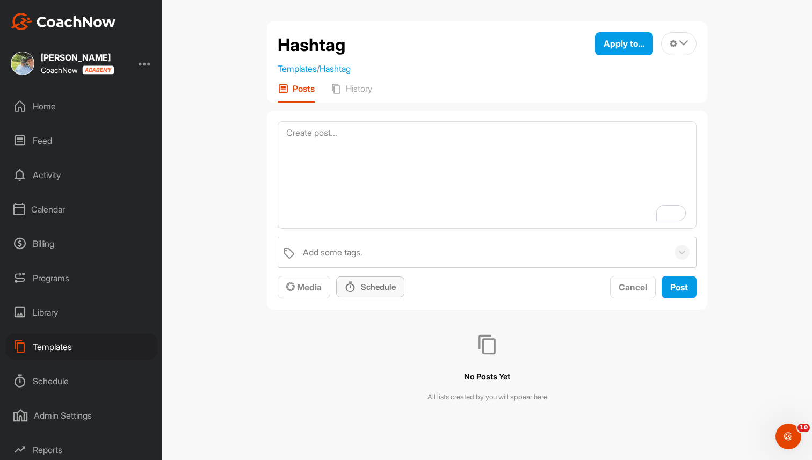
click at [389, 294] on div "Schedule" at bounding box center [370, 287] width 68 height 21
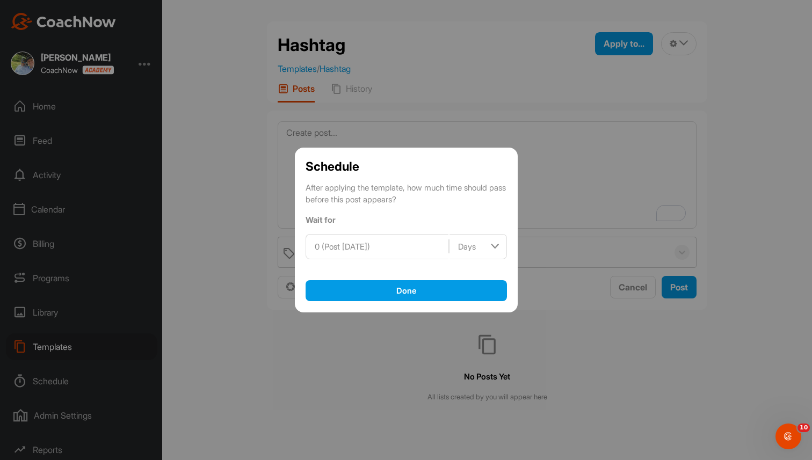
click at [396, 253] on div "0 (Post [DATE])" at bounding box center [377, 247] width 142 height 24
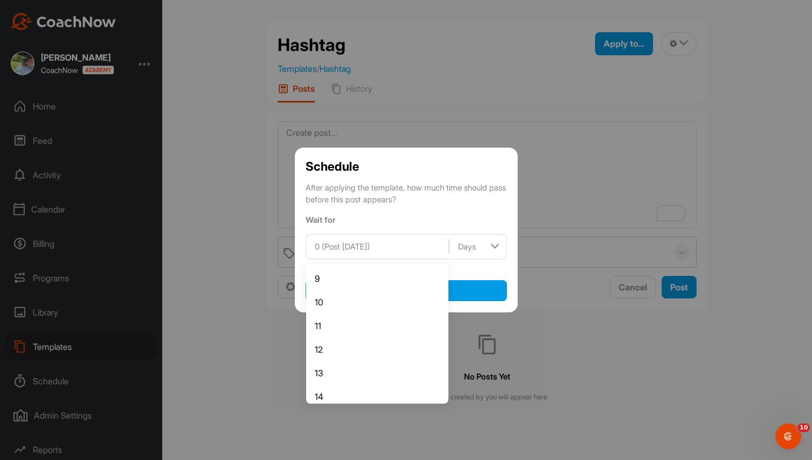
scroll to position [191, 0]
click at [373, 304] on li "10" at bounding box center [377, 298] width 142 height 24
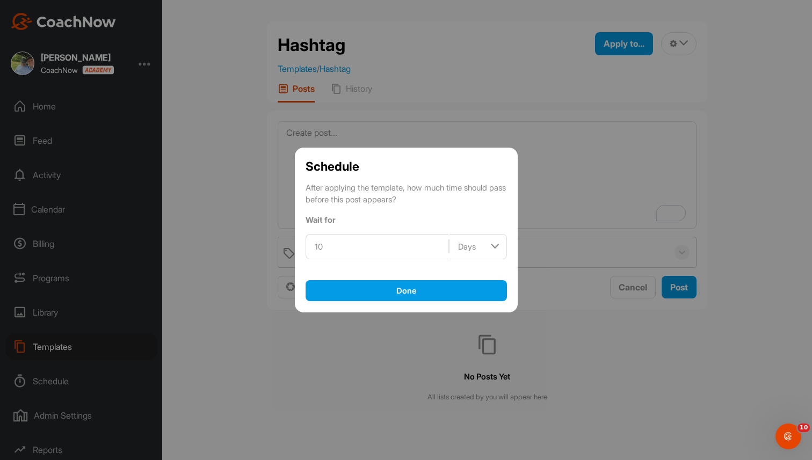
click at [551, 187] on div at bounding box center [406, 230] width 812 height 460
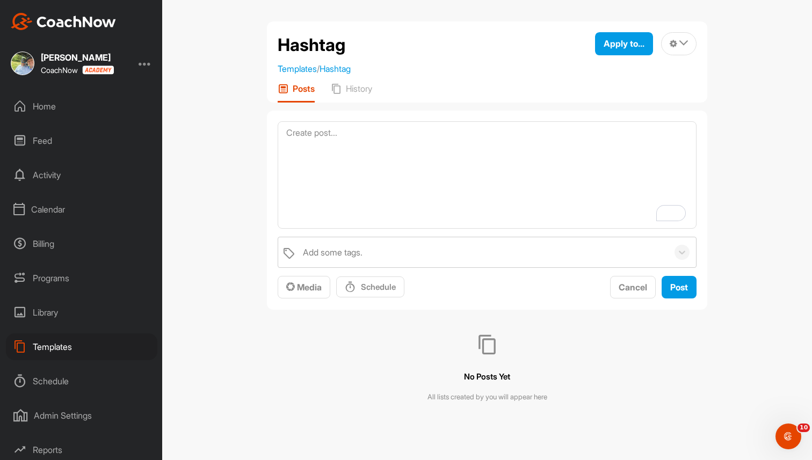
click at [61, 340] on div "Templates" at bounding box center [81, 346] width 151 height 27
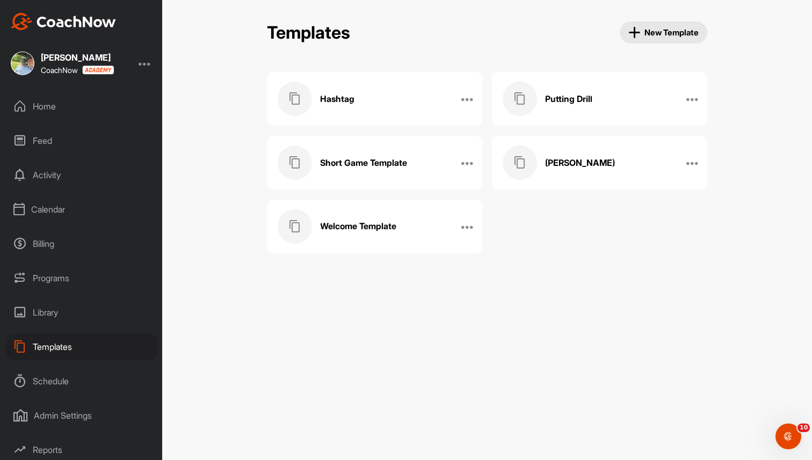
click at [356, 224] on h3 "Welcome Template" at bounding box center [358, 226] width 76 height 11
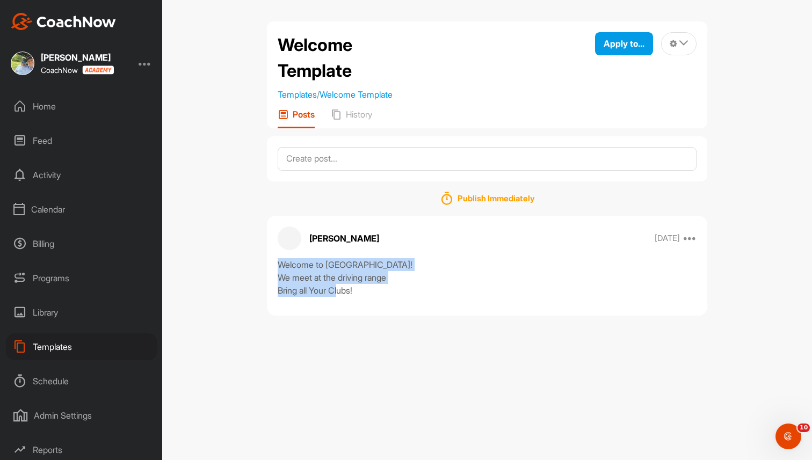
drag, startPoint x: 274, startPoint y: 265, endPoint x: 390, endPoint y: 309, distance: 124.1
click at [390, 308] on div "[PERSON_NAME] [DATE] Copy to ... Edit Edit Tags Pin to top Delete Welcome to Br…" at bounding box center [487, 266] width 440 height 100
click at [456, 150] on textarea at bounding box center [487, 159] width 419 height 24
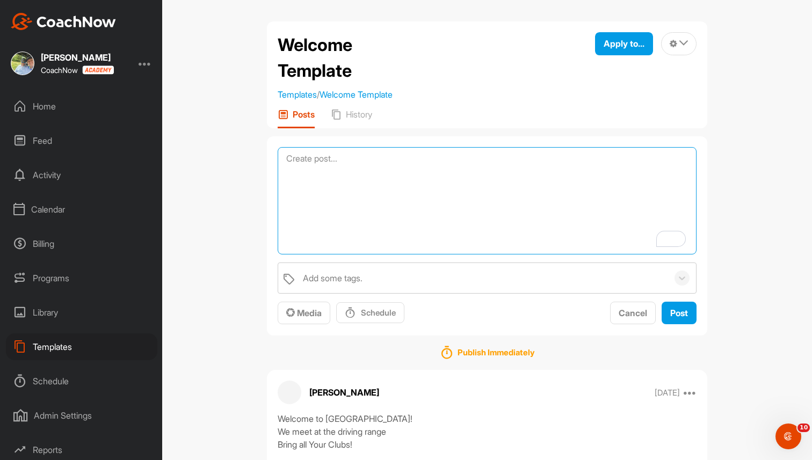
scroll to position [34, 0]
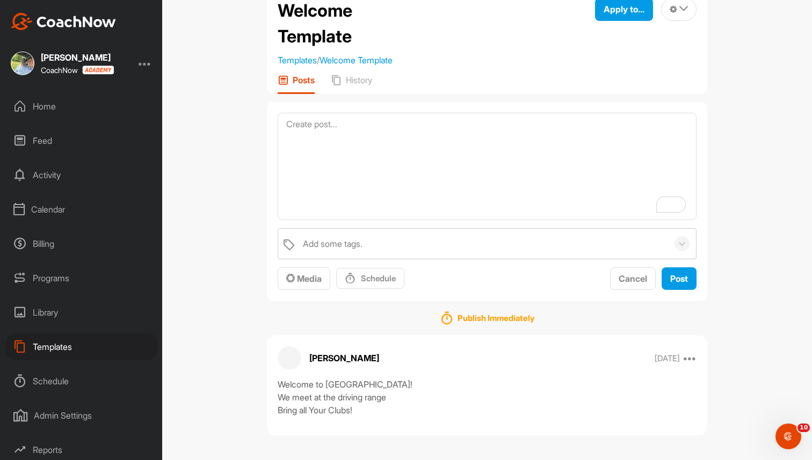
click at [64, 110] on div "Home" at bounding box center [81, 106] width 151 height 27
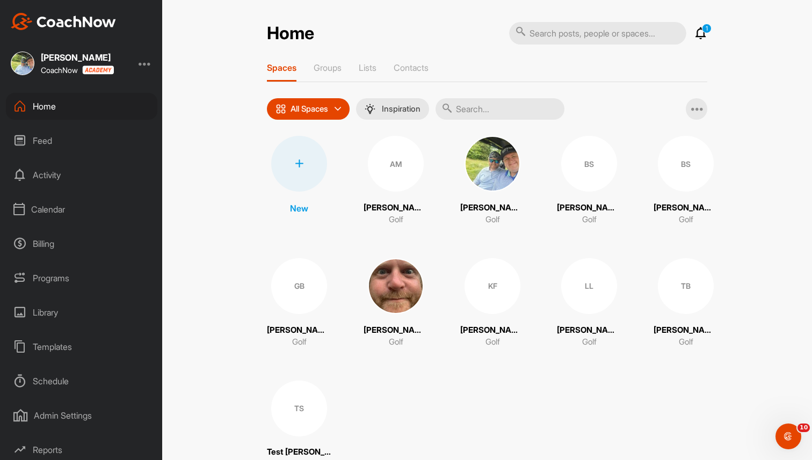
click at [307, 165] on div at bounding box center [299, 164] width 56 height 56
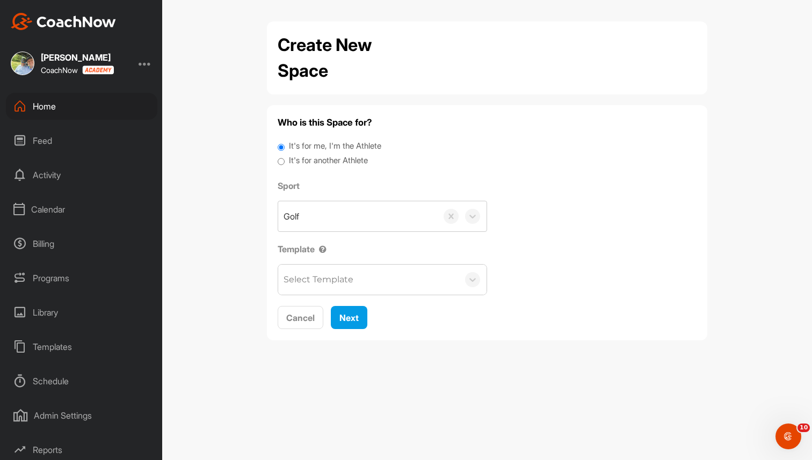
click at [324, 166] on label "It's for another Athlete" at bounding box center [328, 161] width 79 height 12
click at [285, 166] on input "It's for another Athlete" at bounding box center [281, 162] width 7 height 14
radio input "true"
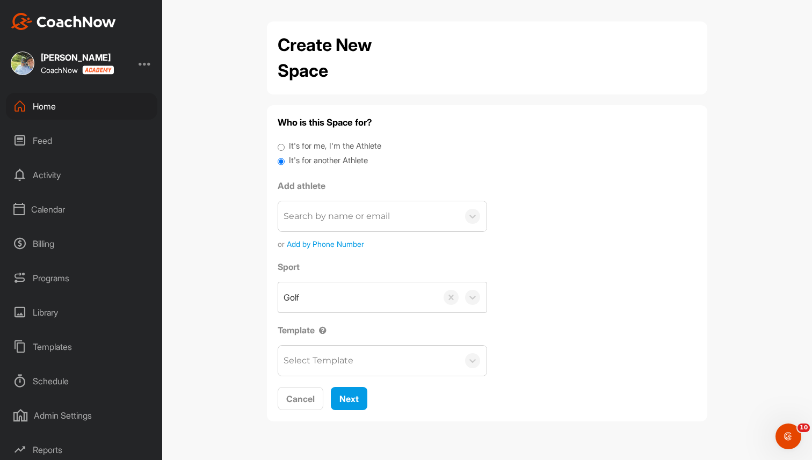
click at [409, 364] on div "Select Template" at bounding box center [368, 361] width 180 height 30
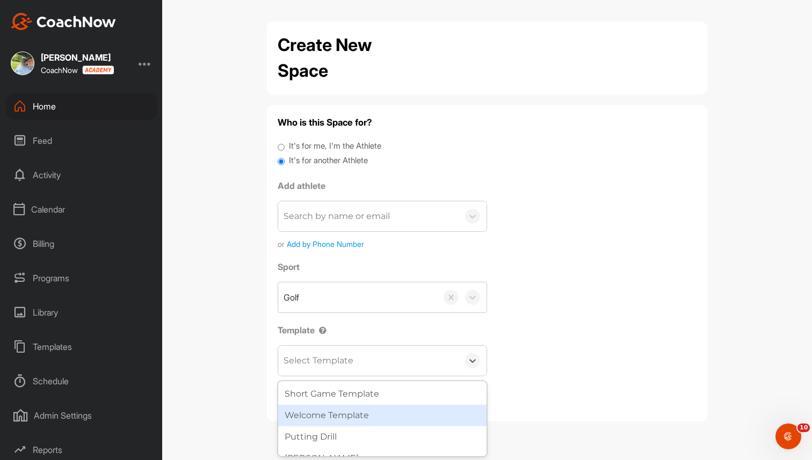
click at [394, 411] on div "Welcome Template" at bounding box center [382, 415] width 208 height 21
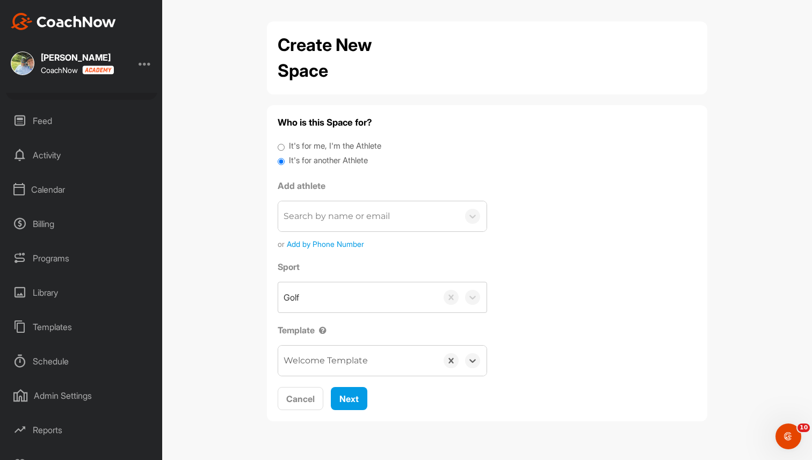
scroll to position [38, 0]
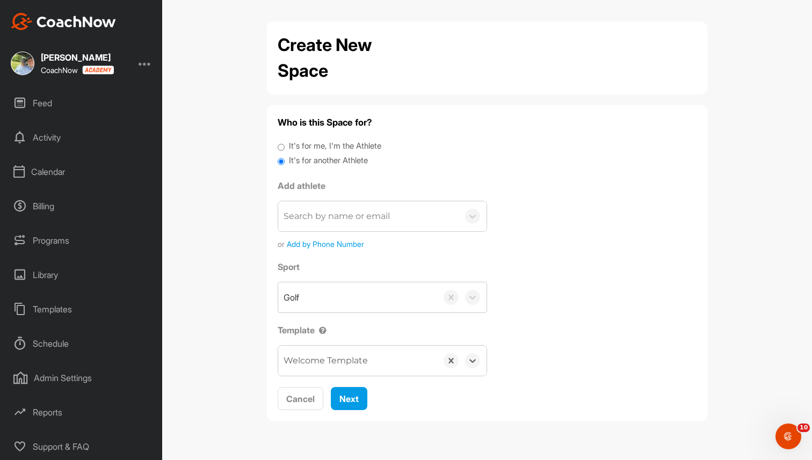
click at [61, 341] on div "Schedule" at bounding box center [81, 343] width 151 height 27
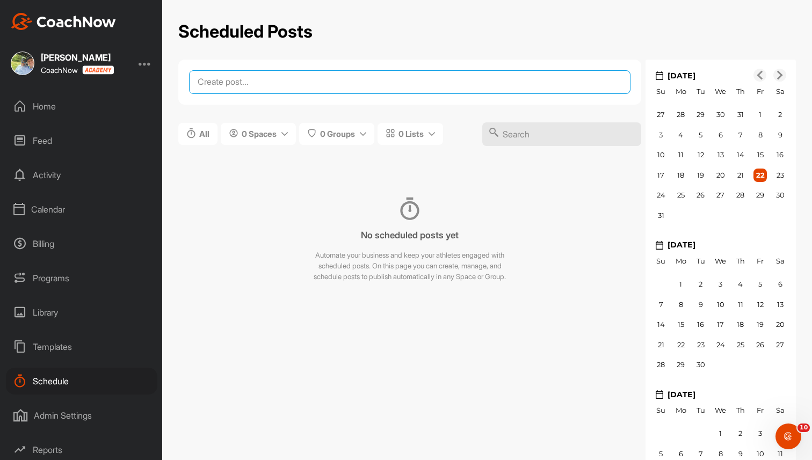
click at [396, 81] on textarea at bounding box center [409, 82] width 441 height 24
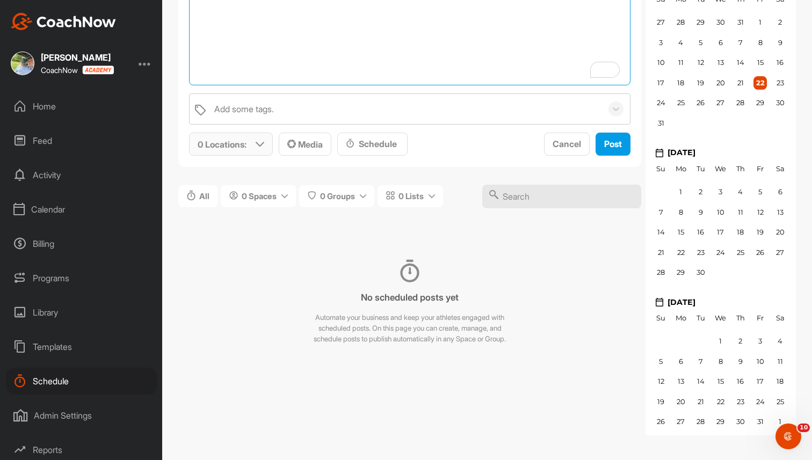
type textarea "Sept Swing Tip"
click at [259, 144] on icon at bounding box center [260, 144] width 9 height 9
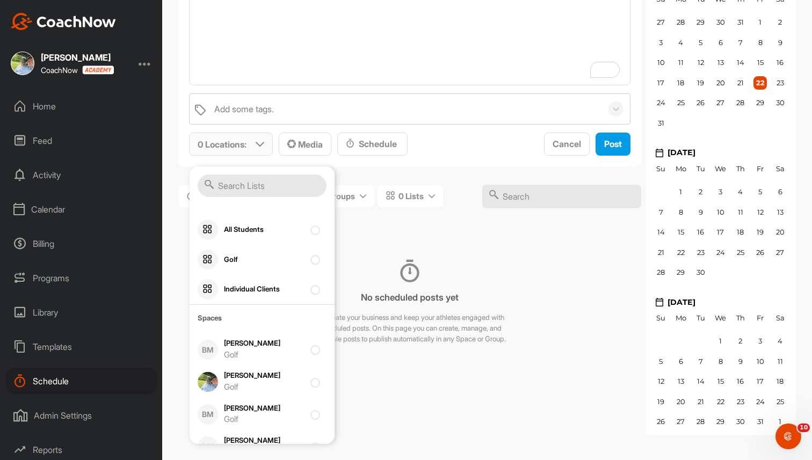
scroll to position [142, 0]
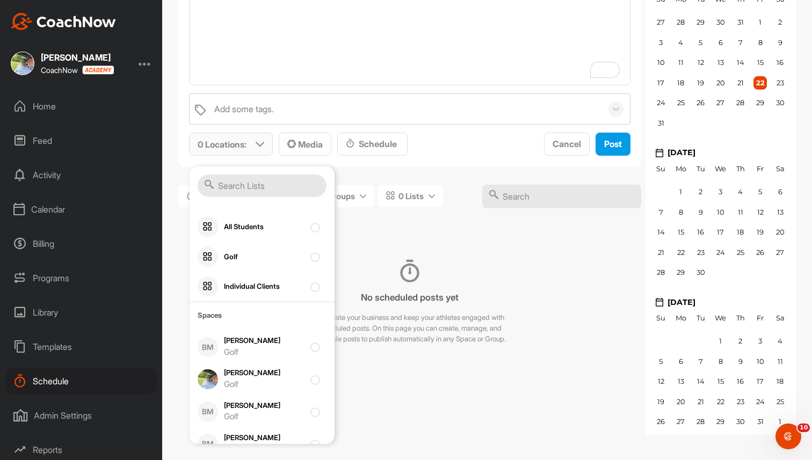
click at [272, 352] on div "Golf" at bounding box center [264, 352] width 81 height 12
checkbox input "true"
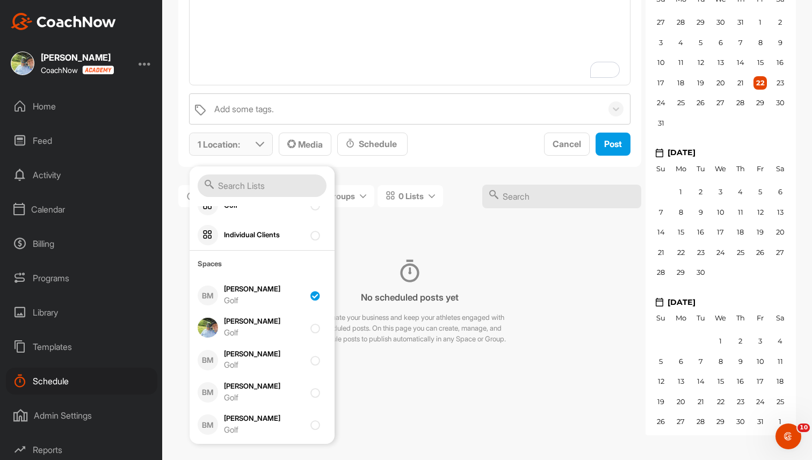
scroll to position [196, 0]
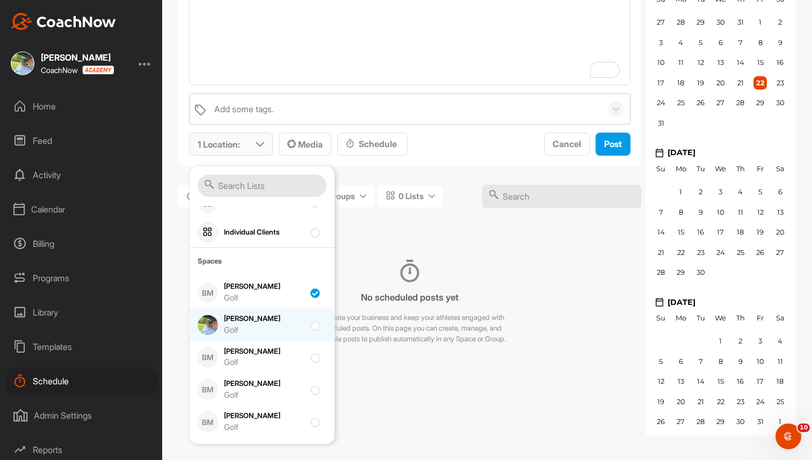
click at [273, 335] on div "Golf" at bounding box center [264, 330] width 81 height 12
checkbox input "true"
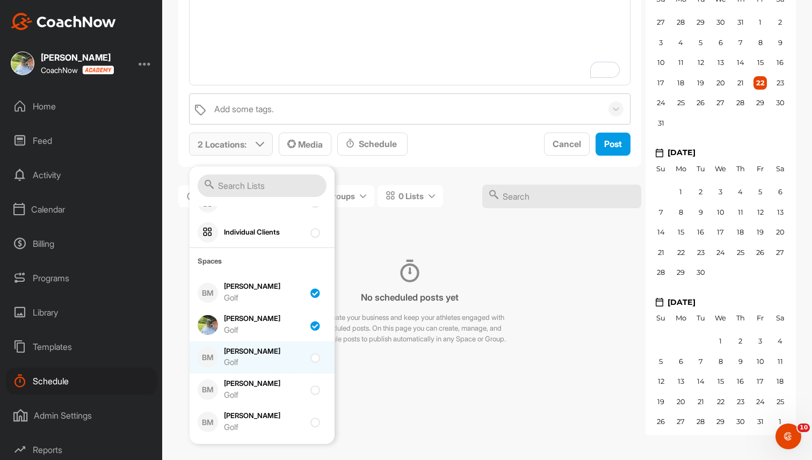
click at [266, 354] on div "[PERSON_NAME] SH Golf" at bounding box center [264, 357] width 81 height 23
checkbox input "true"
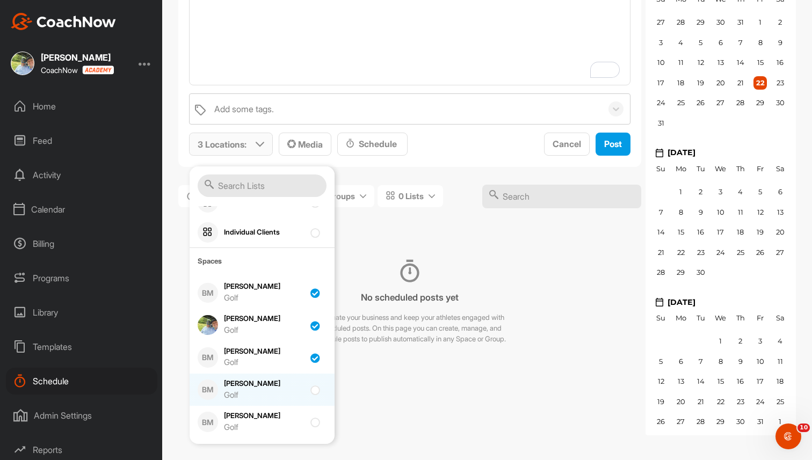
click at [265, 380] on div "[PERSON_NAME] Space Golf" at bounding box center [264, 390] width 81 height 23
checkbox input "true"
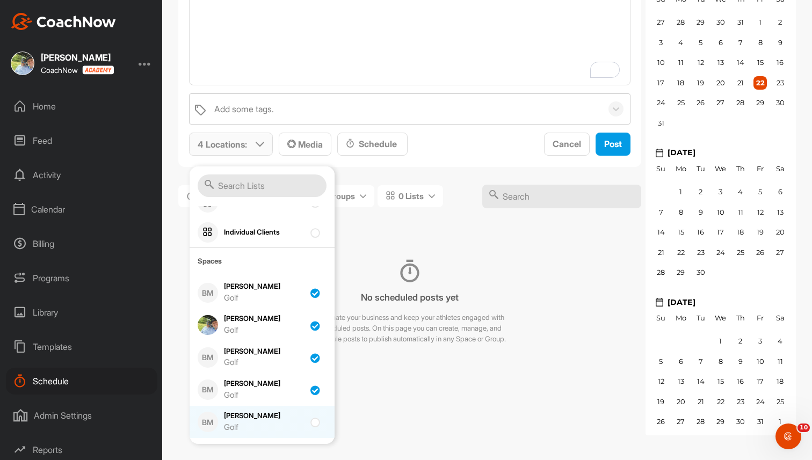
click at [264, 423] on div "Golf" at bounding box center [264, 428] width 81 height 12
checkbox input "true"
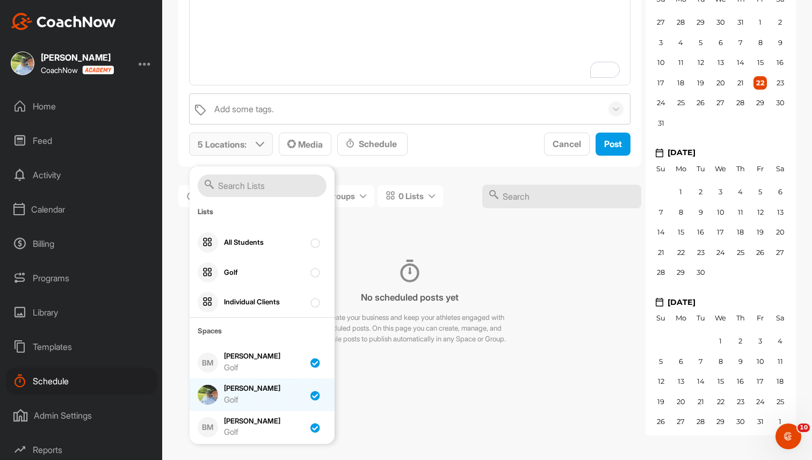
scroll to position [106, 0]
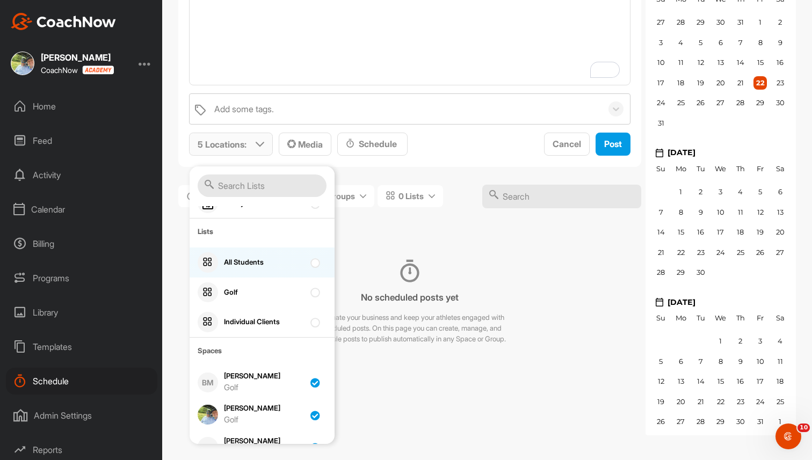
click at [268, 265] on div "All Students" at bounding box center [264, 262] width 81 height 11
checkbox input "true"
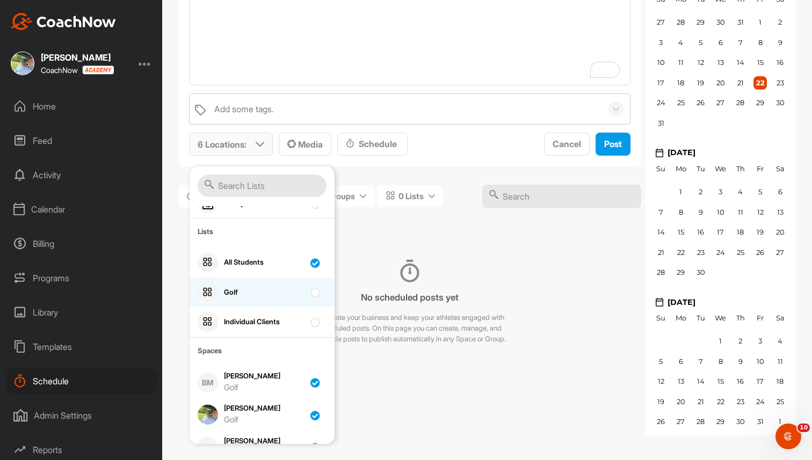
click at [265, 289] on div "Golf" at bounding box center [264, 292] width 81 height 11
checkbox input "true"
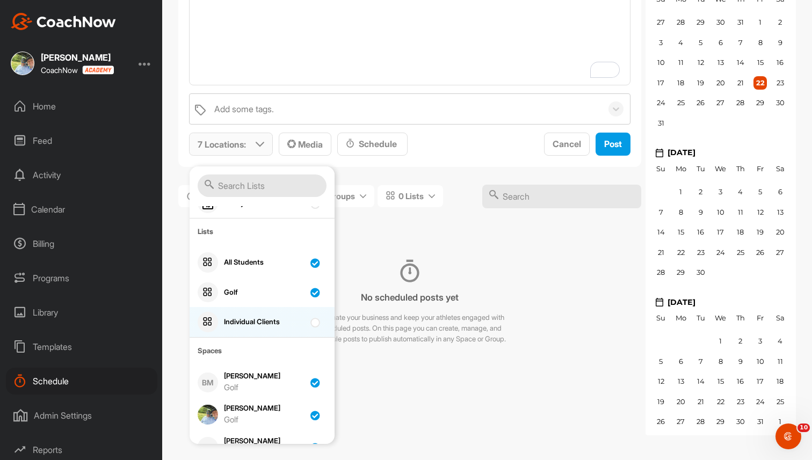
click at [268, 315] on div "Individual Clients" at bounding box center [262, 322] width 145 height 30
checkbox input "true"
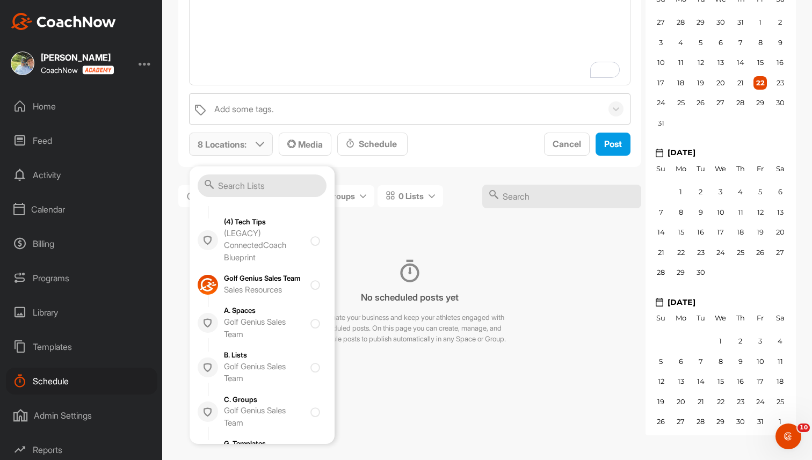
scroll to position [870, 0]
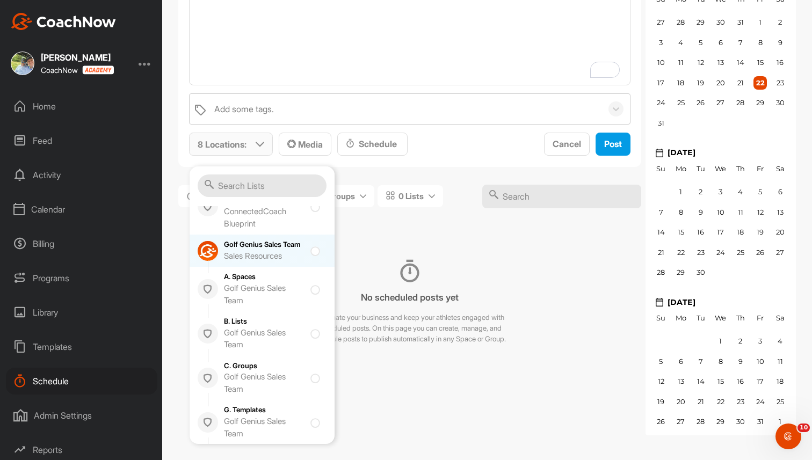
click at [278, 263] on div "Sales Resources" at bounding box center [264, 256] width 81 height 12
checkbox input "true"
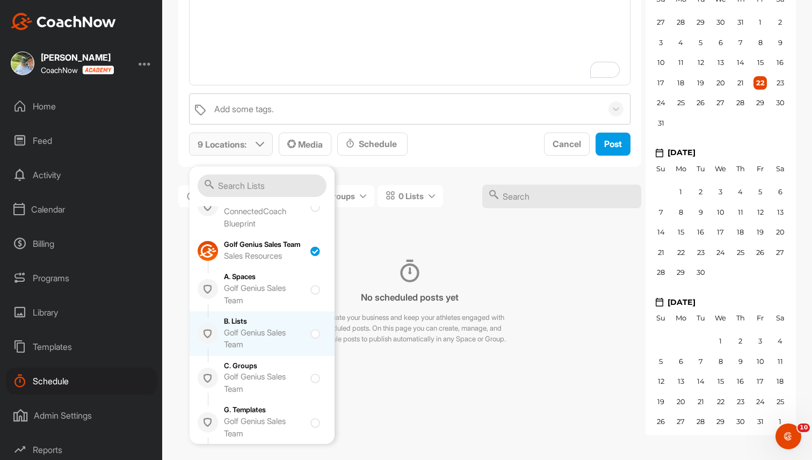
click at [262, 336] on div "B. Lists Golf Genius Sales Team" at bounding box center [264, 333] width 81 height 35
checkbox input "true"
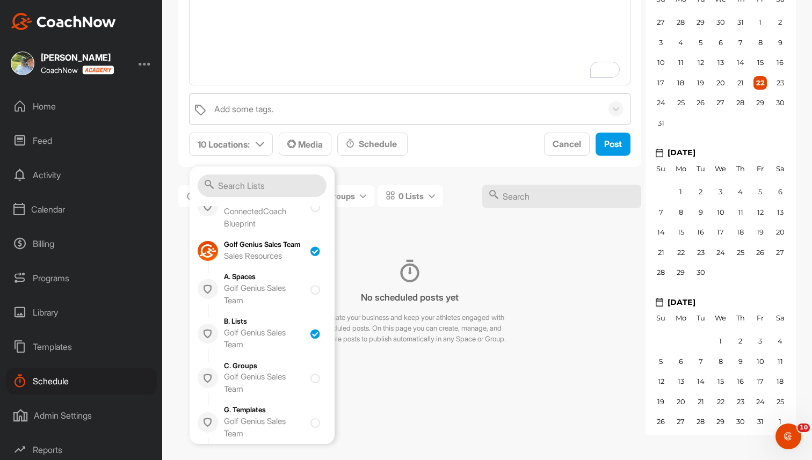
click at [427, 229] on div "Sept Swing Tip Add some tags. 10 Locations : Smart Lists Unanswered by me 15 da…" at bounding box center [409, 201] width 463 height 468
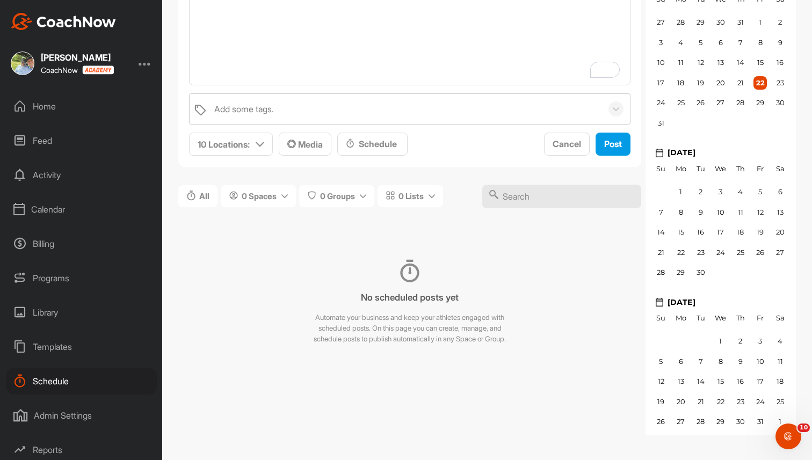
scroll to position [0, 0]
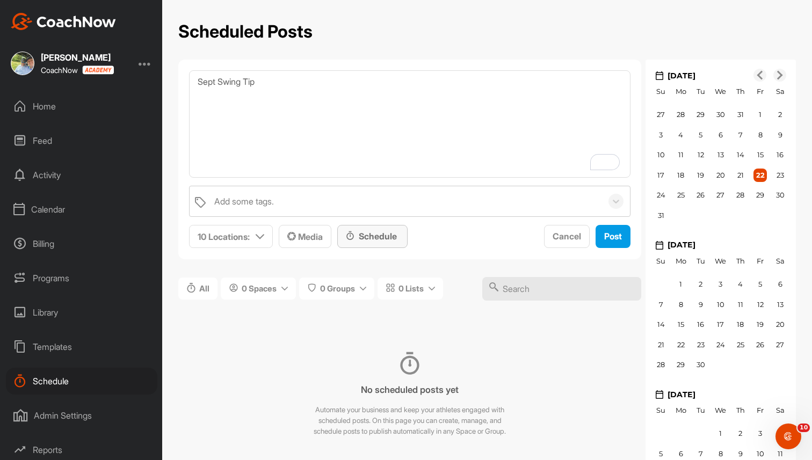
click at [397, 243] on div "Schedule" at bounding box center [372, 236] width 70 height 23
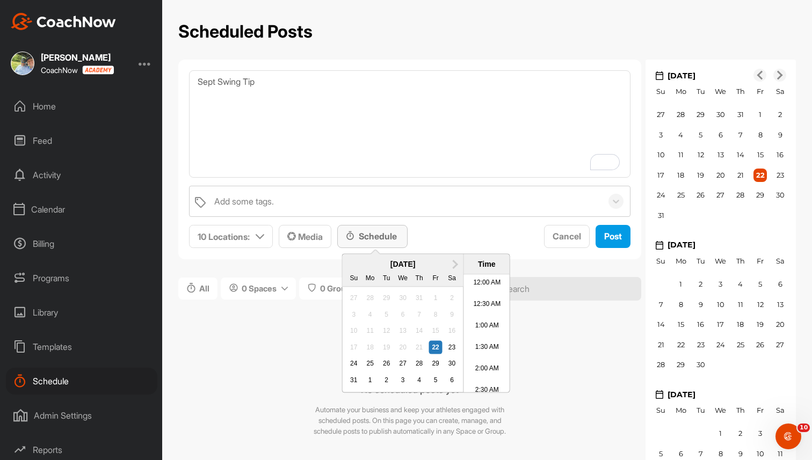
scroll to position [424, 0]
click at [454, 263] on span "Next Month" at bounding box center [454, 263] width 0 height 11
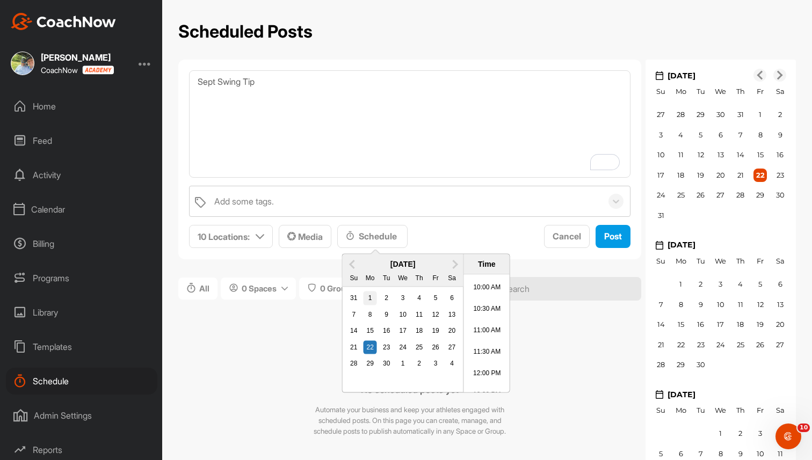
click at [372, 292] on div "1" at bounding box center [370, 299] width 14 height 14
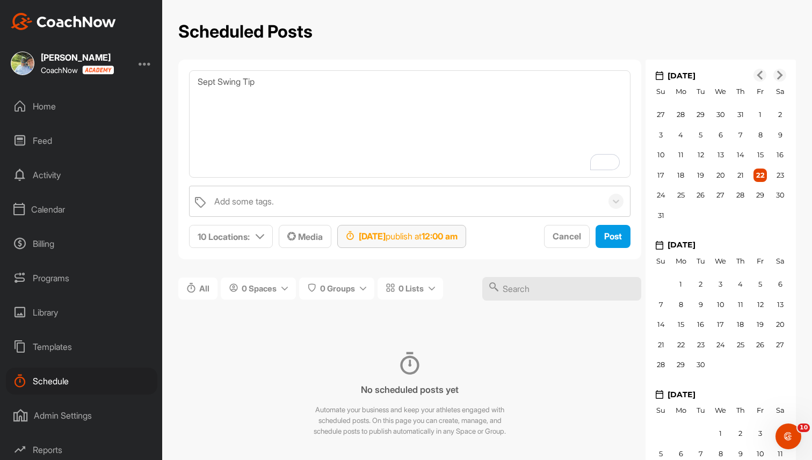
click at [457, 237] on strong "12:00 am" at bounding box center [440, 236] width 36 height 11
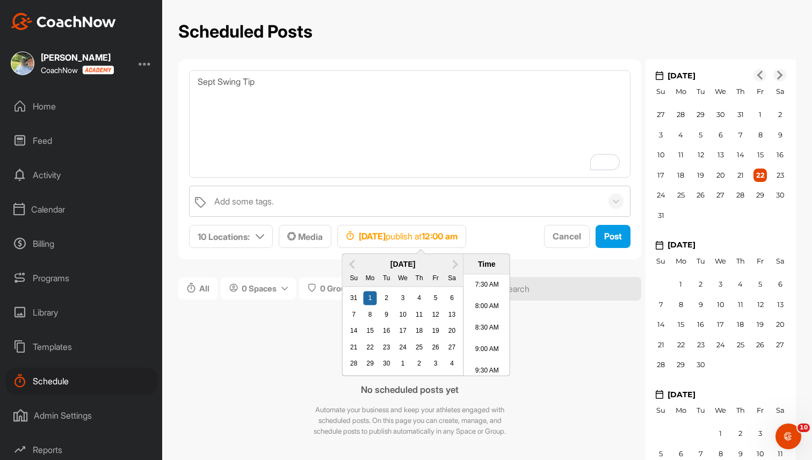
scroll to position [321, 0]
click at [485, 348] on li "9:00 AM" at bounding box center [487, 351] width 46 height 21
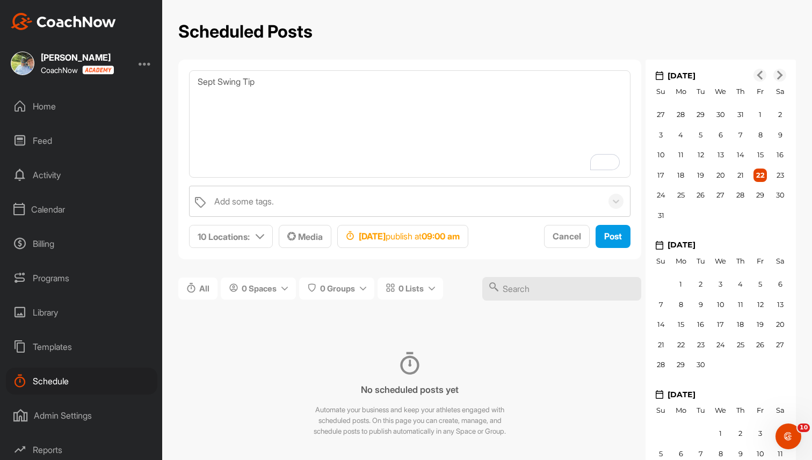
scroll to position [38, 0]
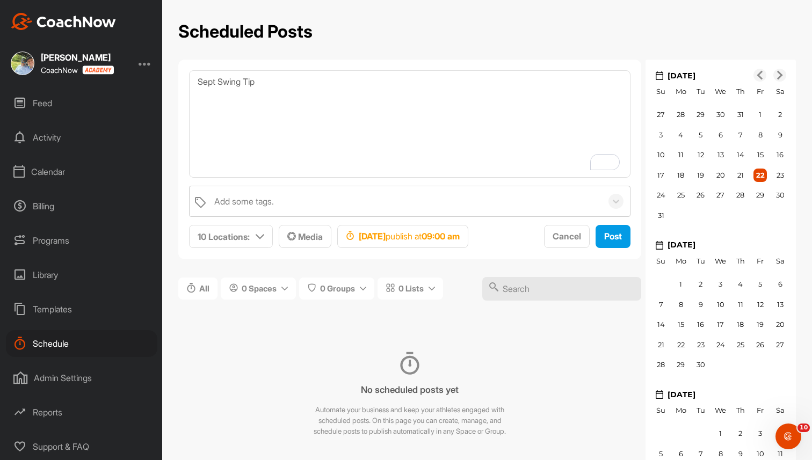
click at [71, 379] on div "Admin Settings" at bounding box center [81, 378] width 151 height 27
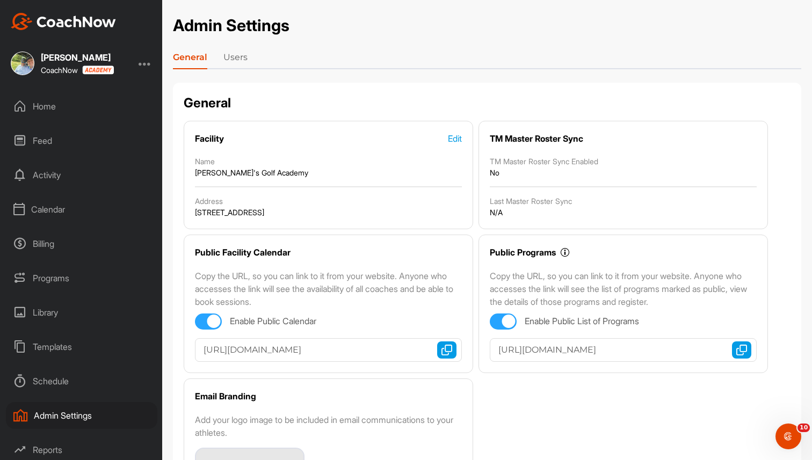
click at [235, 57] on link "Users" at bounding box center [235, 59] width 24 height 17
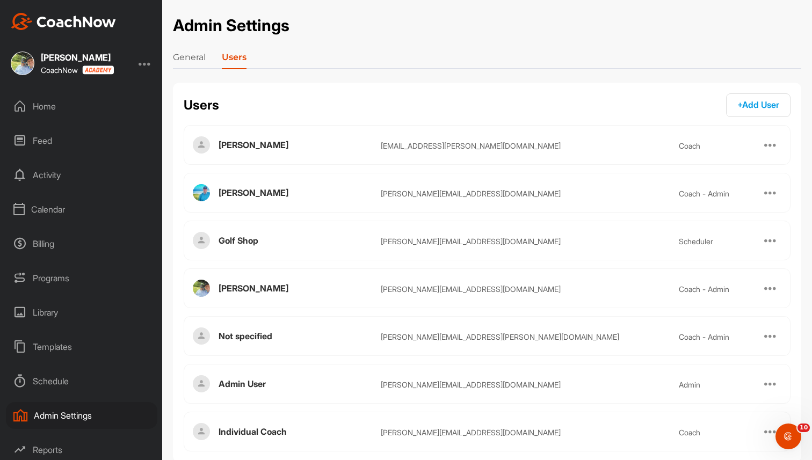
click at [184, 55] on link "General" at bounding box center [189, 59] width 33 height 17
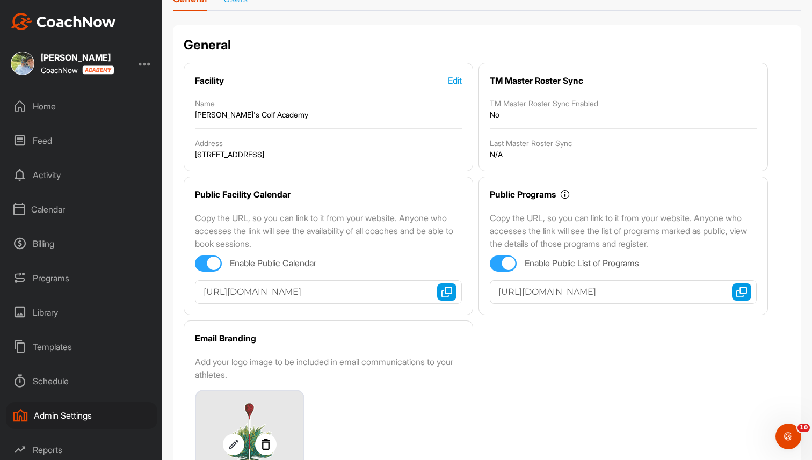
scroll to position [57, 0]
click at [242, 195] on div "Public Facility Calendar" at bounding box center [243, 194] width 96 height 13
drag, startPoint x: 195, startPoint y: 194, endPoint x: 300, endPoint y: 192, distance: 104.7
click at [300, 192] on div "Public Facility Calendar" at bounding box center [328, 194] width 267 height 13
click at [444, 294] on img "button" at bounding box center [446, 292] width 11 height 11
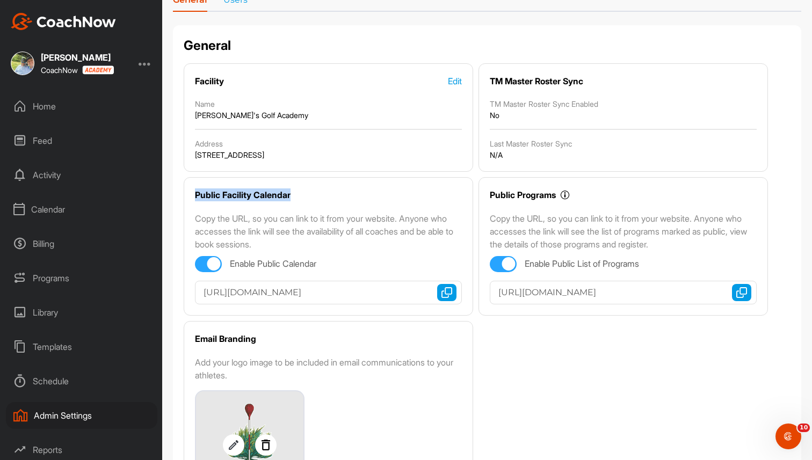
click at [390, 224] on p "Copy the URL, so you can link to it from your website. Anyone who accesses the …" at bounding box center [328, 231] width 267 height 39
click at [745, 292] on img "button" at bounding box center [741, 292] width 11 height 11
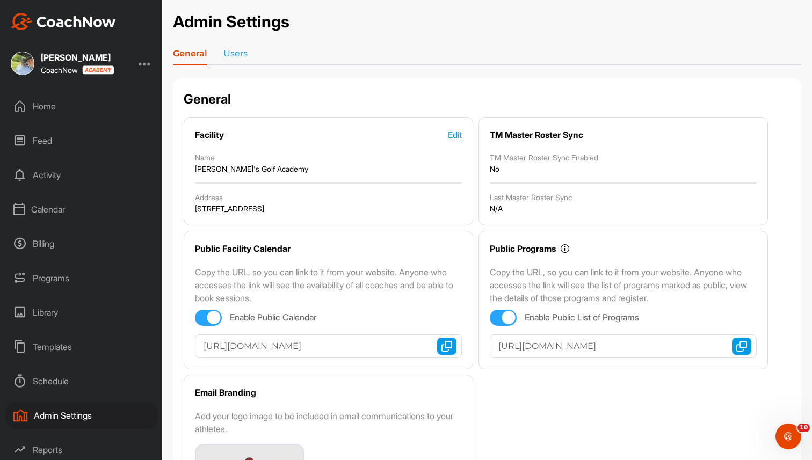
scroll to position [0, 0]
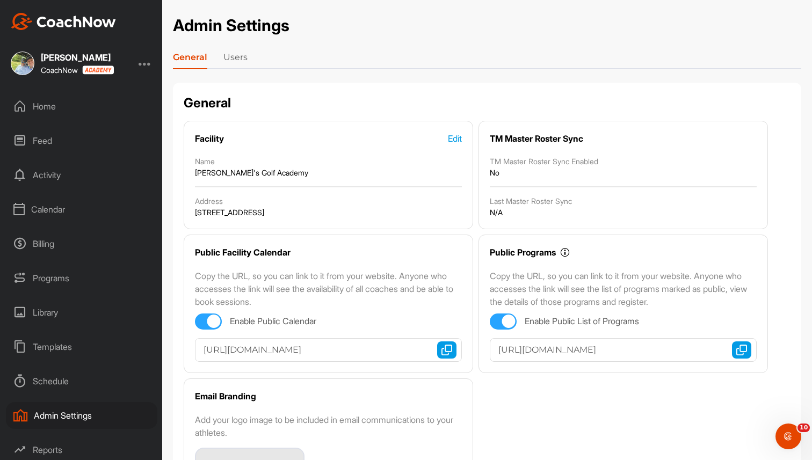
click at [231, 54] on link "Users" at bounding box center [235, 59] width 24 height 17
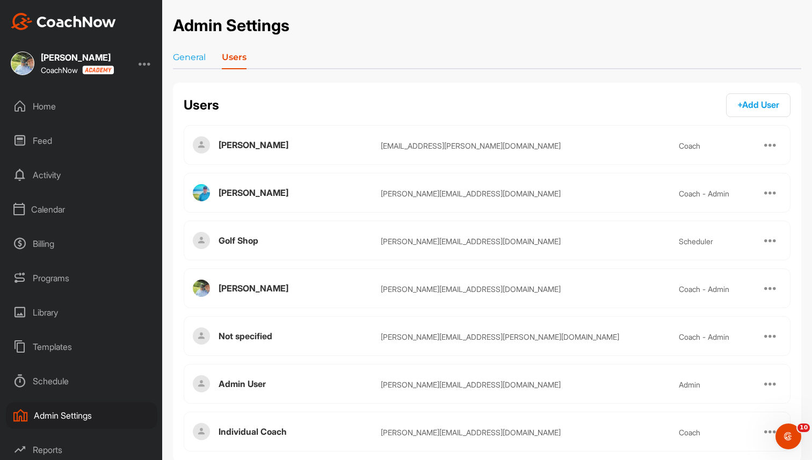
click at [768, 103] on span "+ Add User" at bounding box center [758, 104] width 42 height 11
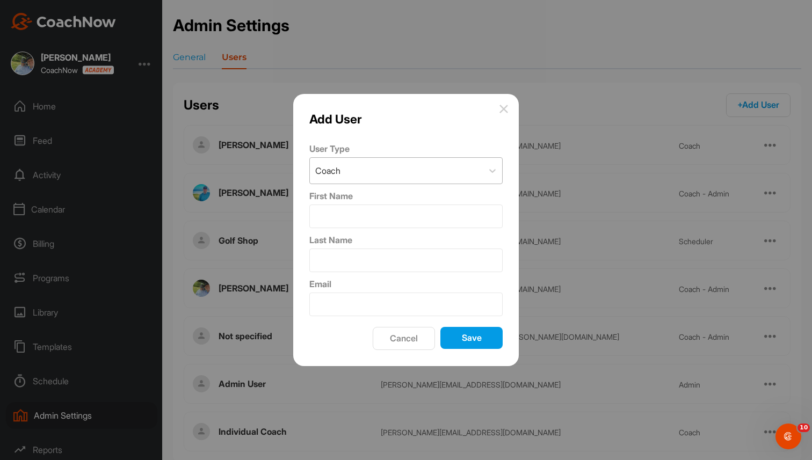
click at [440, 171] on div "Coach" at bounding box center [396, 171] width 173 height 26
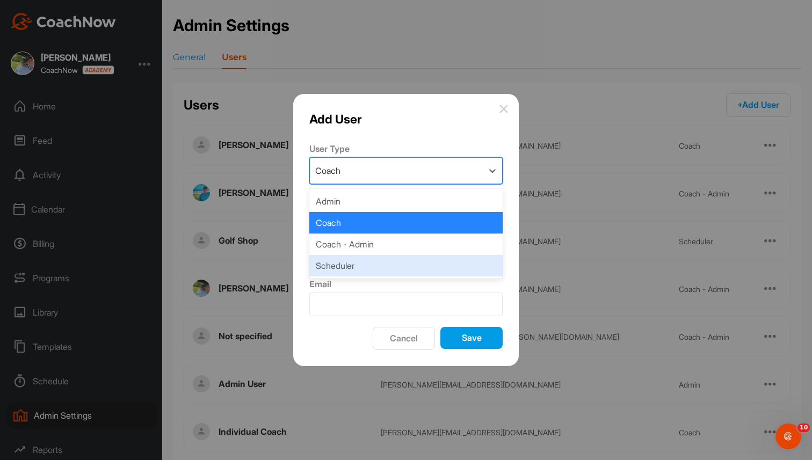
click at [403, 268] on div "Scheduler" at bounding box center [405, 265] width 193 height 21
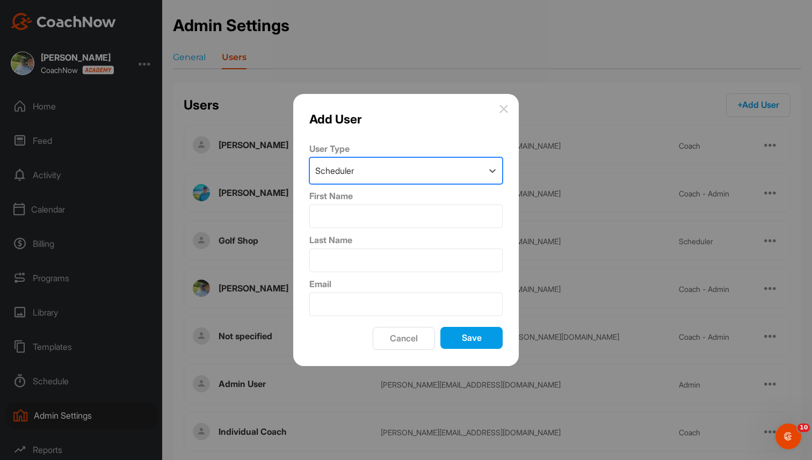
click at [408, 338] on button "Cancel" at bounding box center [404, 338] width 62 height 23
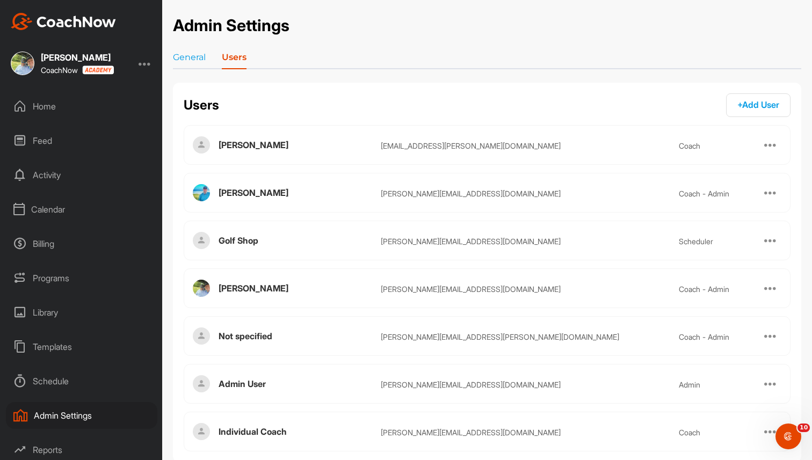
click at [147, 61] on div at bounding box center [145, 63] width 13 height 13
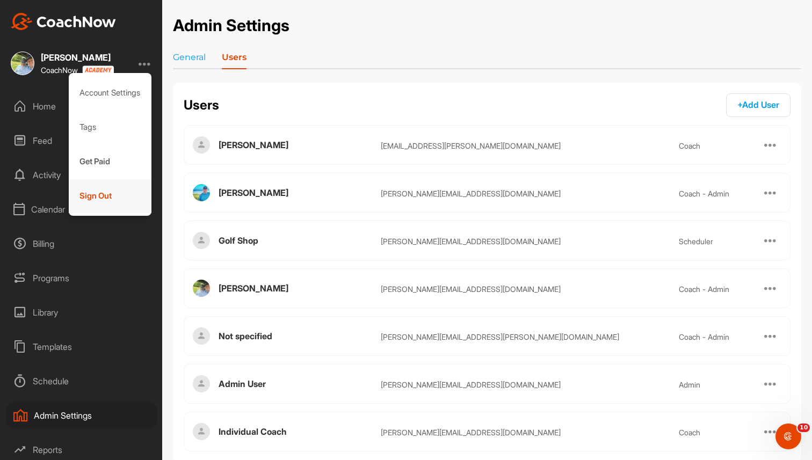
click at [111, 193] on div "Sign Out" at bounding box center [110, 196] width 83 height 34
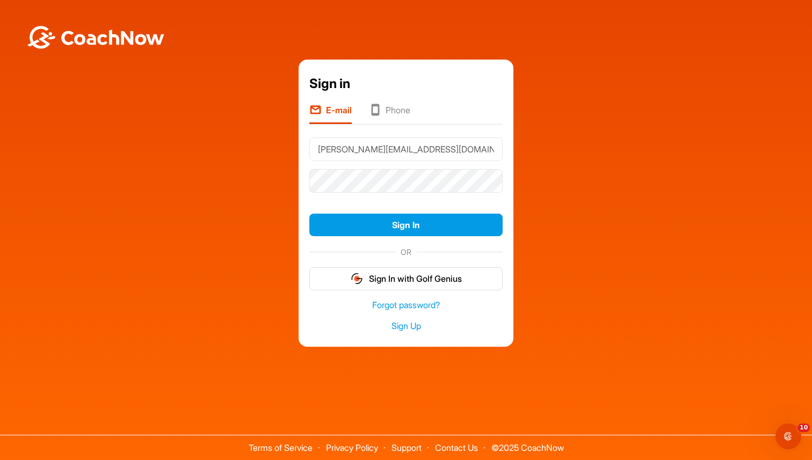
click at [365, 151] on input "[PERSON_NAME][EMAIL_ADDRESS][DOMAIN_NAME]" at bounding box center [405, 149] width 193 height 24
type input "[PERSON_NAME][EMAIL_ADDRESS][DOMAIN_NAME]"
click at [409, 226] on button "Sign In" at bounding box center [405, 225] width 193 height 23
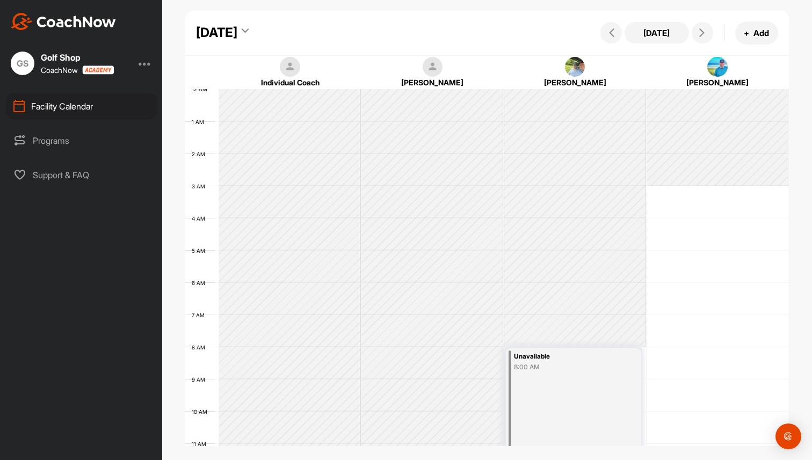
scroll to position [186, 0]
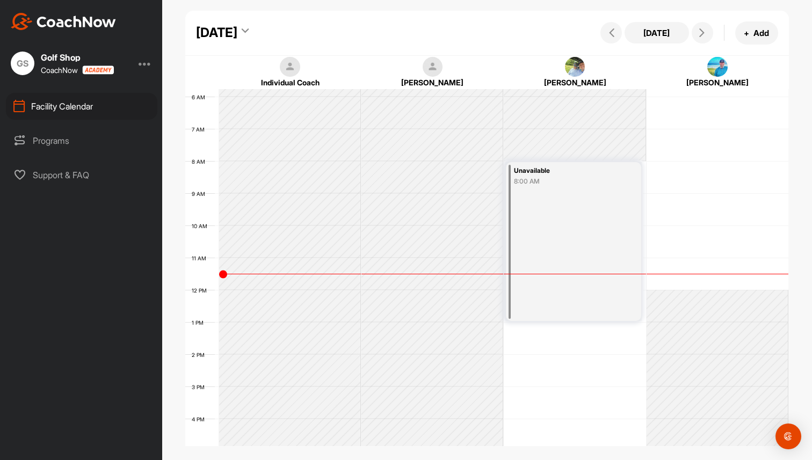
click at [56, 146] on div "Programs" at bounding box center [81, 140] width 151 height 27
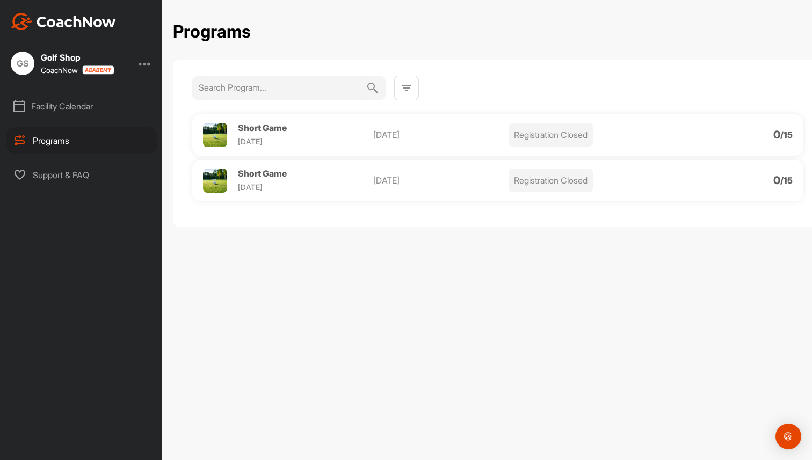
click at [79, 113] on div "Facility Calendar" at bounding box center [81, 106] width 151 height 27
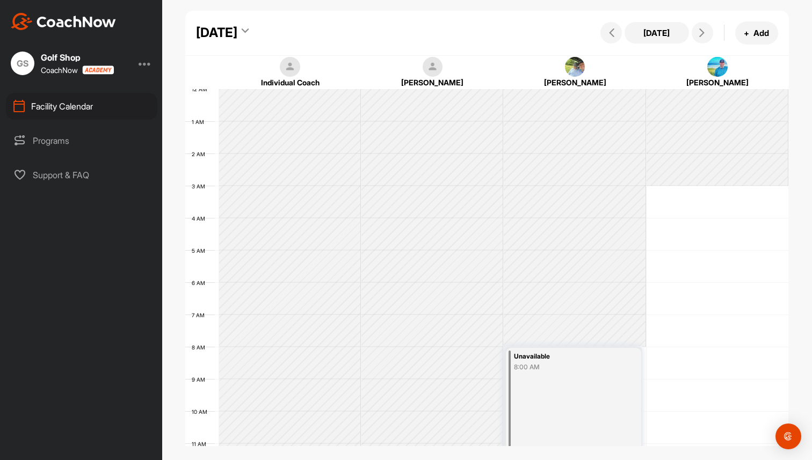
scroll to position [186, 0]
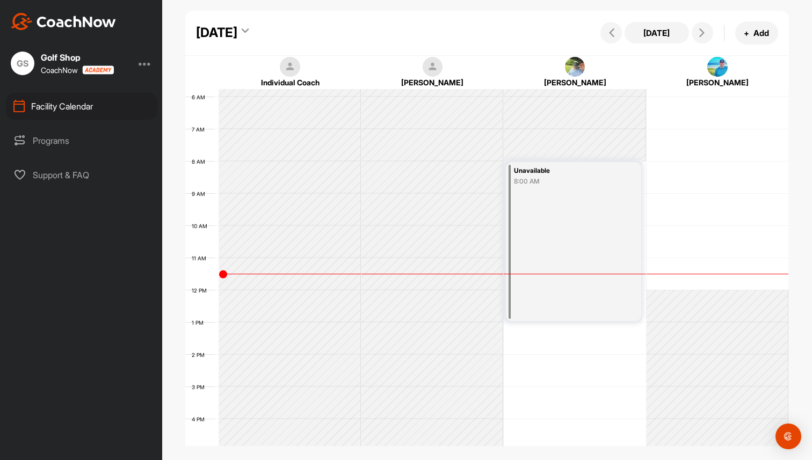
click at [237, 32] on div "[DATE]" at bounding box center [216, 32] width 41 height 19
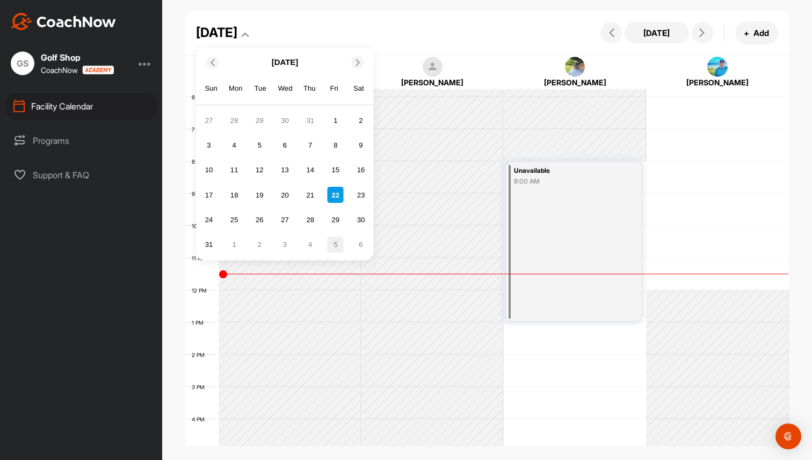
click at [336, 244] on div "5" at bounding box center [336, 245] width 16 height 16
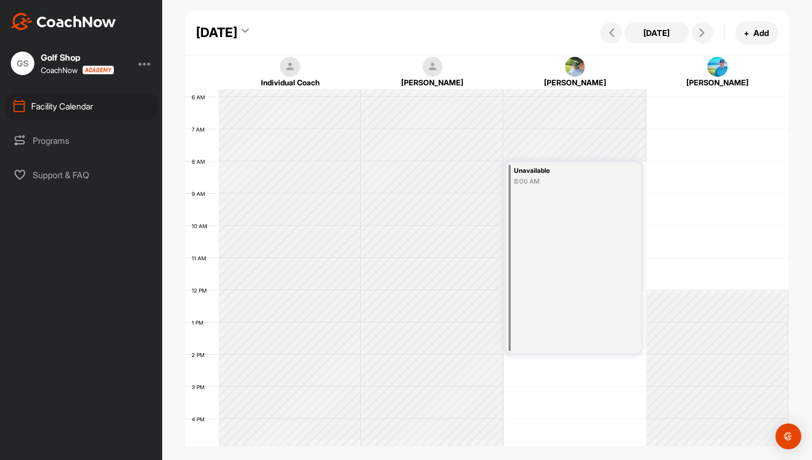
click at [710, 175] on div "12 AM 1 AM 2 AM 3 AM 4 AM 5 AM 6 AM 7 AM 8 AM 9 AM 10 AM 11 AM 12 PM 1 PM 2 PM …" at bounding box center [486, 289] width 603 height 773
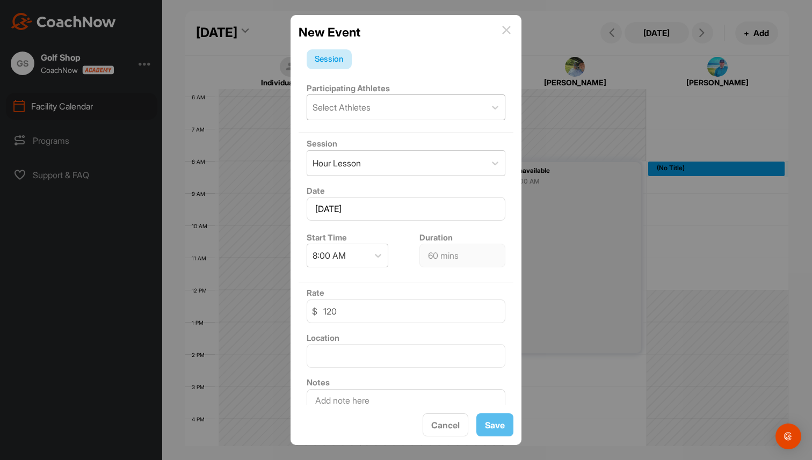
click at [368, 106] on div "Select Athletes" at bounding box center [342, 107] width 58 height 13
type input "allie"
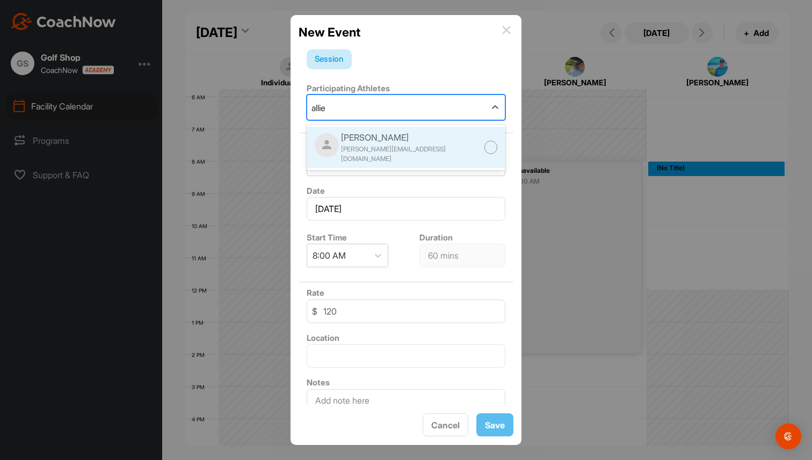
click at [342, 133] on div "Allie Mair brad+newspace@golfgenius.com" at bounding box center [400, 147] width 170 height 33
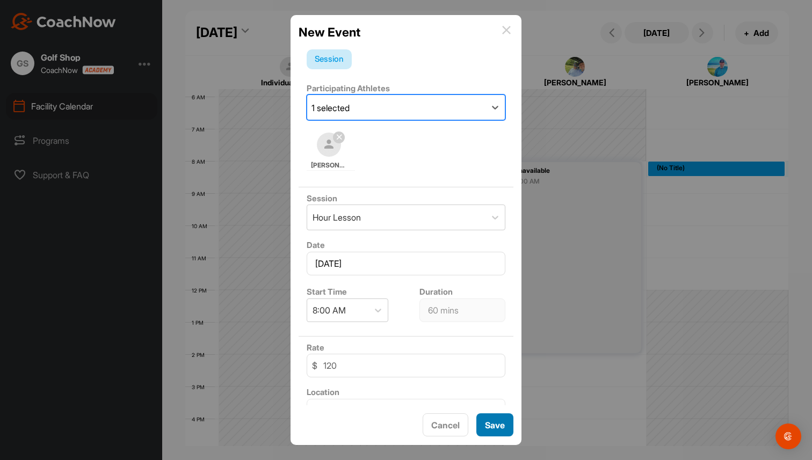
click at [495, 427] on button "Save" at bounding box center [494, 424] width 37 height 23
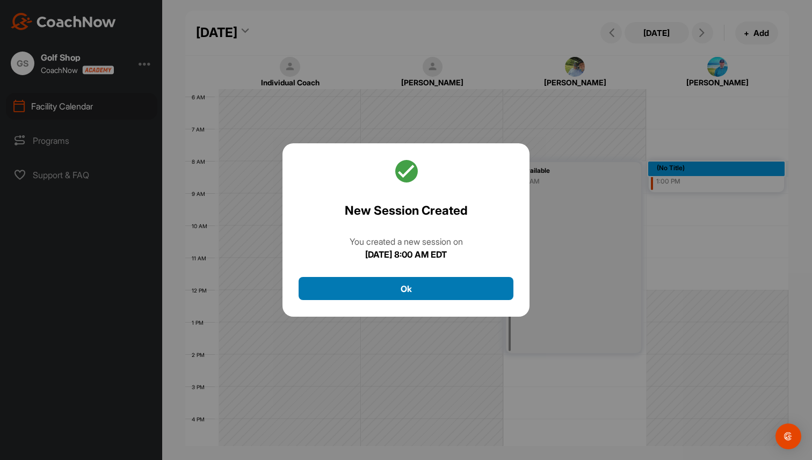
click at [444, 285] on button "Ok" at bounding box center [406, 288] width 215 height 23
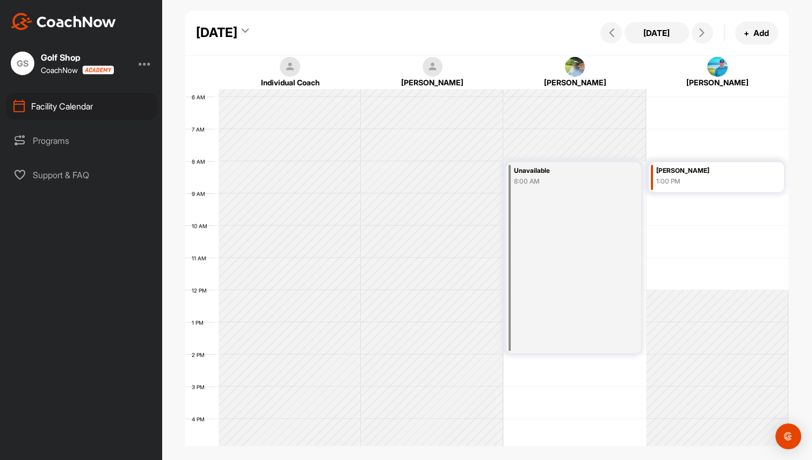
click at [146, 66] on div at bounding box center [145, 63] width 13 height 13
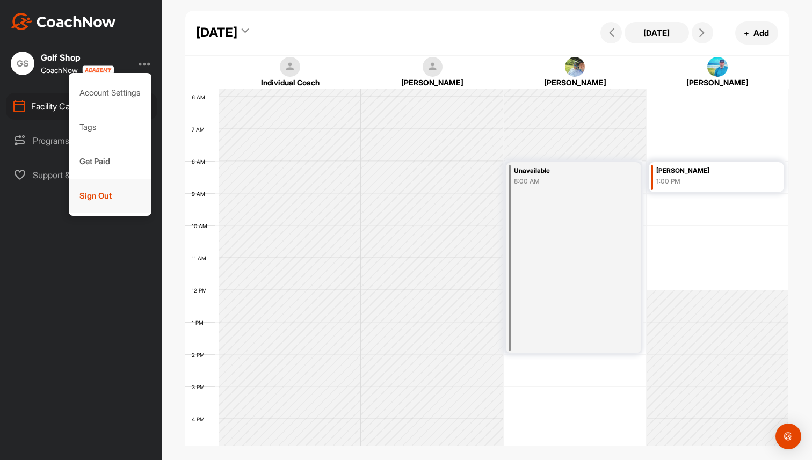
click at [112, 205] on div "Sign Out" at bounding box center [110, 196] width 83 height 34
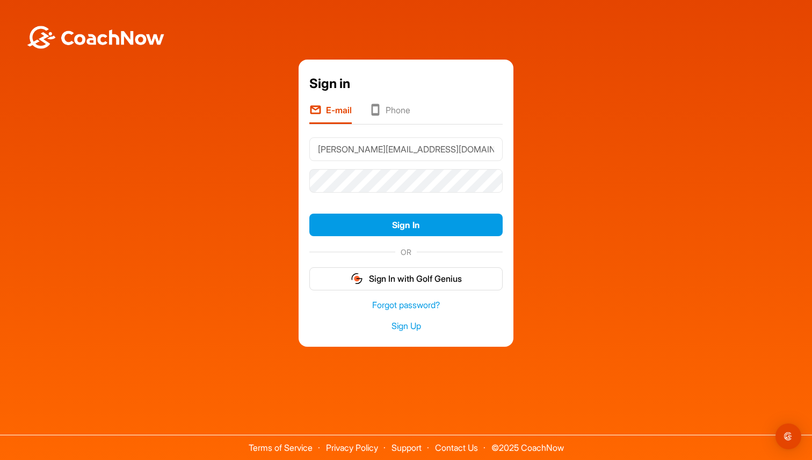
click at [367, 156] on input "[PERSON_NAME][EMAIL_ADDRESS][DOMAIN_NAME]" at bounding box center [405, 149] width 193 height 24
type input "[PERSON_NAME][EMAIL_ADDRESS][DOMAIN_NAME]"
click at [420, 226] on button "Sign In" at bounding box center [405, 225] width 193 height 23
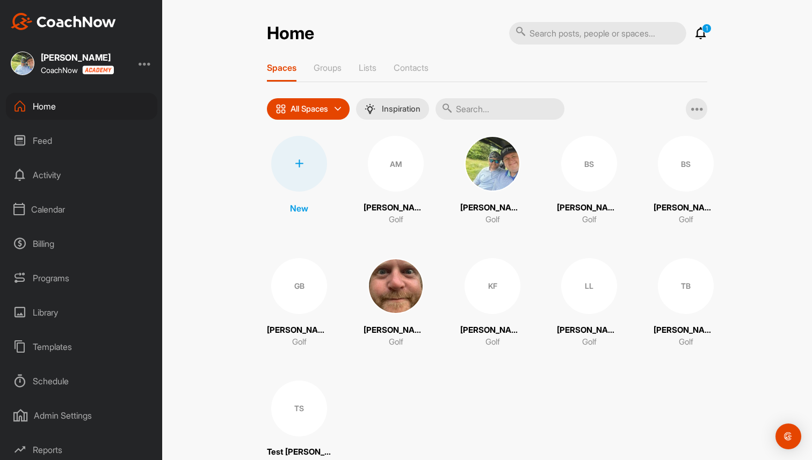
scroll to position [38, 0]
click at [60, 411] on div "Reports" at bounding box center [81, 412] width 151 height 27
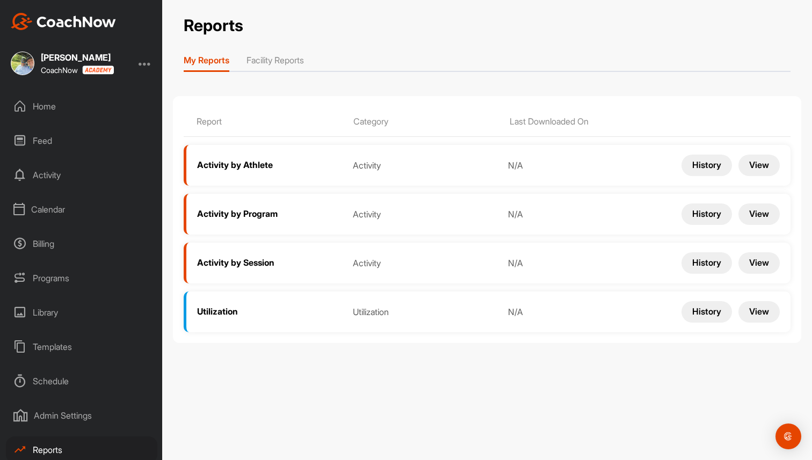
click at [293, 66] on li "Facility Reports" at bounding box center [274, 62] width 57 height 17
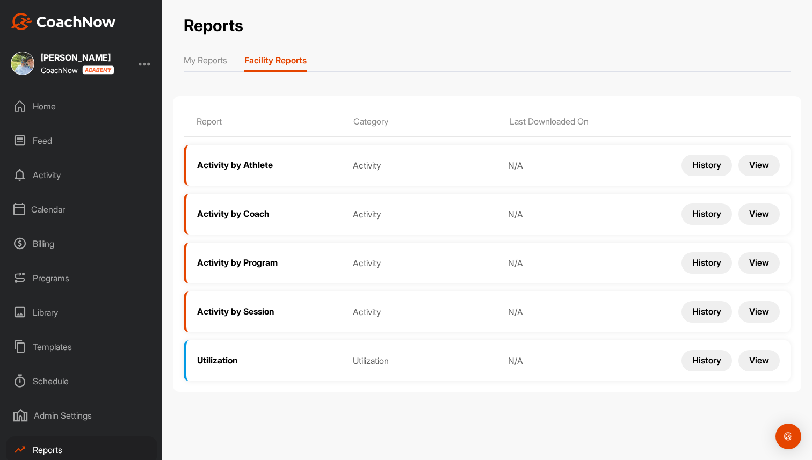
click at [743, 213] on button "View" at bounding box center [758, 214] width 41 height 21
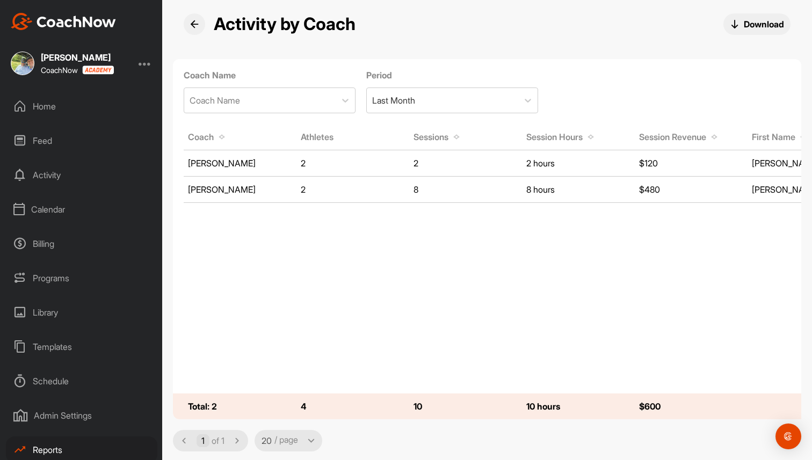
click at [54, 104] on div "Home" at bounding box center [81, 106] width 151 height 27
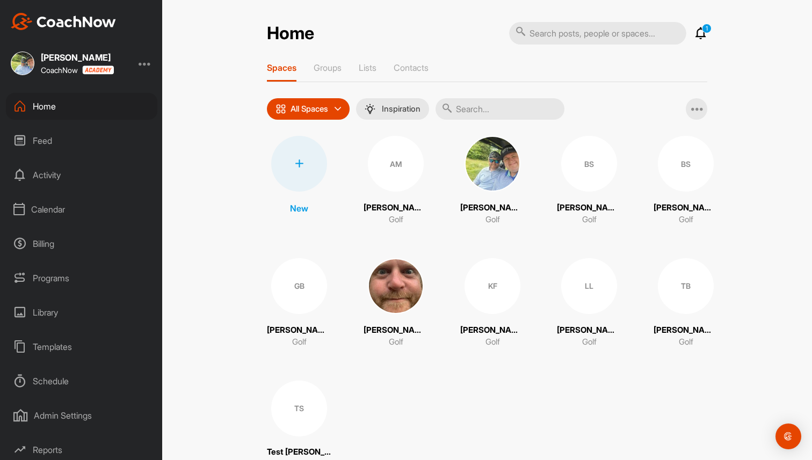
click at [74, 422] on div "Admin Settings" at bounding box center [81, 415] width 151 height 27
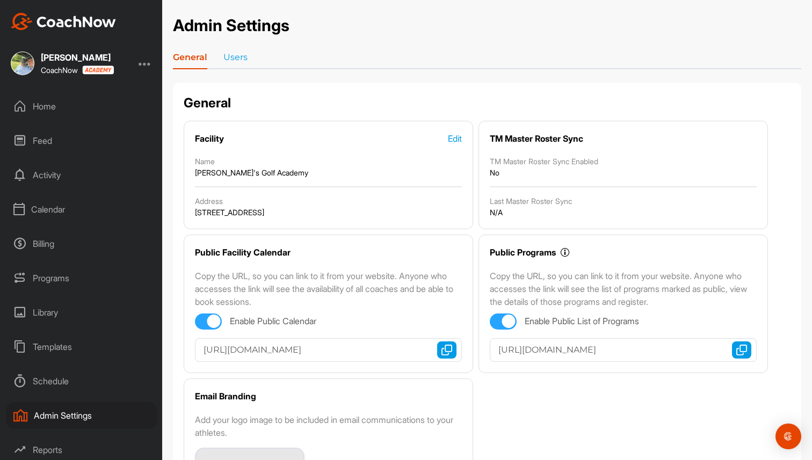
click at [53, 455] on div "Reports" at bounding box center [81, 450] width 151 height 27
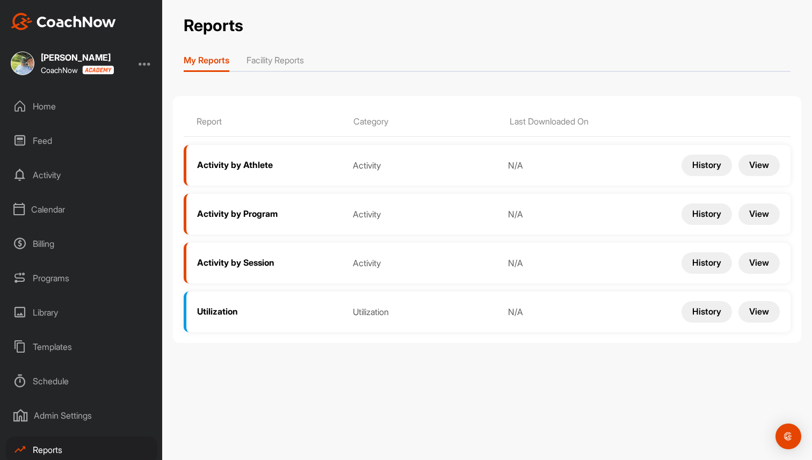
click at [302, 62] on li "Facility Reports" at bounding box center [274, 62] width 57 height 17
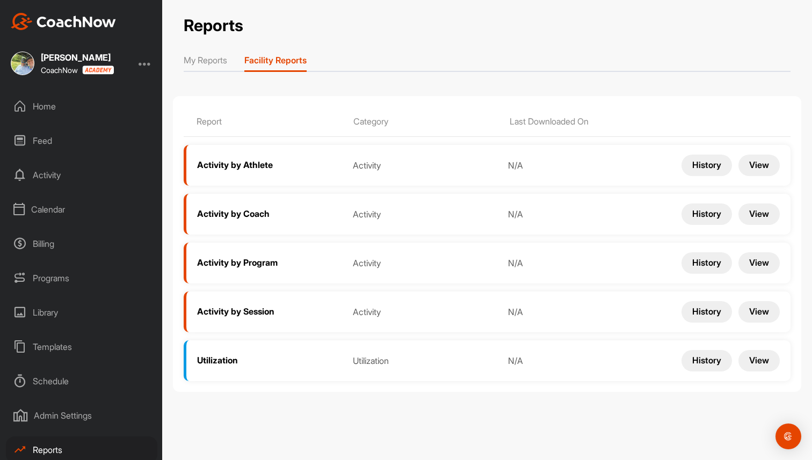
click at [765, 214] on button "View" at bounding box center [758, 214] width 41 height 21
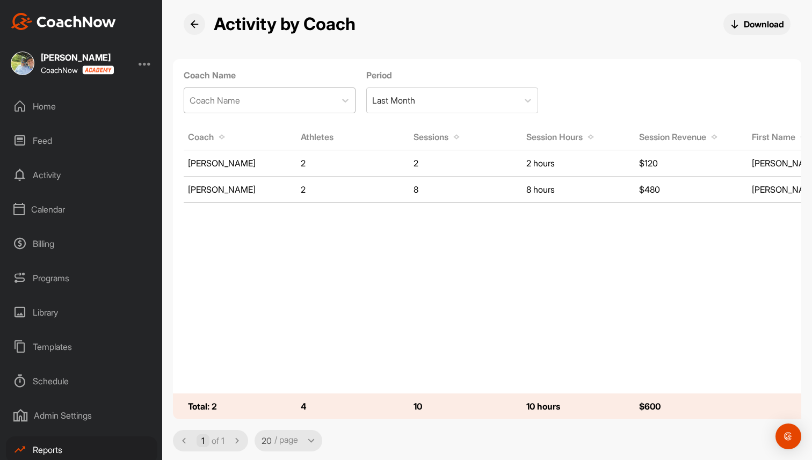
click at [305, 101] on div "Coach Name" at bounding box center [259, 100] width 151 height 25
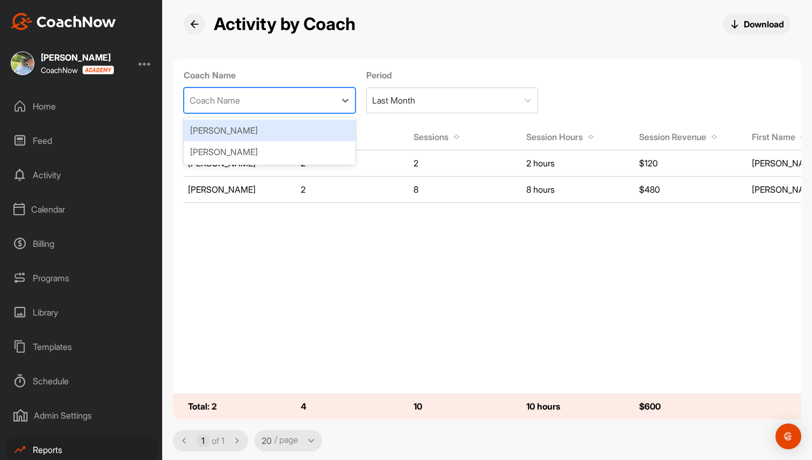
click at [305, 101] on div "Coach Name" at bounding box center [259, 100] width 151 height 25
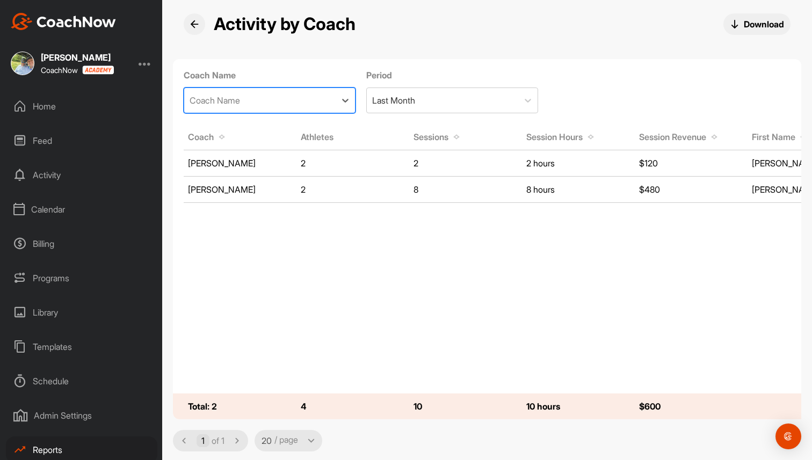
click at [190, 20] on icon at bounding box center [194, 24] width 9 height 9
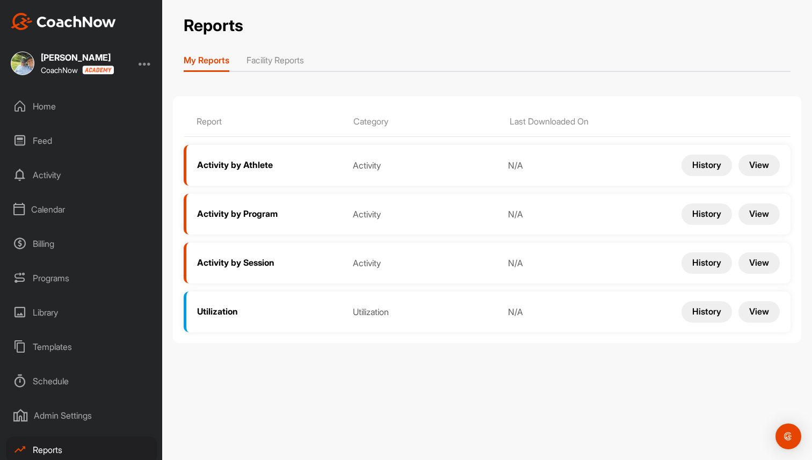
click at [270, 60] on li "Facility Reports" at bounding box center [274, 62] width 57 height 17
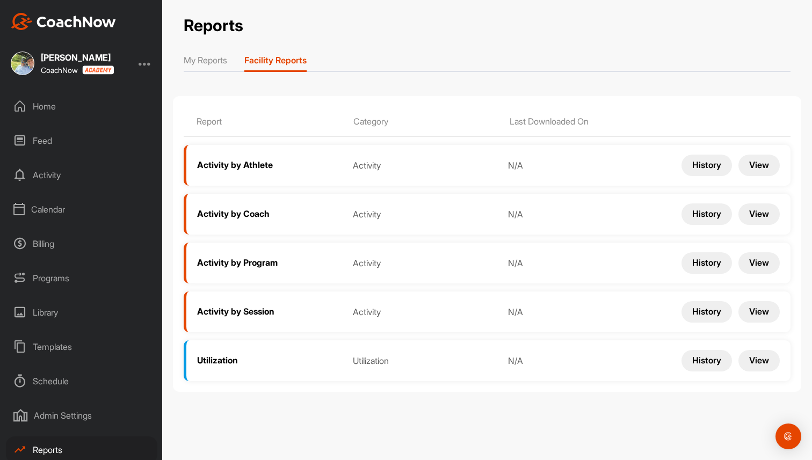
click at [754, 165] on button "View" at bounding box center [758, 165] width 41 height 21
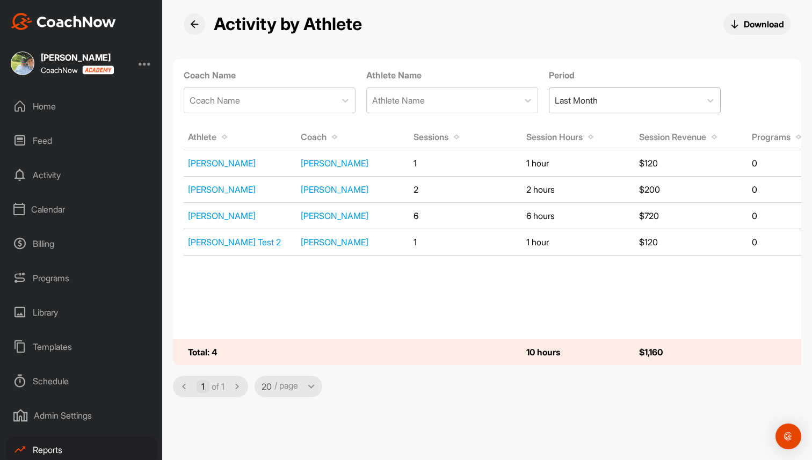
click at [622, 101] on div "Last Month" at bounding box center [624, 100] width 151 height 25
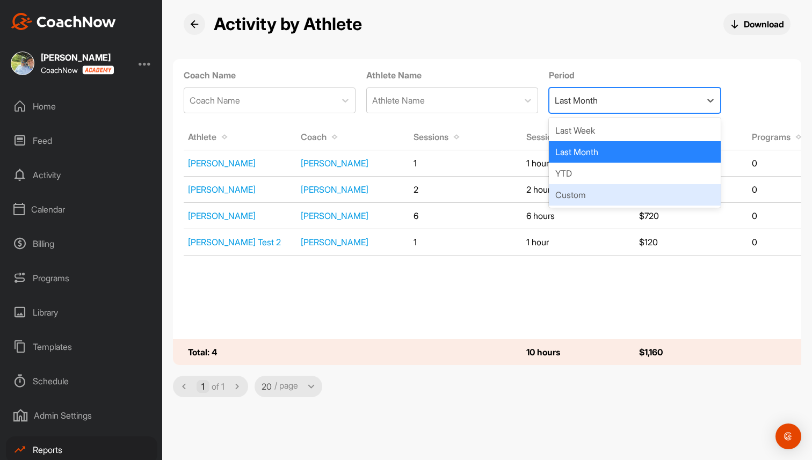
click at [492, 310] on tbody "Greg Baker Brad Mair 1 1 hour $120 0 0 0 Greg Baker Greyson Mair Brad Mair 2 2 …" at bounding box center [747, 244] width 1149 height 189
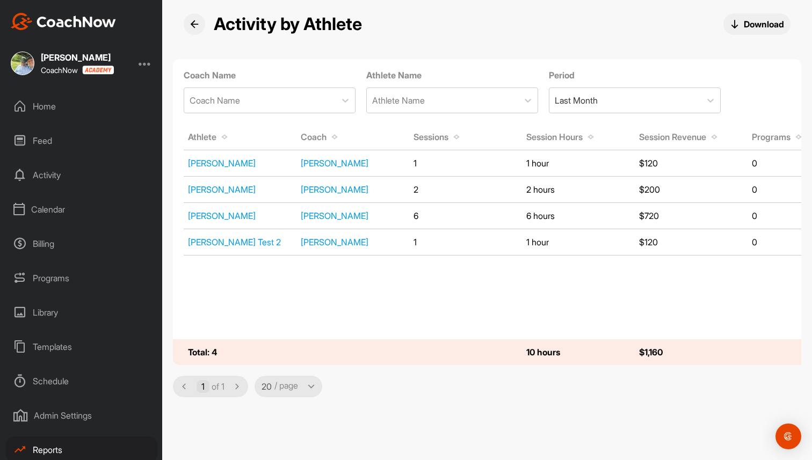
click at [50, 104] on div "Home" at bounding box center [81, 106] width 151 height 27
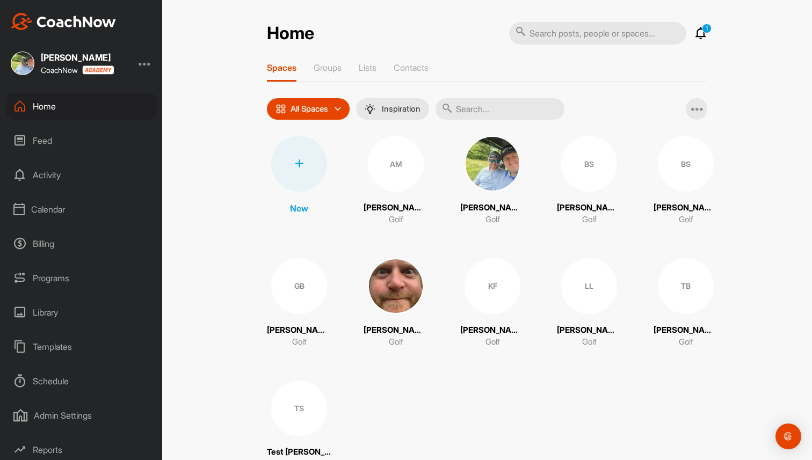
click at [201, 21] on div "Home 1 Notifications Invitations This Month [PERSON_NAME] [PERSON_NAME] liked y…" at bounding box center [487, 230] width 650 height 460
click at [209, 188] on div "Home 1 Notifications Invitations This Month [PERSON_NAME] [PERSON_NAME] liked y…" at bounding box center [487, 230] width 650 height 460
click at [46, 206] on div "Calendar" at bounding box center [81, 209] width 151 height 27
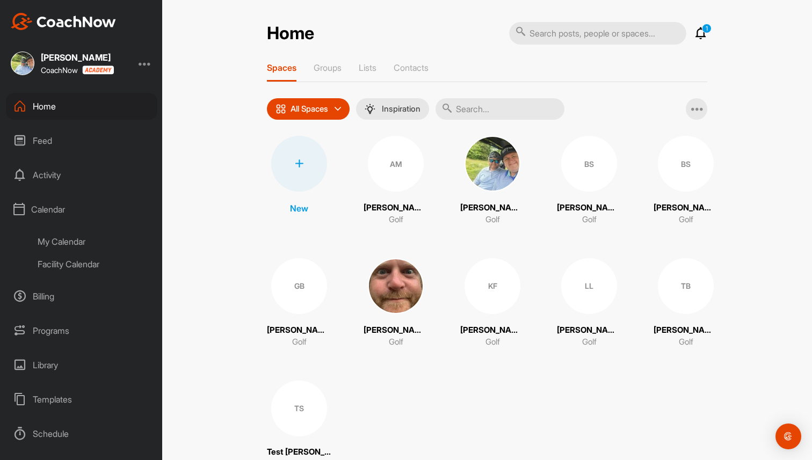
click at [56, 243] on div "My Calendar" at bounding box center [93, 241] width 127 height 23
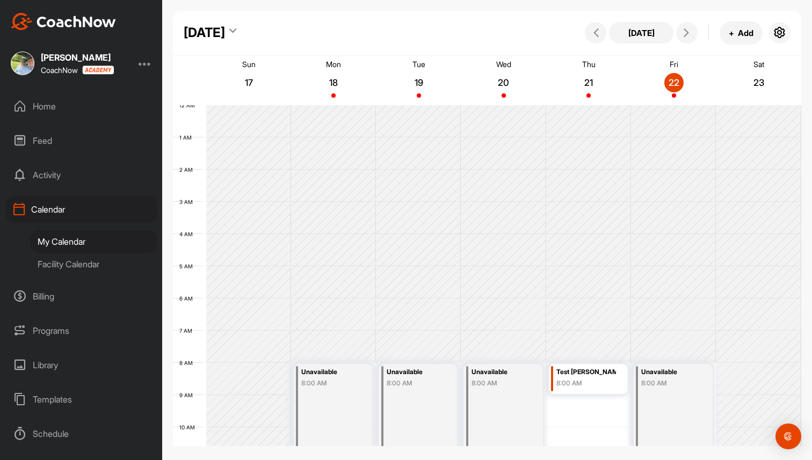
scroll to position [186, 0]
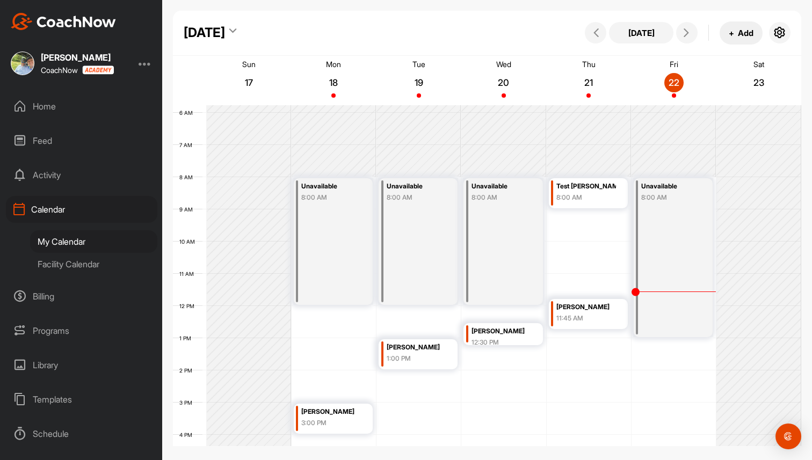
click at [740, 34] on button "+ Add" at bounding box center [741, 32] width 43 height 23
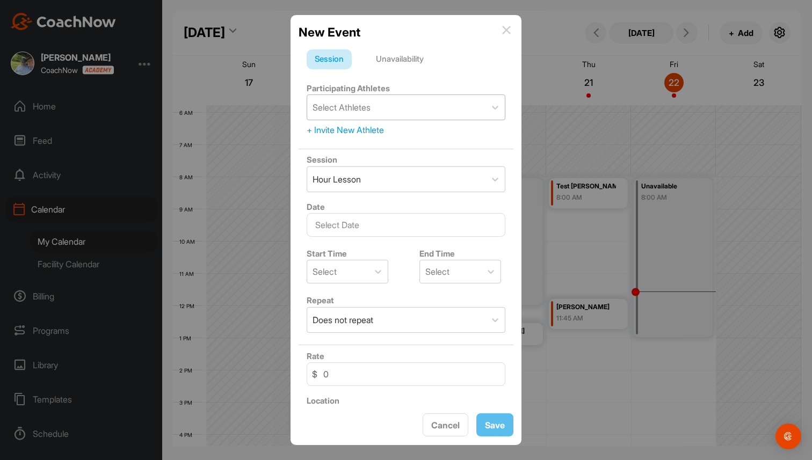
click at [368, 111] on div "Select Athletes" at bounding box center [342, 107] width 58 height 13
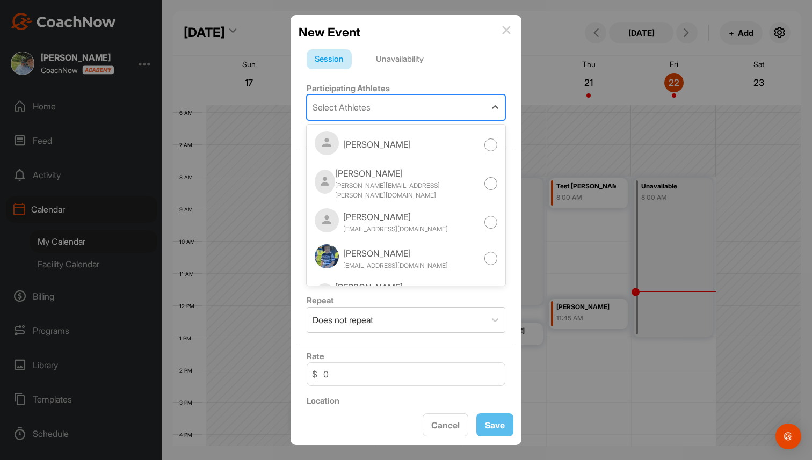
click at [368, 111] on div "Select Athletes" at bounding box center [342, 107] width 58 height 13
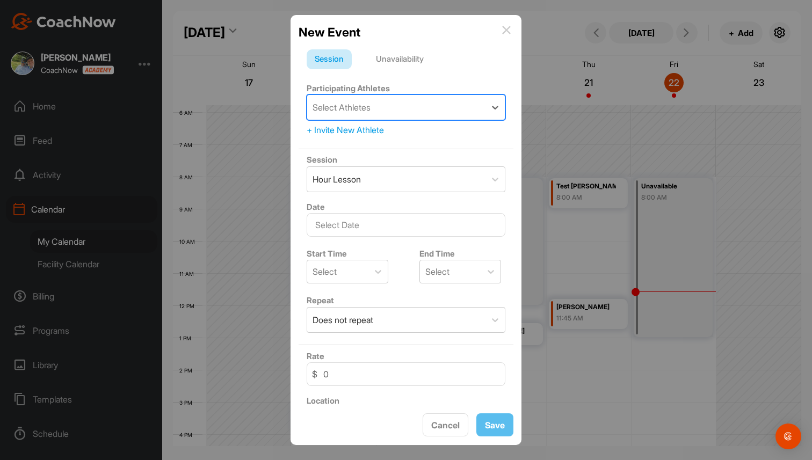
click at [511, 26] on div "New Event" at bounding box center [406, 32] width 215 height 18
click at [506, 34] on img at bounding box center [506, 30] width 9 height 9
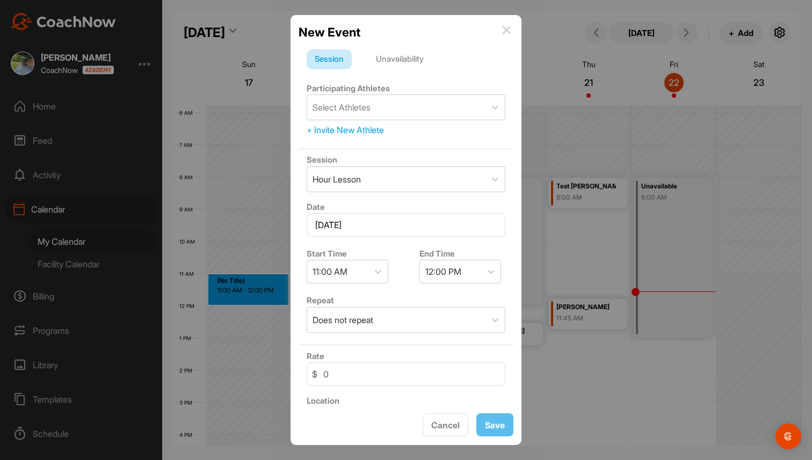
click at [500, 28] on div "New Event" at bounding box center [406, 32] width 215 height 18
click at [508, 27] on img at bounding box center [506, 30] width 9 height 9
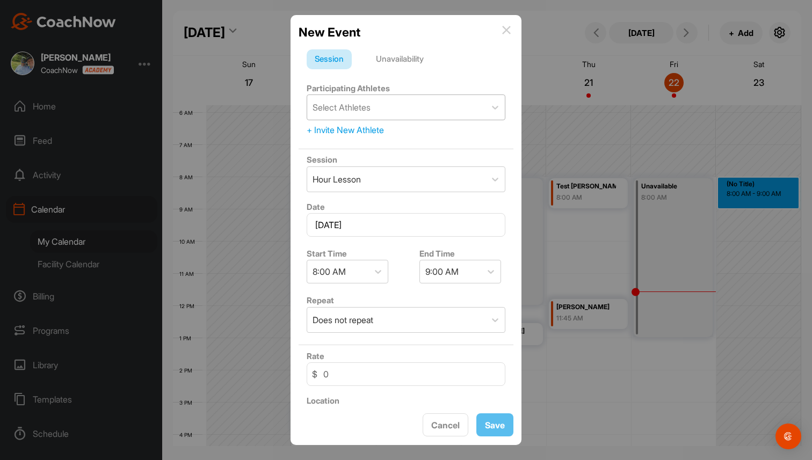
click at [396, 109] on div "Select Athletes" at bounding box center [396, 107] width 178 height 25
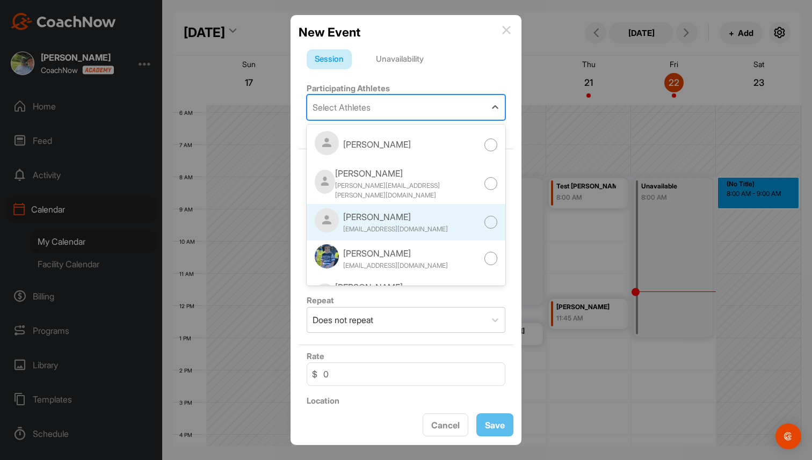
click at [397, 224] on div "[EMAIL_ADDRESS][DOMAIN_NAME]" at bounding box center [395, 229] width 105 height 10
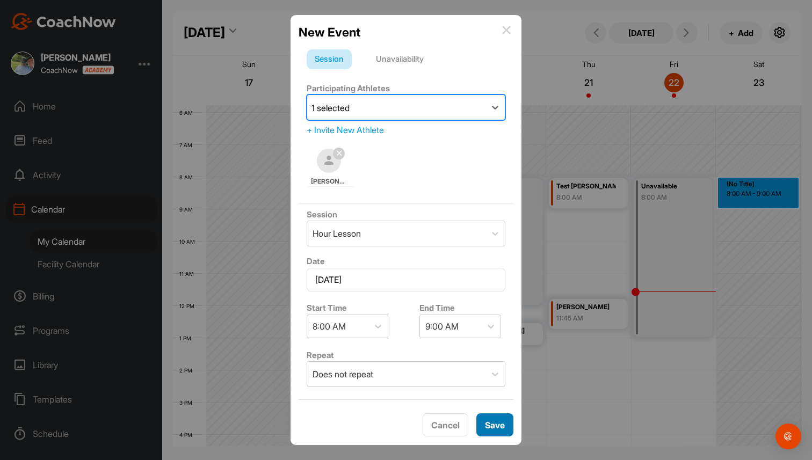
click at [496, 436] on button "Save" at bounding box center [494, 424] width 37 height 23
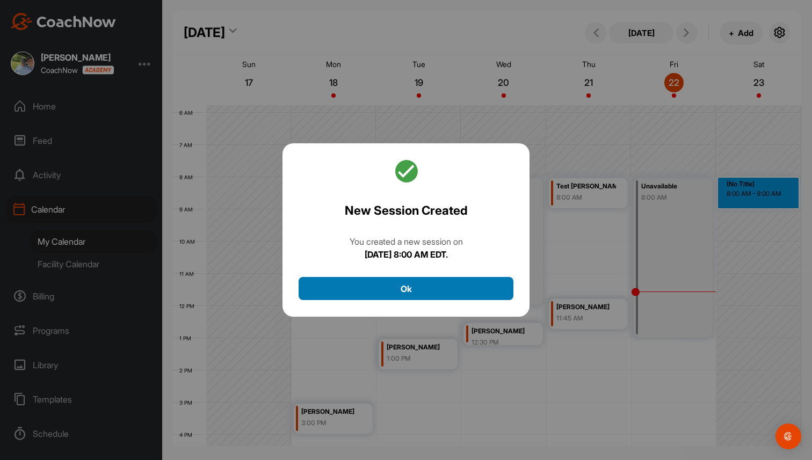
click at [468, 295] on button "Ok" at bounding box center [406, 288] width 215 height 23
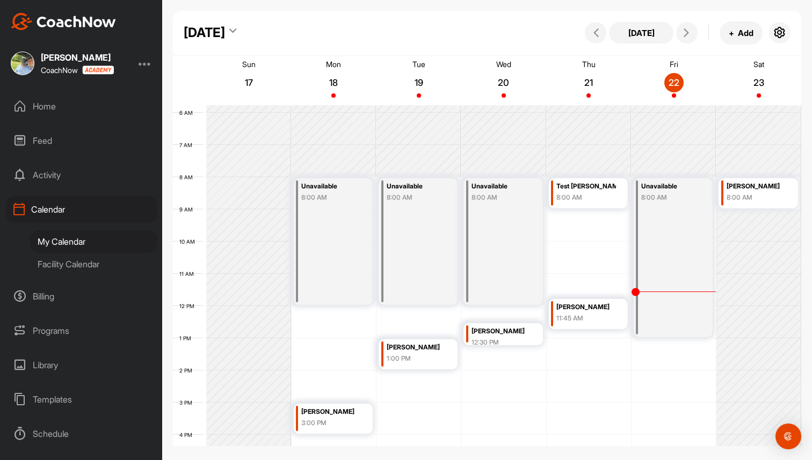
click at [119, 210] on div "Calendar" at bounding box center [81, 209] width 151 height 27
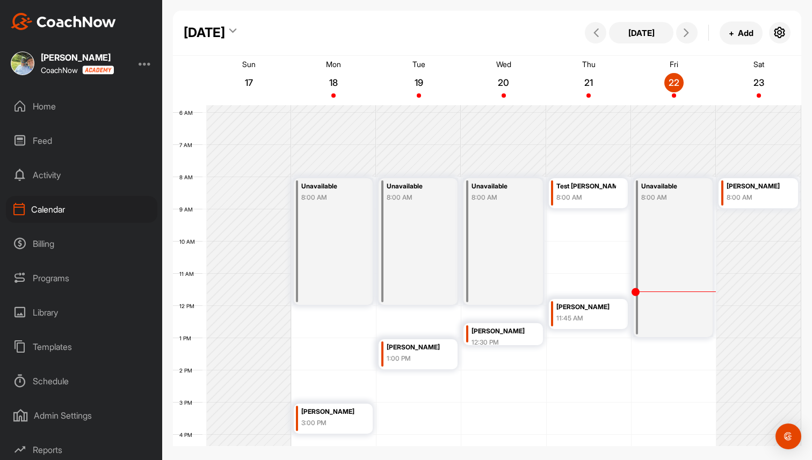
click at [65, 99] on div "Home" at bounding box center [81, 106] width 151 height 27
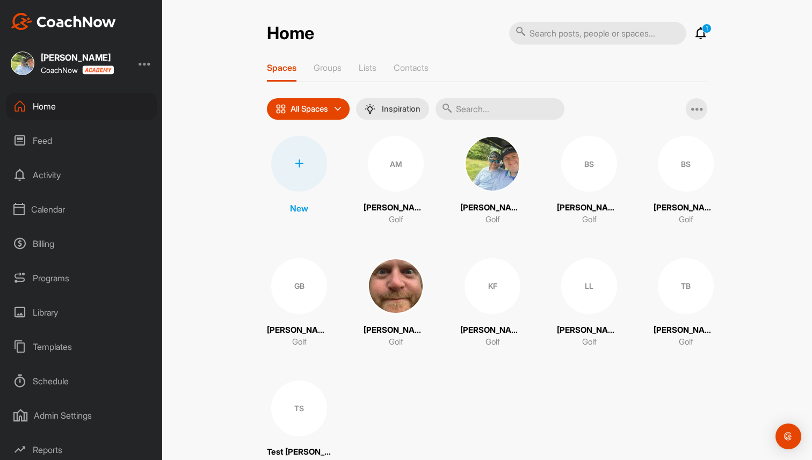
click at [179, 18] on div "Home 1 Notifications Invitations This Month [PERSON_NAME] [PERSON_NAME] liked y…" at bounding box center [487, 230] width 650 height 460
